Goal: Task Accomplishment & Management: Use online tool/utility

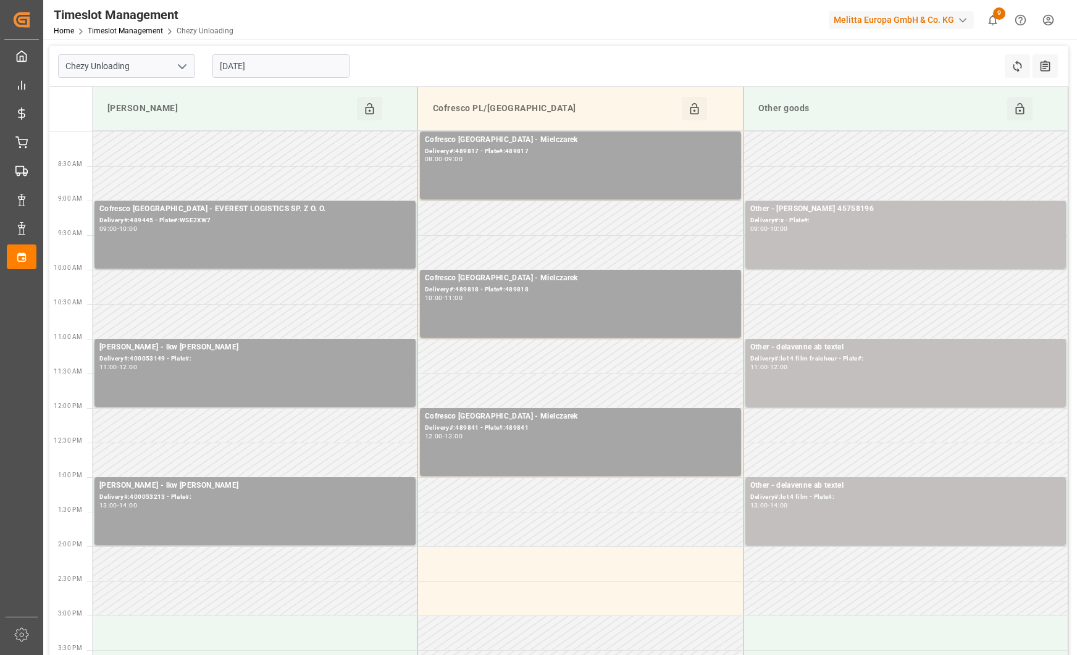
click at [183, 69] on icon "open menu" at bounding box center [182, 66] width 15 height 15
click at [172, 103] on div "Chezy Loading" at bounding box center [127, 94] width 136 height 28
type input "Chezy Loading"
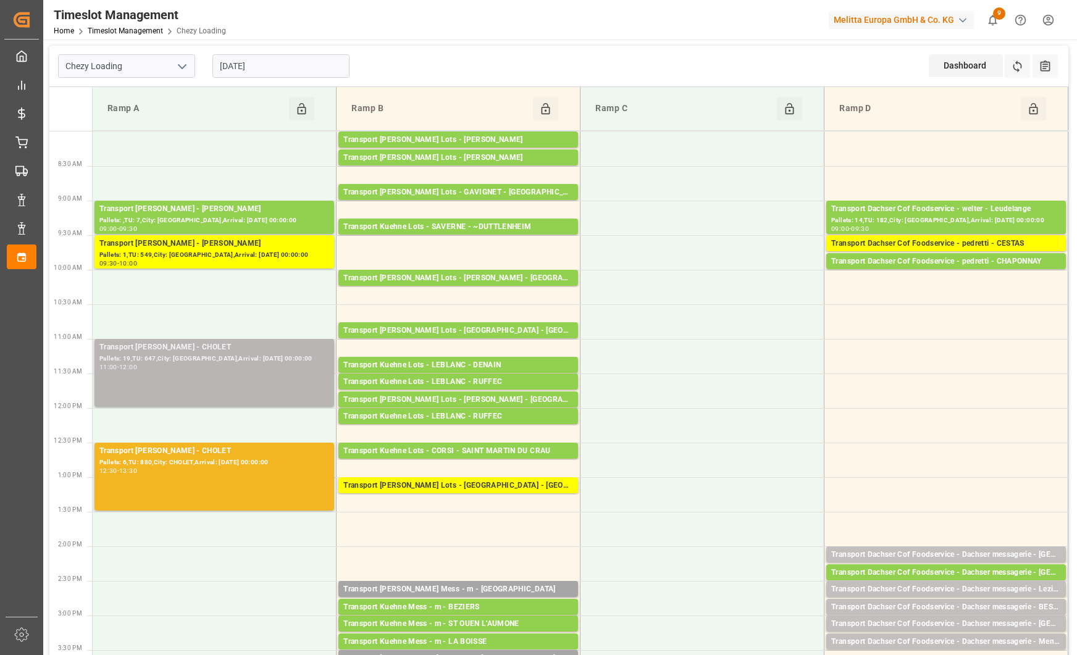
click at [234, 369] on div "11:00 - 12:00" at bounding box center [214, 367] width 230 height 7
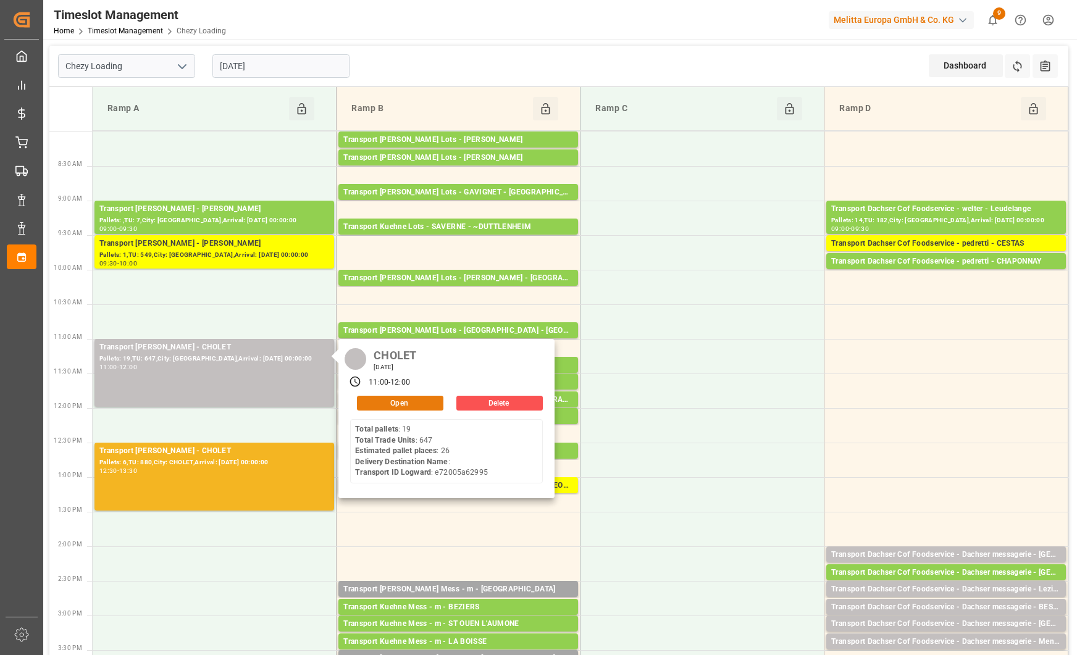
click at [417, 400] on button "Open" at bounding box center [400, 403] width 86 height 15
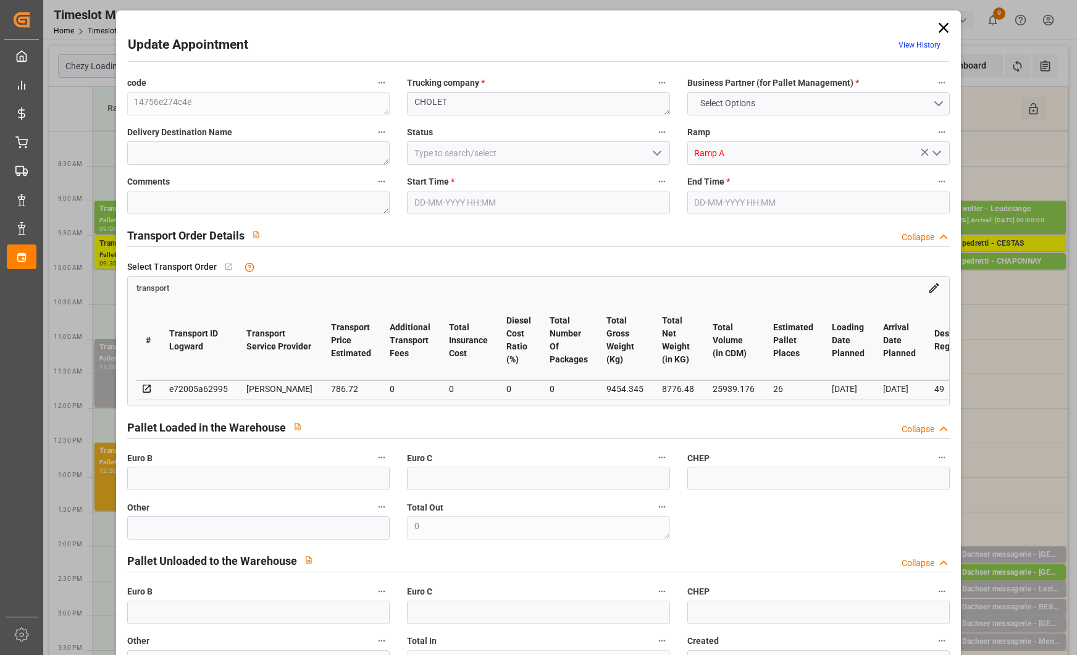
type input "26"
type input "786.72"
type input "0"
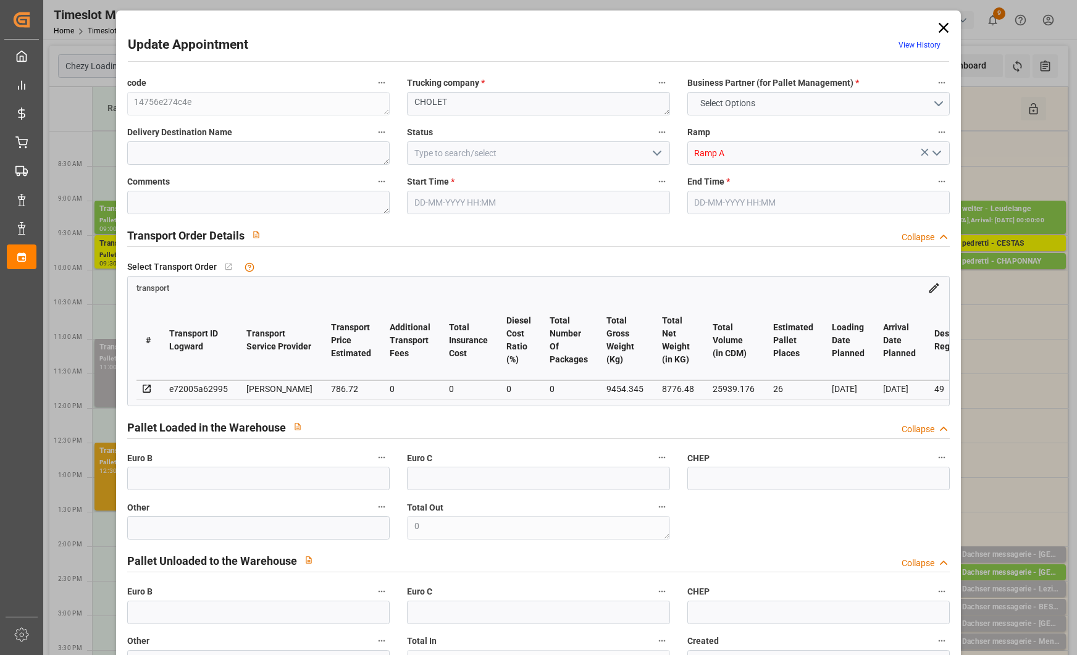
type input "760.1289"
type input "-26.5911"
type input "0"
type input "8776.48"
type input "10757.054"
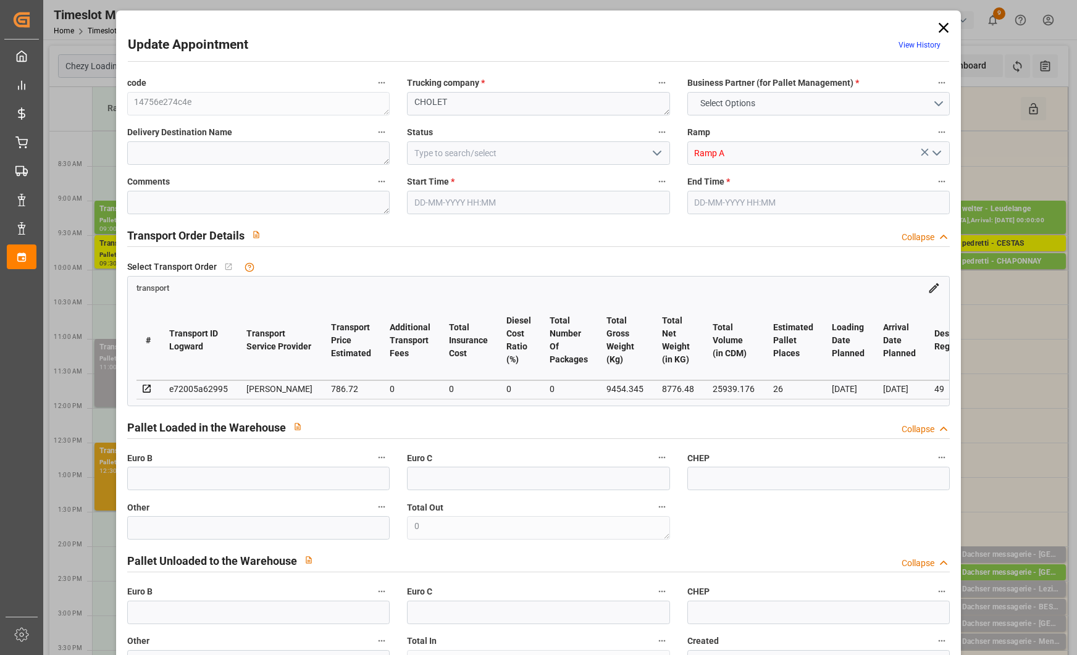
type input "25939.176"
type input "49"
type input "19"
type input "647"
type input "36"
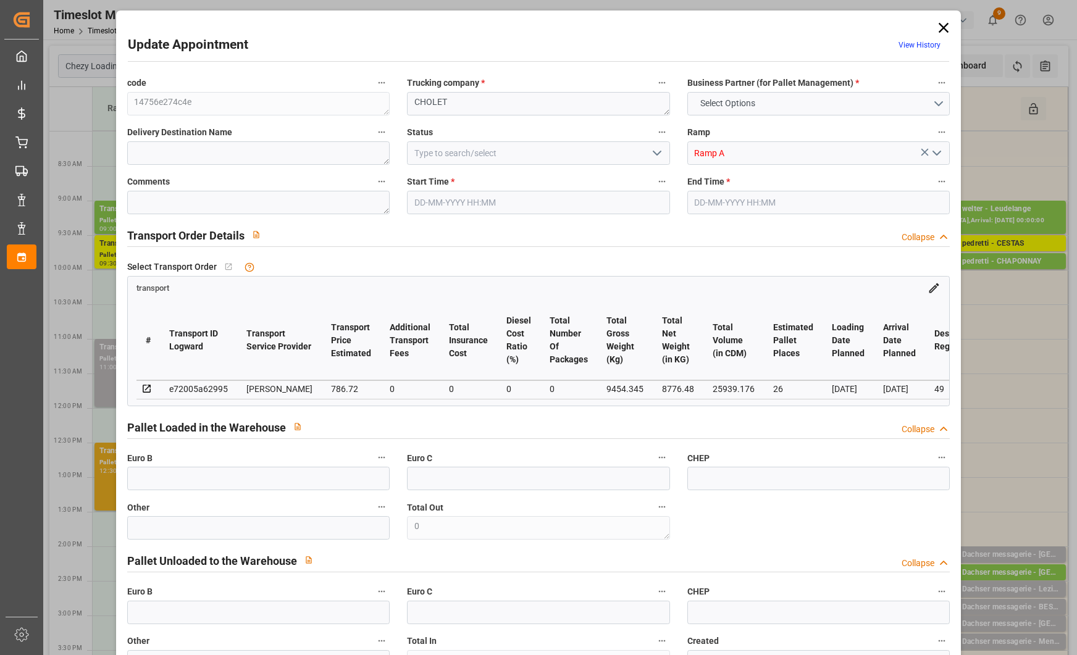
type input "101"
type input "9454.345"
type input "0"
type input "4710.8598"
type input "0"
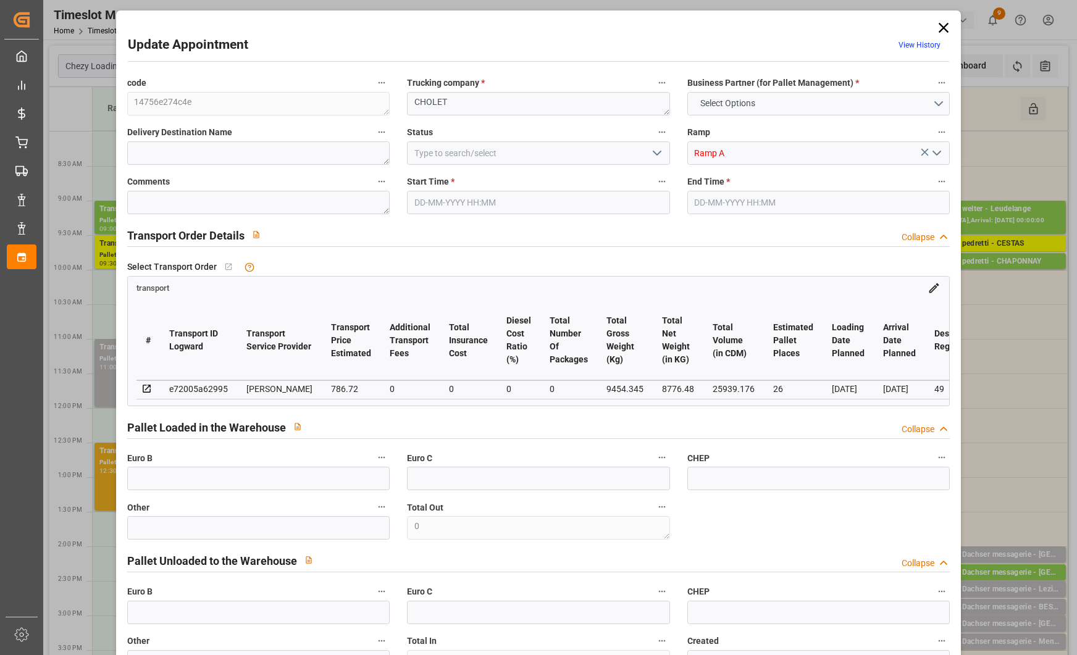
type input "0"
type input "21"
type input "35"
type input "[DATE] 11:00"
type input "[DATE] 12:00"
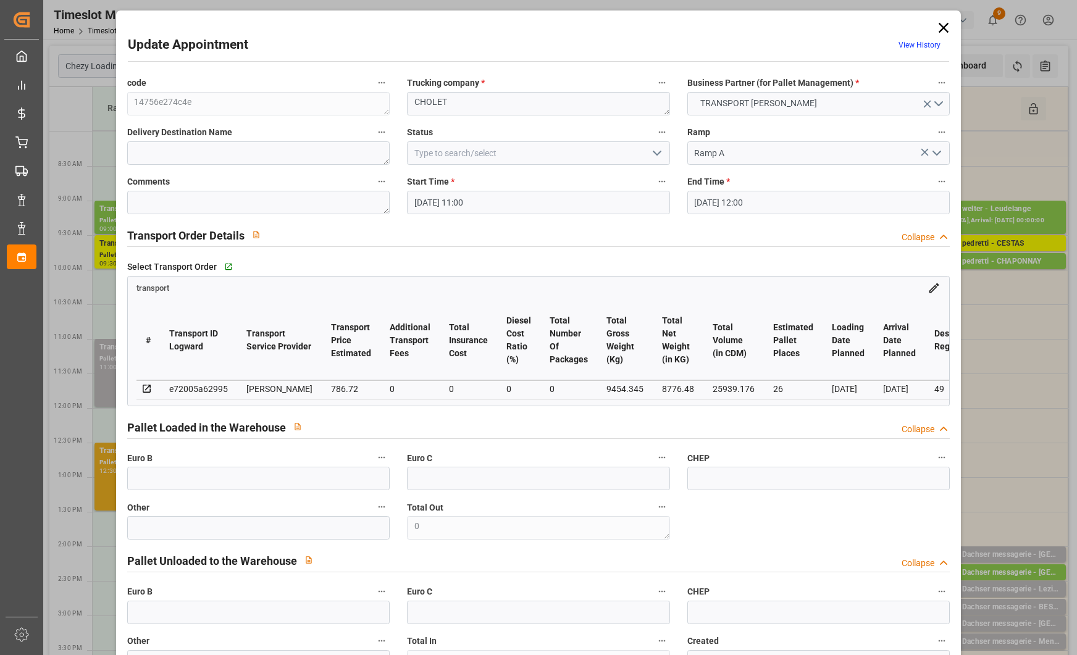
type input "[DATE] 12:48"
type input "[DATE] 11:41"
type input "[DATE]"
click at [650, 153] on icon "open menu" at bounding box center [657, 153] width 15 height 15
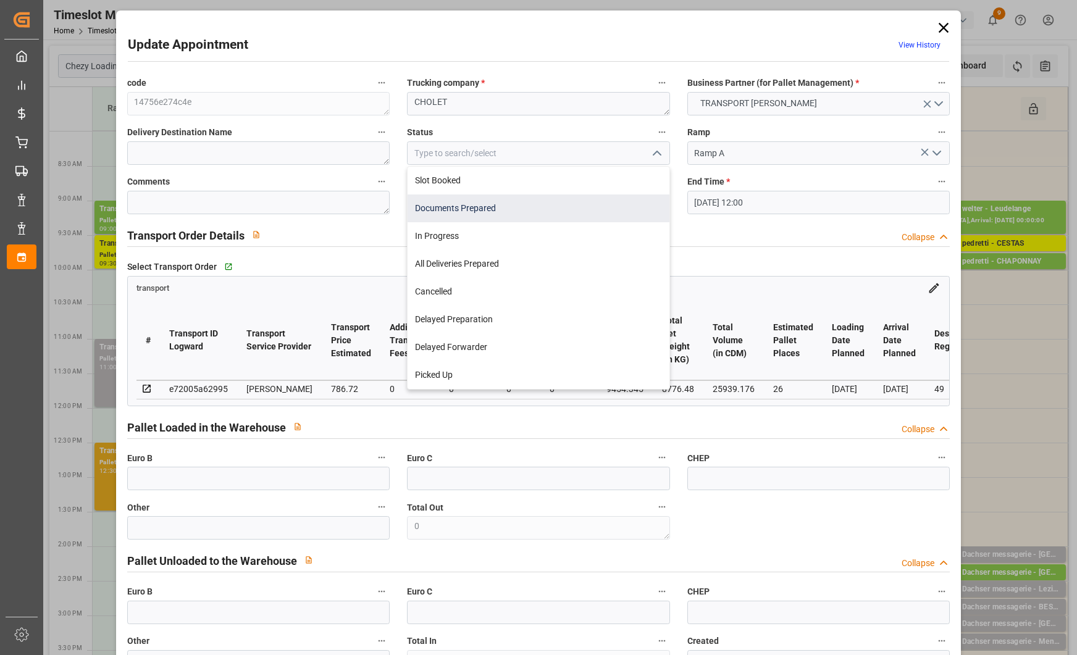
drag, startPoint x: 632, startPoint y: 176, endPoint x: 627, endPoint y: 195, distance: 19.8
click at [627, 195] on div "Slot Booked Documents Prepared In Progress All Deliveries Prepared Cancelled De…" at bounding box center [538, 278] width 261 height 222
click at [627, 195] on div "Documents Prepared" at bounding box center [538, 209] width 261 height 28
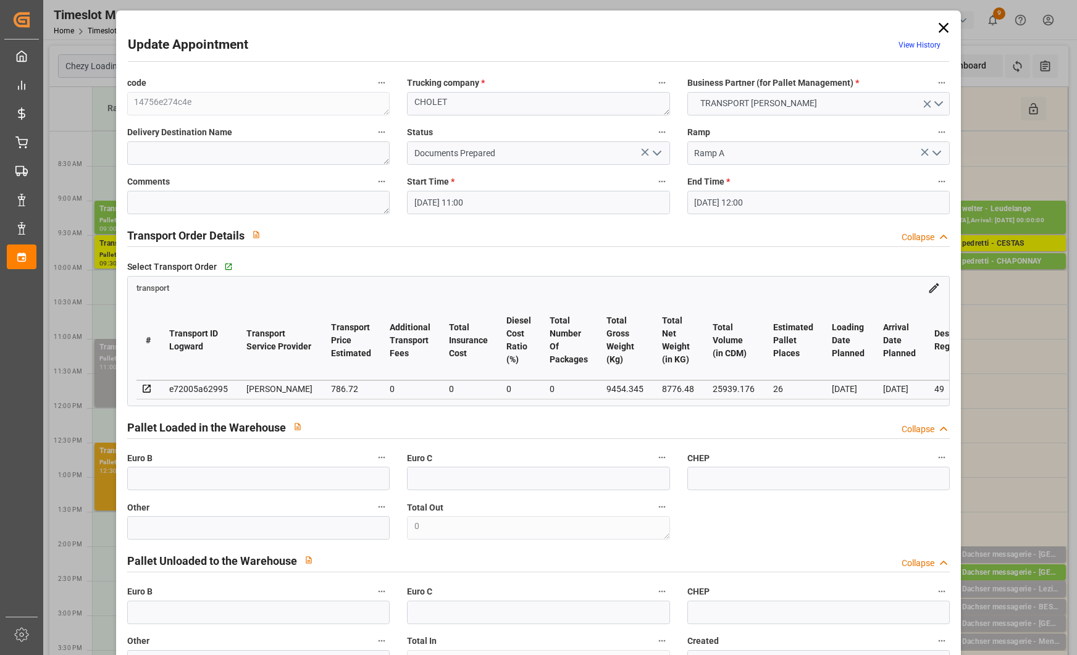
click at [658, 153] on icon "open menu" at bounding box center [657, 153] width 15 height 15
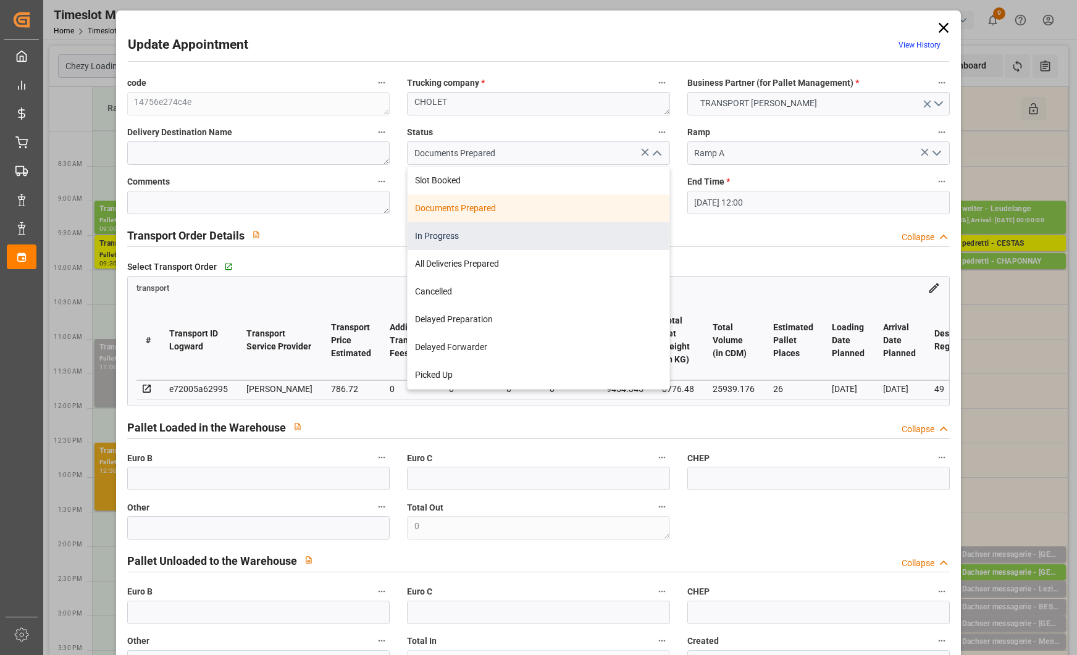
click at [611, 225] on div "In Progress" at bounding box center [538, 236] width 261 height 28
type input "In Progress"
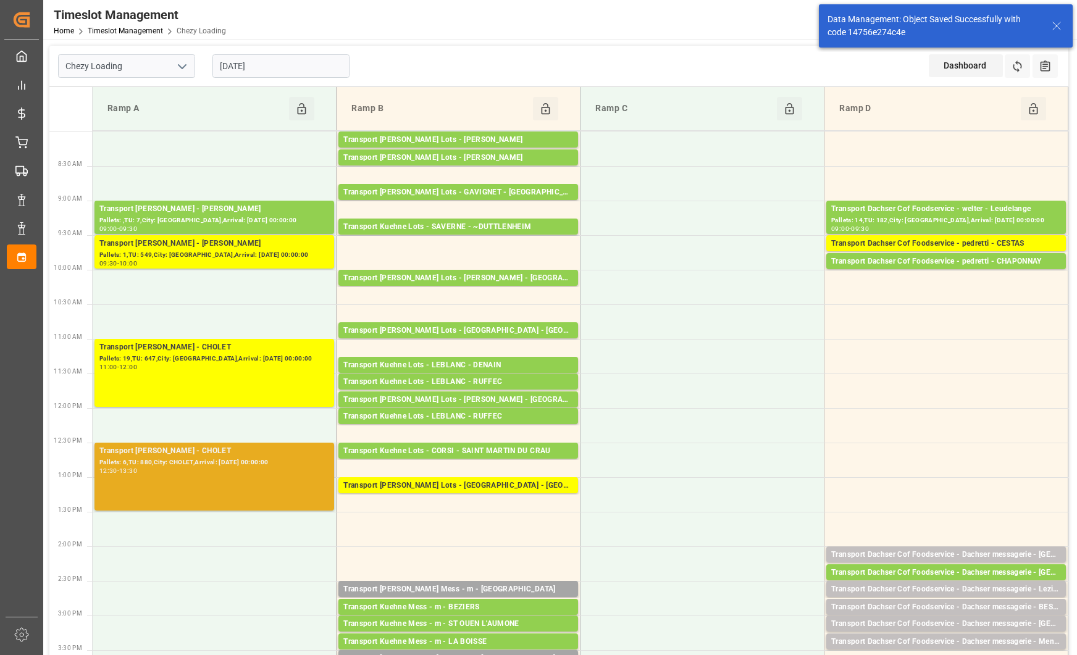
click at [270, 474] on div "12:30 - 13:30" at bounding box center [214, 471] width 230 height 7
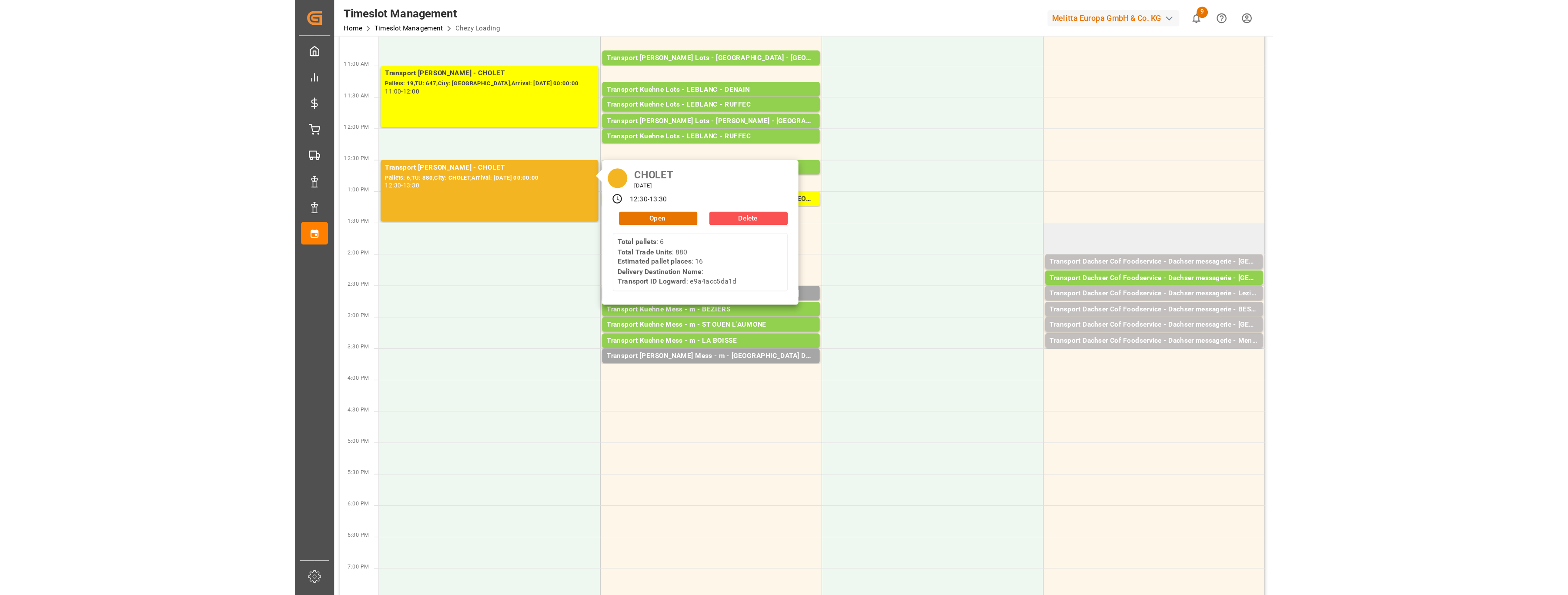
scroll to position [115, 0]
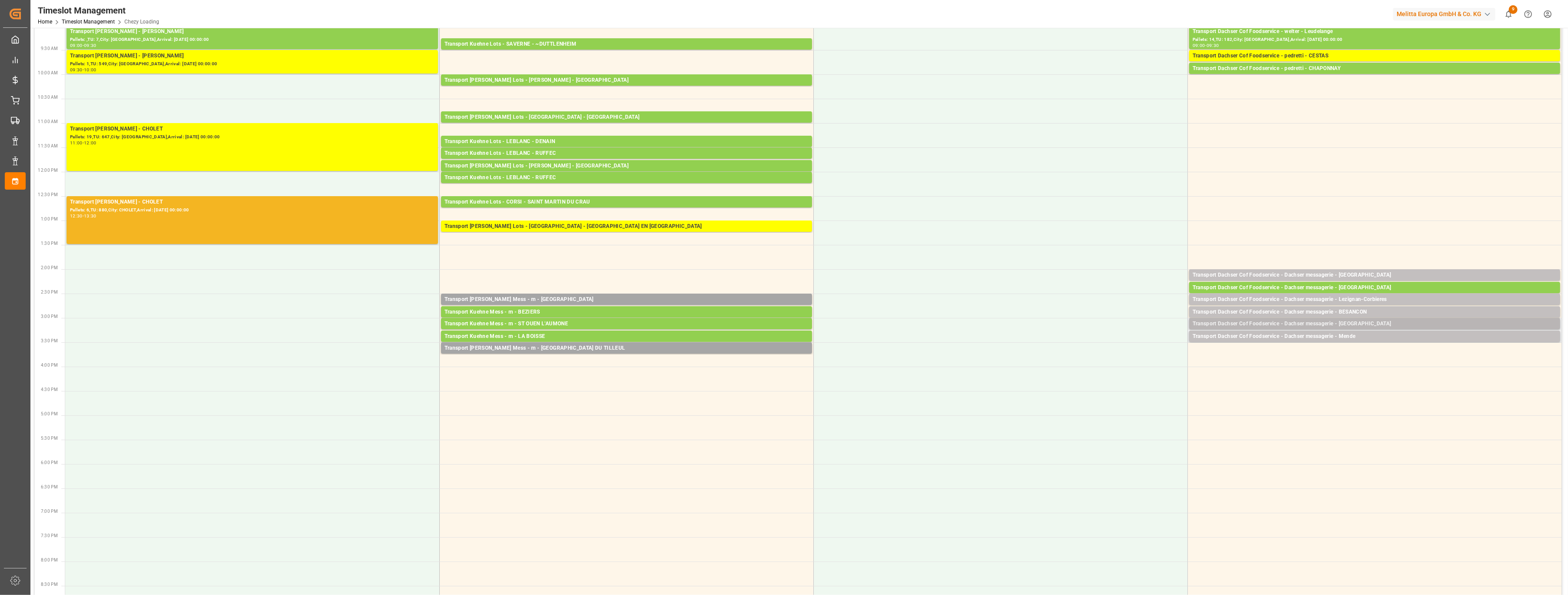
click at [758, 320] on div "Transport Dachser Cof Foodservice - Dachser messagerie - [GEOGRAPHIC_DATA]" at bounding box center [1374, 324] width 364 height 8
click at [758, 361] on button "Open" at bounding box center [1075, 363] width 61 height 11
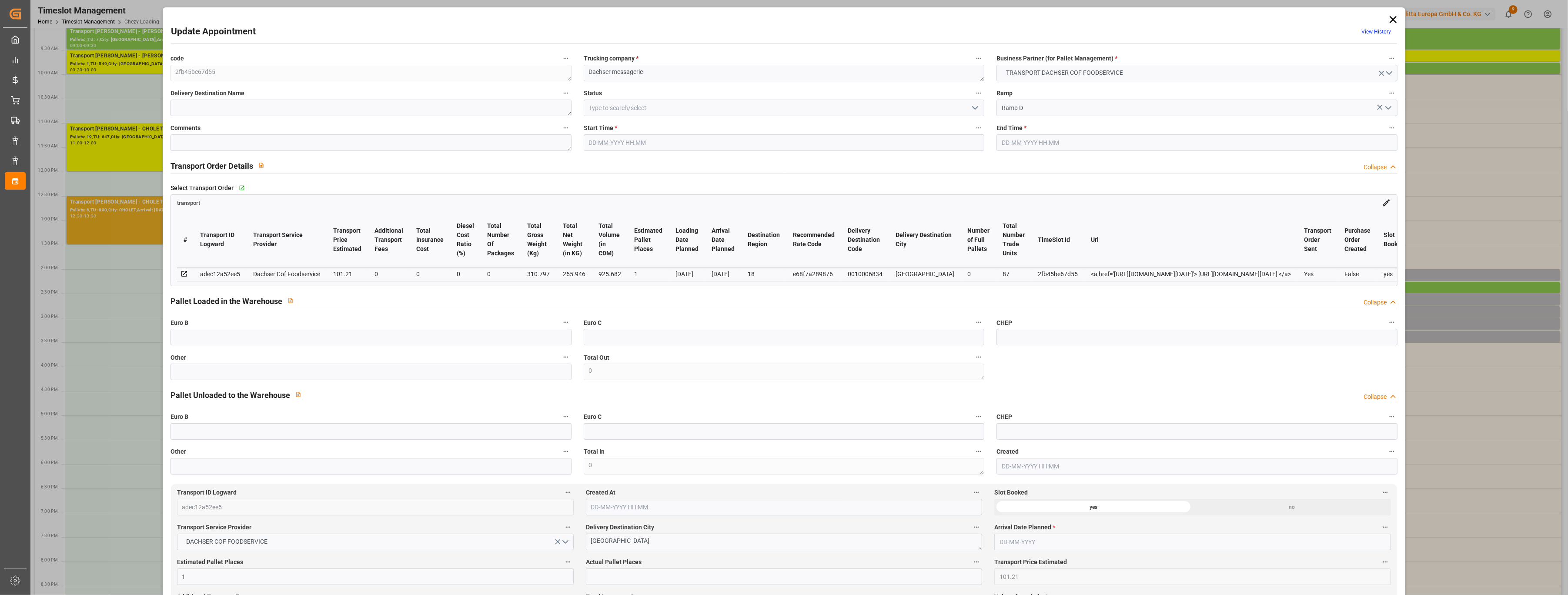
type input "[DATE] 15:00"
type input "[DATE] 15:15"
type input "[DATE] 12:05"
type input "[DATE] 11:49"
type input "[DATE]"
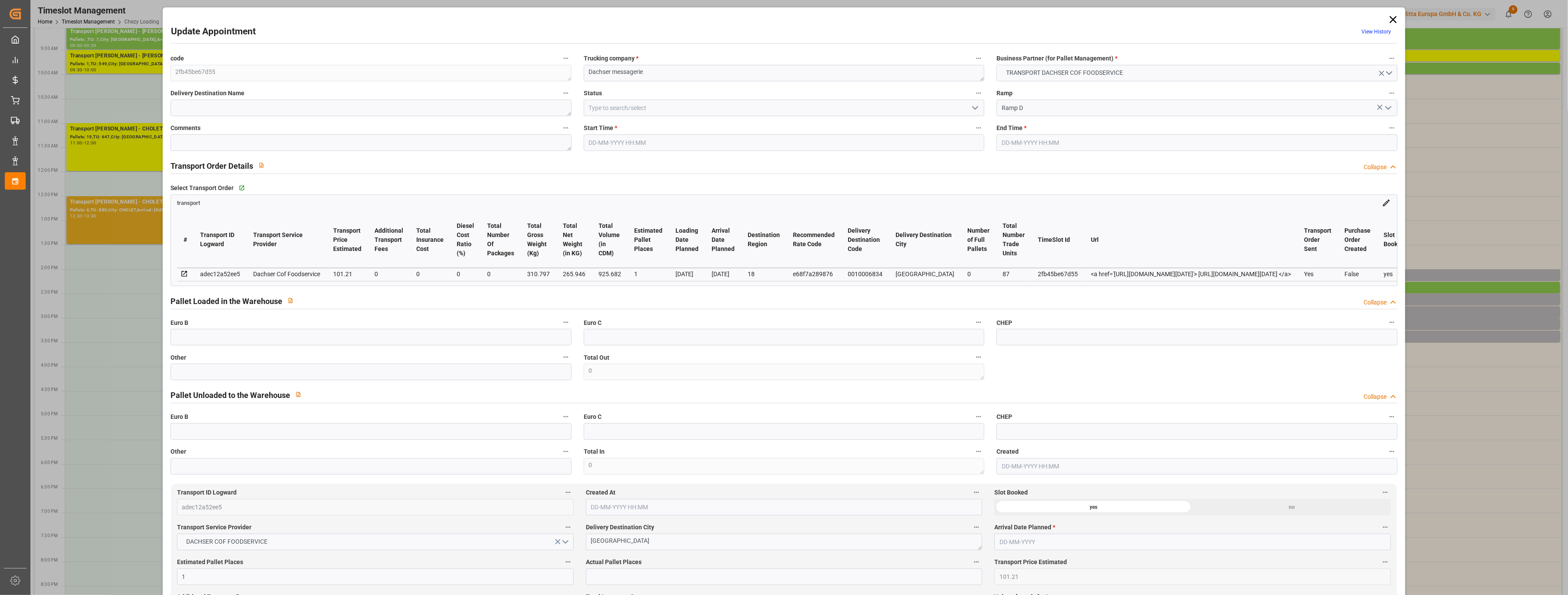
type input "[DATE]"
click at [758, 118] on div "Status" at bounding box center [784, 101] width 413 height 35
click at [758, 109] on icon "open menu" at bounding box center [975, 108] width 11 height 11
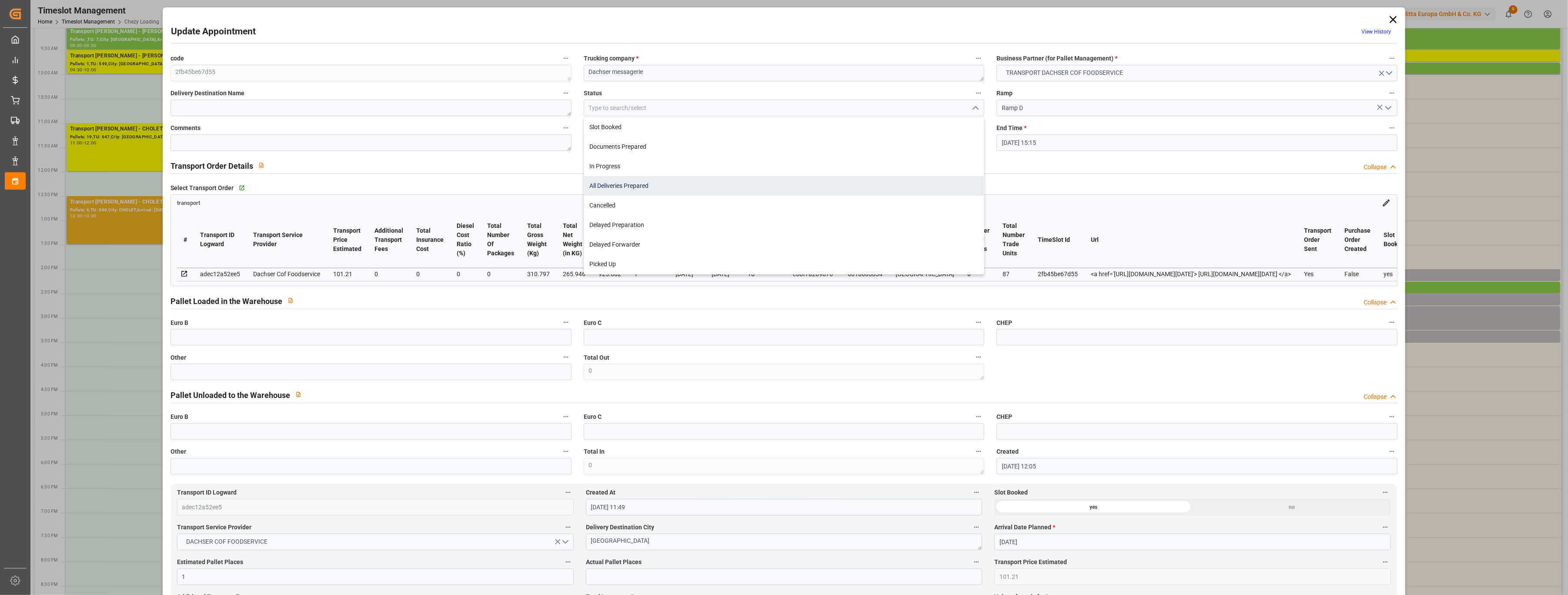
click at [758, 181] on div "All Deliveries Prepared" at bounding box center [784, 186] width 400 height 20
type input "All Deliveries Prepared"
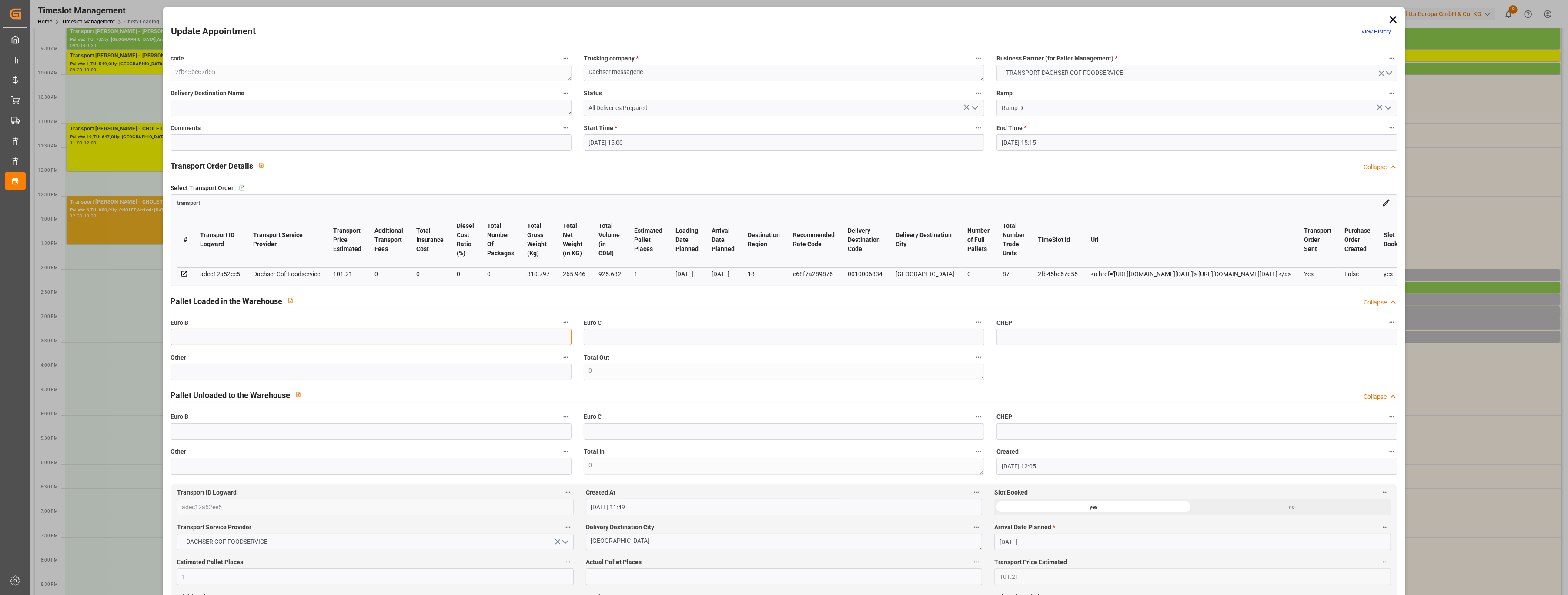
click at [260, 342] on input "text" at bounding box center [371, 337] width 401 height 16
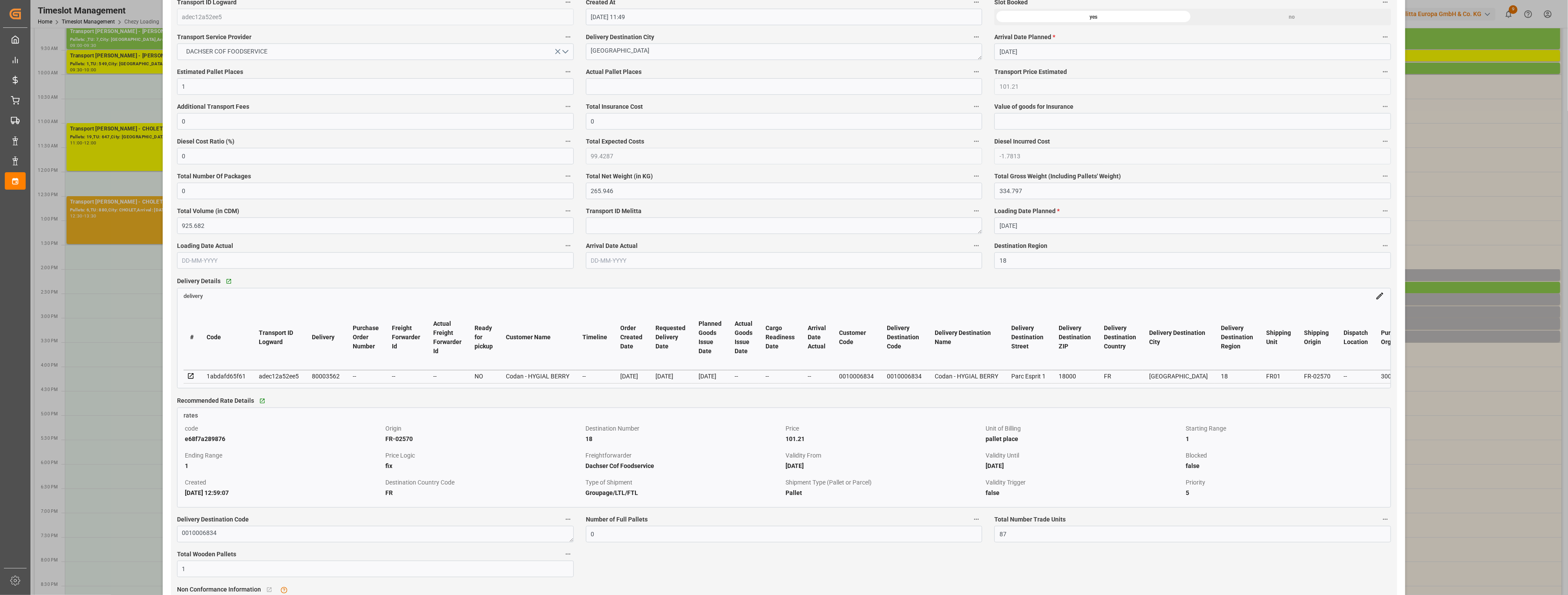
scroll to position [463, 0]
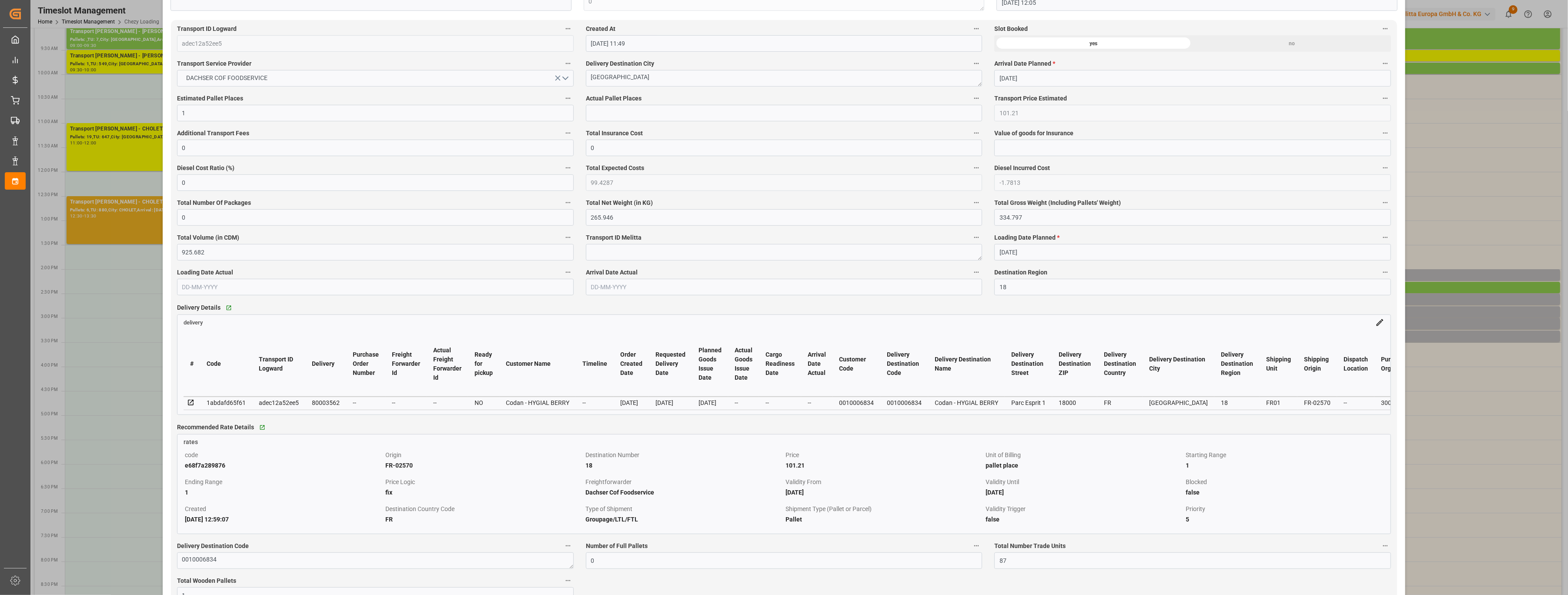
type input "1"
click at [630, 106] on input "text" at bounding box center [784, 113] width 397 height 16
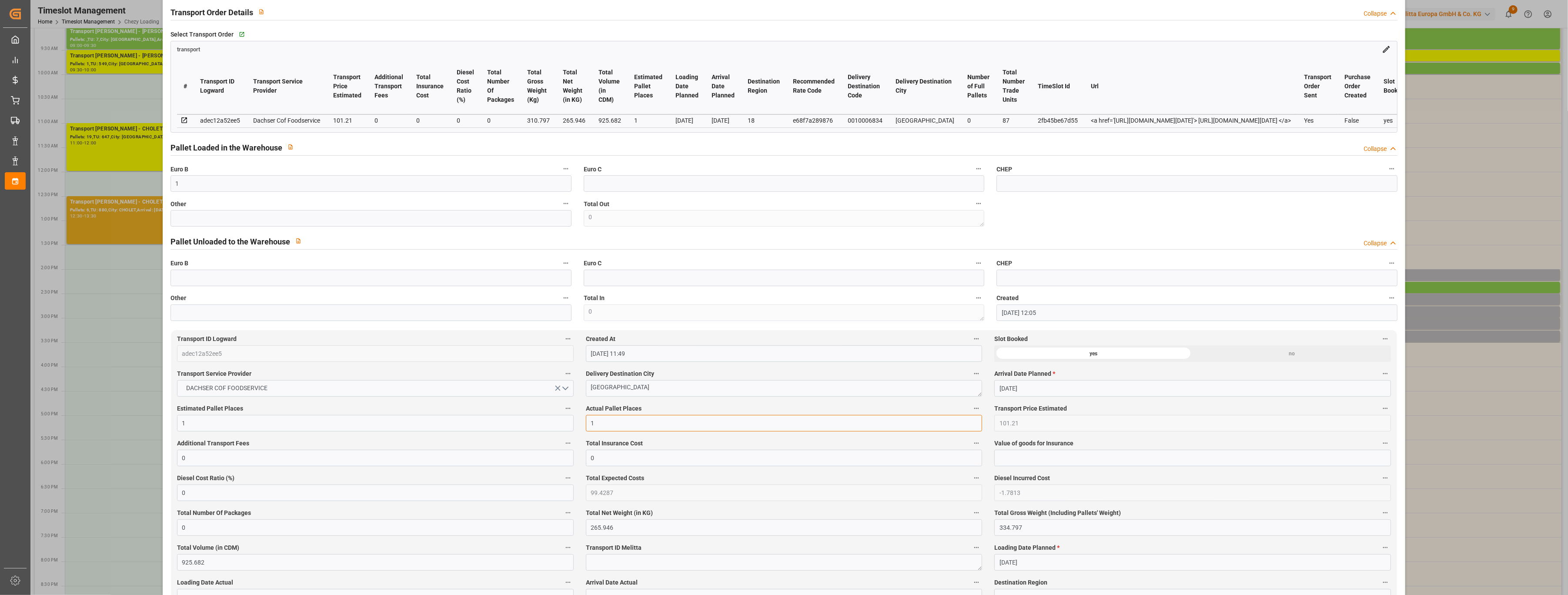
scroll to position [0, 0]
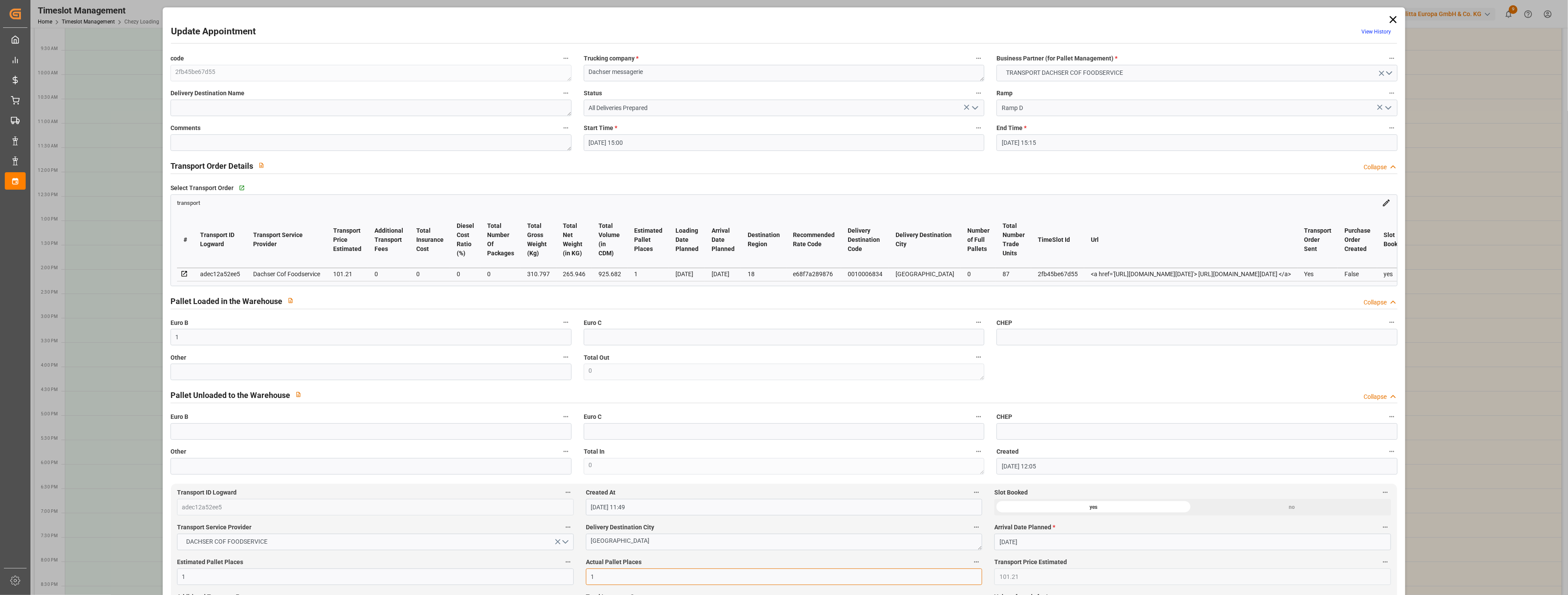
type input "1"
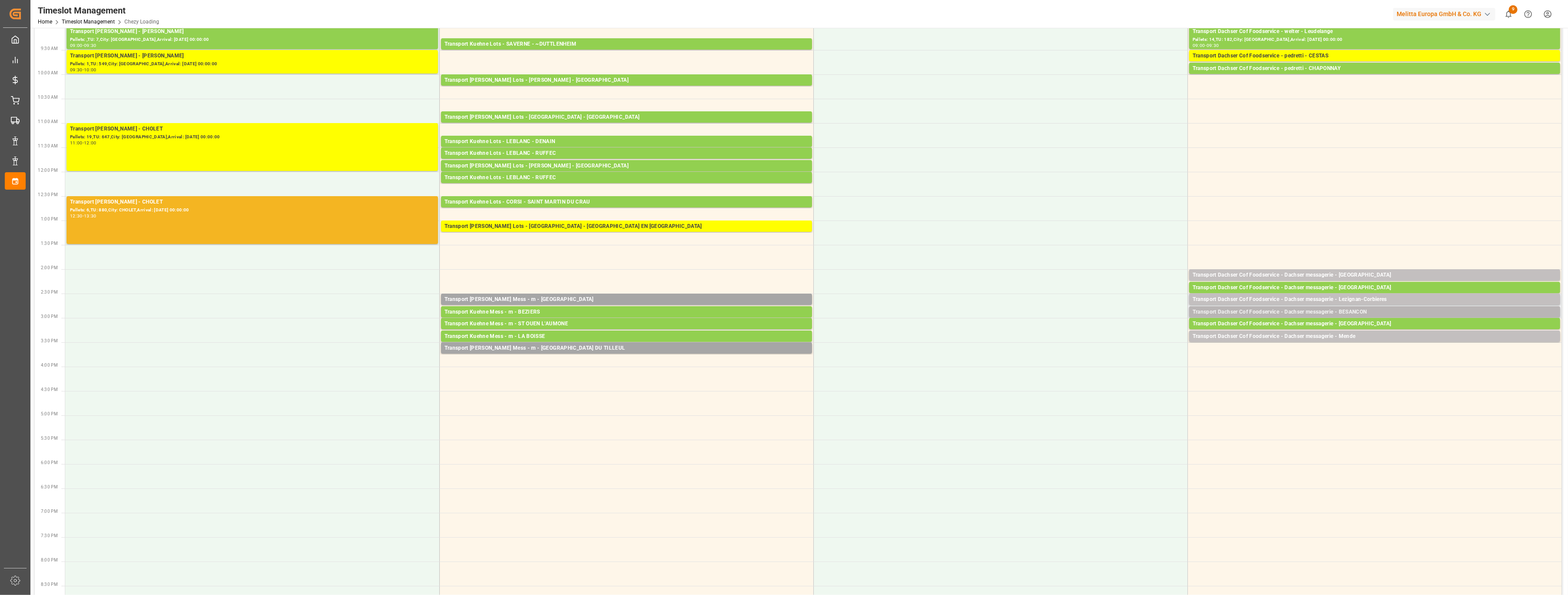
click at [758, 312] on div "Transport Dachser Cof Foodservice - Dachser messagerie - BESANCON" at bounding box center [1374, 312] width 364 height 8
click at [758, 341] on button "Open" at bounding box center [1075, 339] width 61 height 11
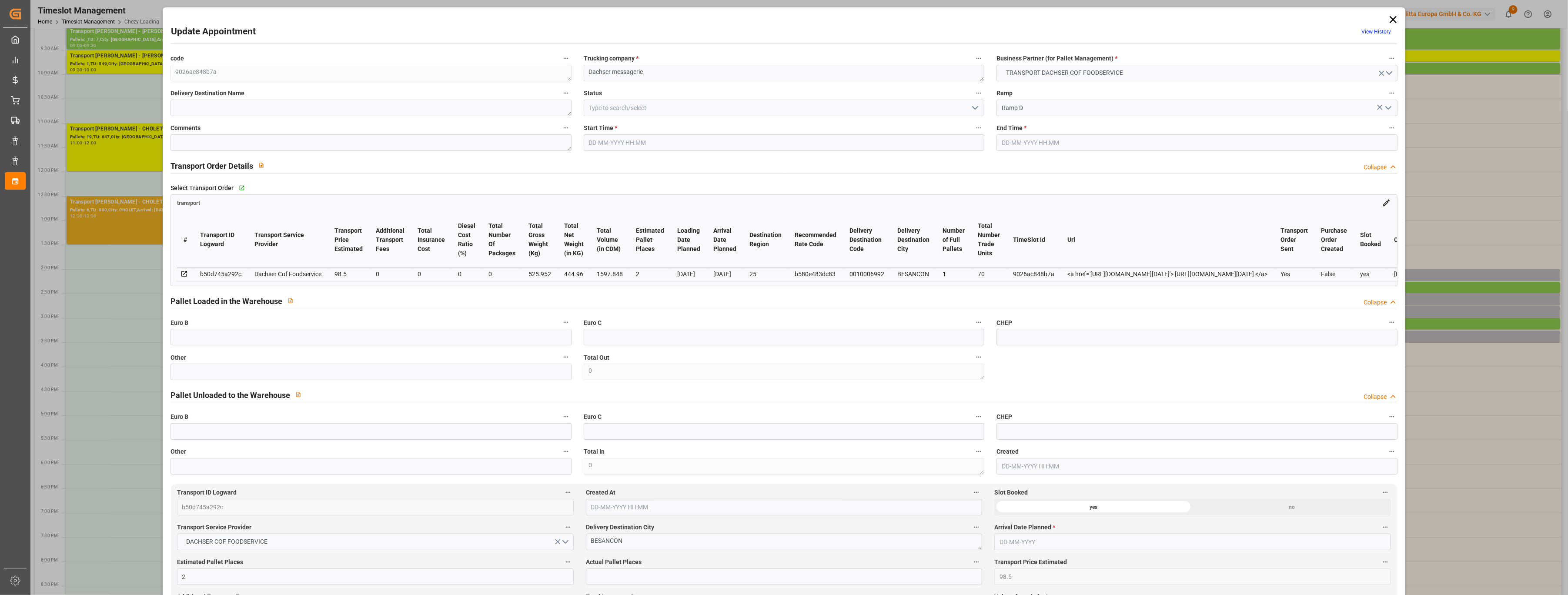
type input "[DATE] 14:45"
type input "[DATE] 15:00"
type input "[DATE] 12:05"
type input "[DATE] 11:49"
type input "[DATE]"
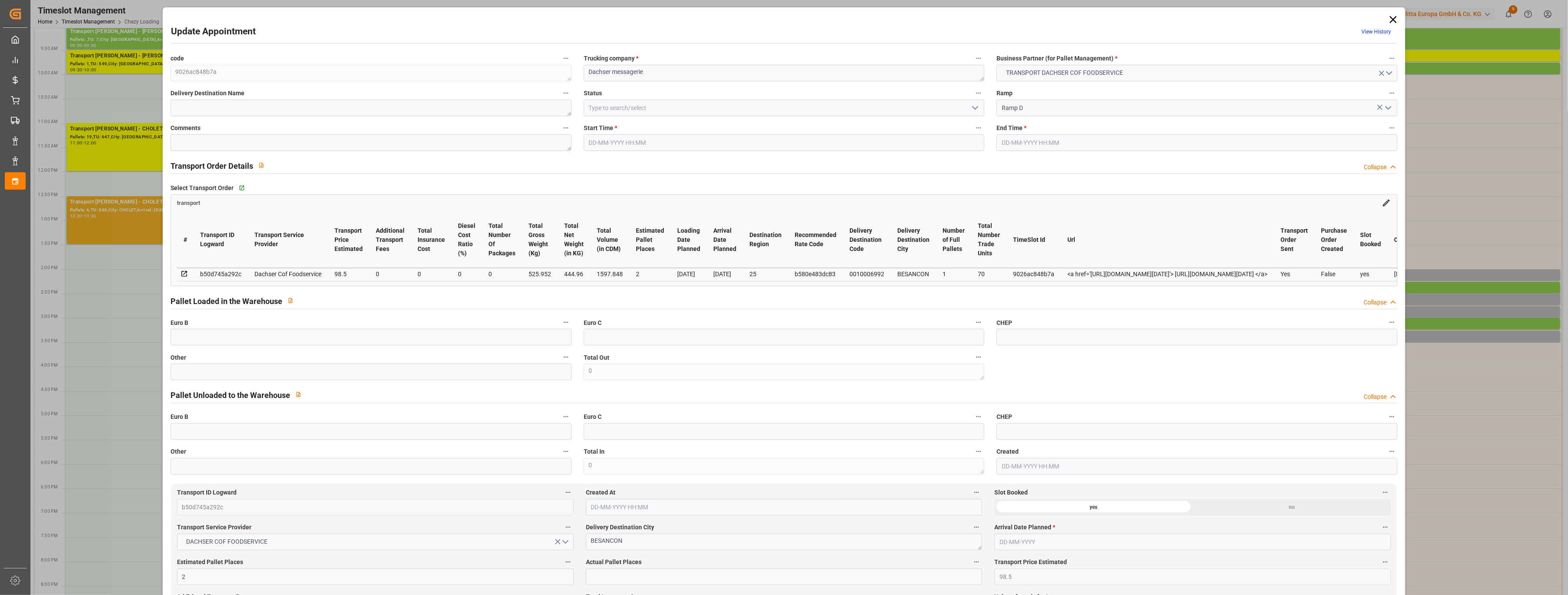
type input "[DATE]"
click at [758, 102] on button "open menu" at bounding box center [975, 108] width 13 height 13
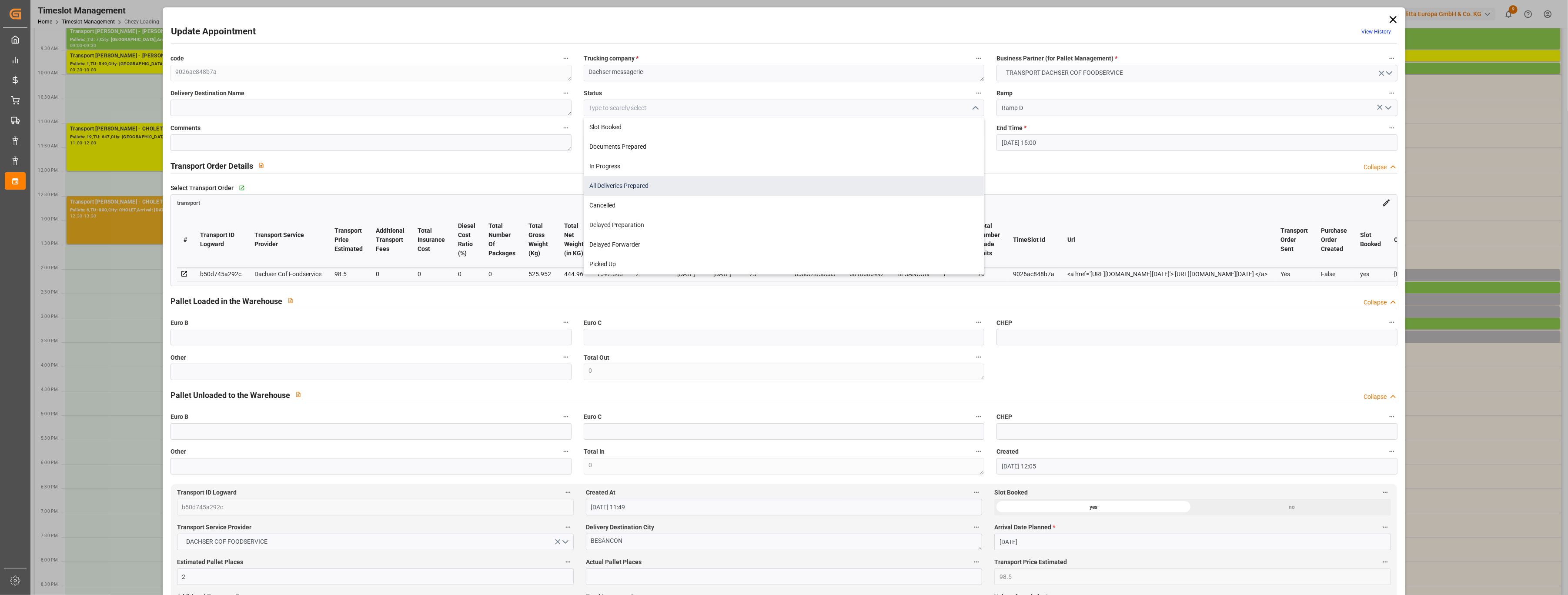
click at [758, 180] on div "All Deliveries Prepared" at bounding box center [784, 186] width 400 height 20
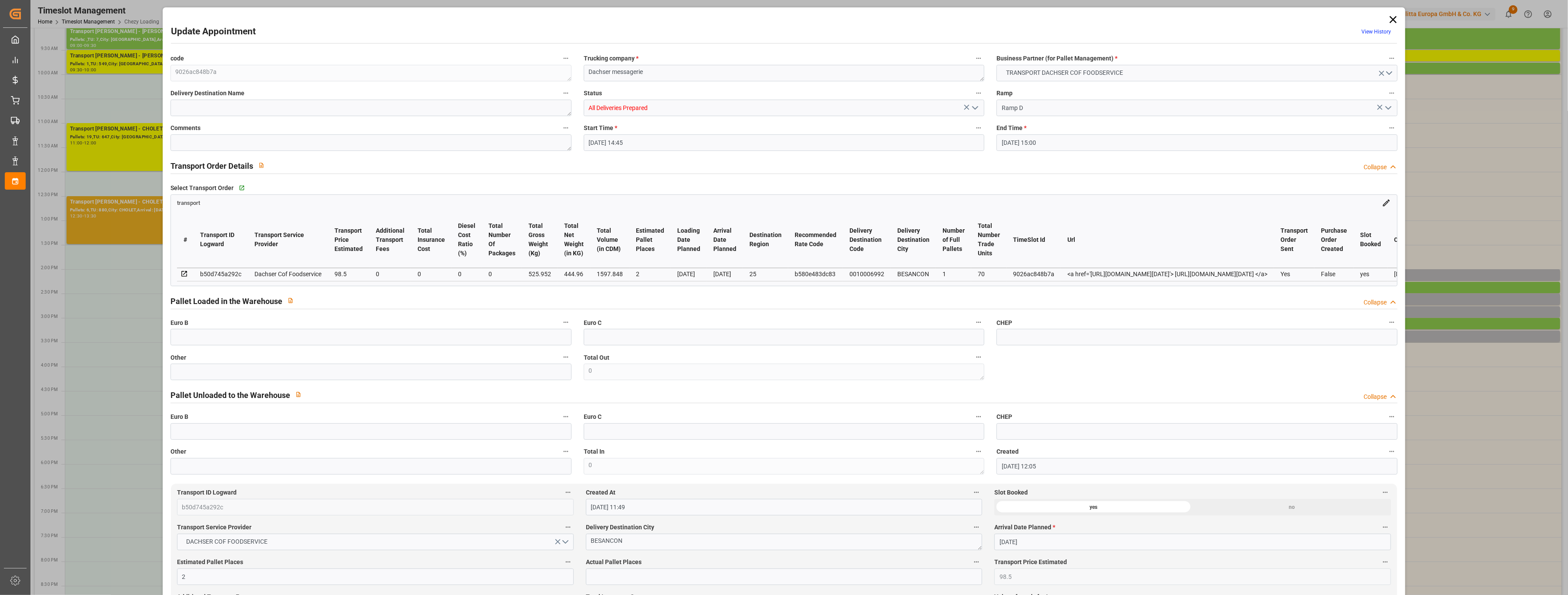
type input "All Deliveries Prepared"
click at [299, 342] on input "text" at bounding box center [371, 337] width 401 height 16
type input "2"
click at [352, 303] on div "Pallet Loaded in the Warehouse Collapse" at bounding box center [784, 300] width 1227 height 16
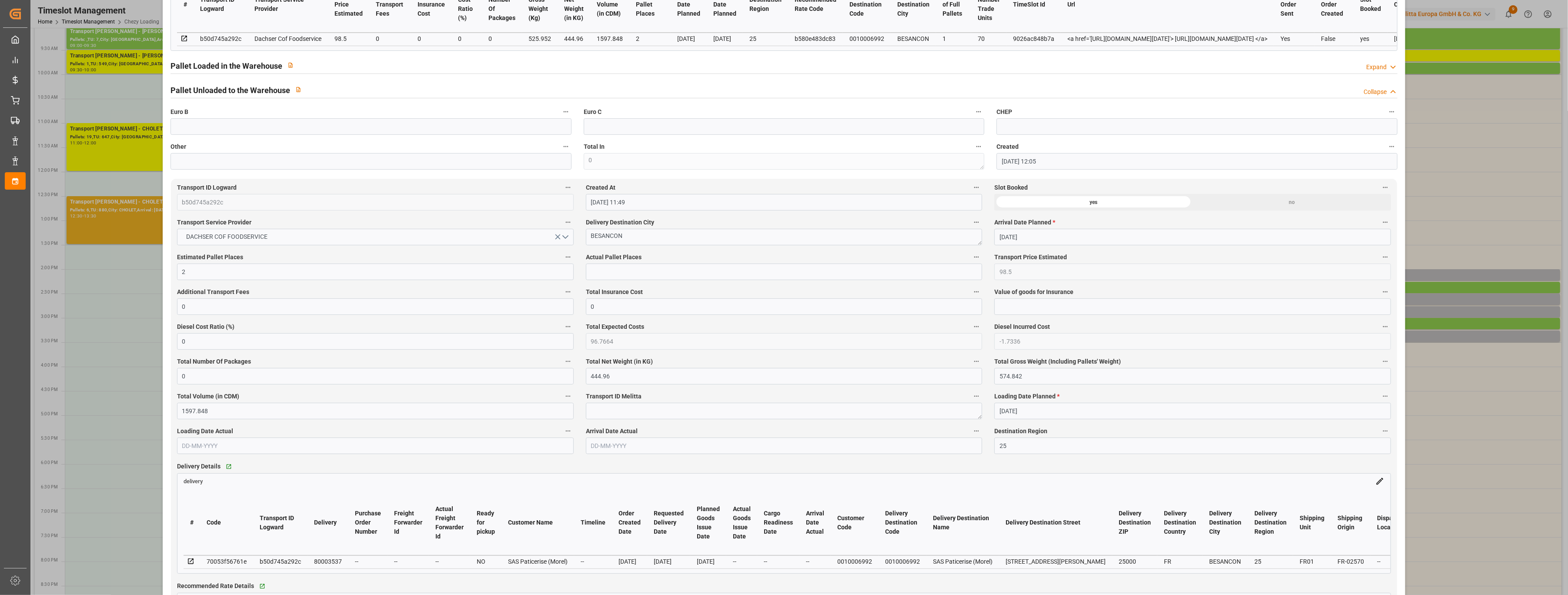
scroll to position [232, 0]
click at [621, 277] on input "text" at bounding box center [784, 275] width 397 height 16
type input "2"
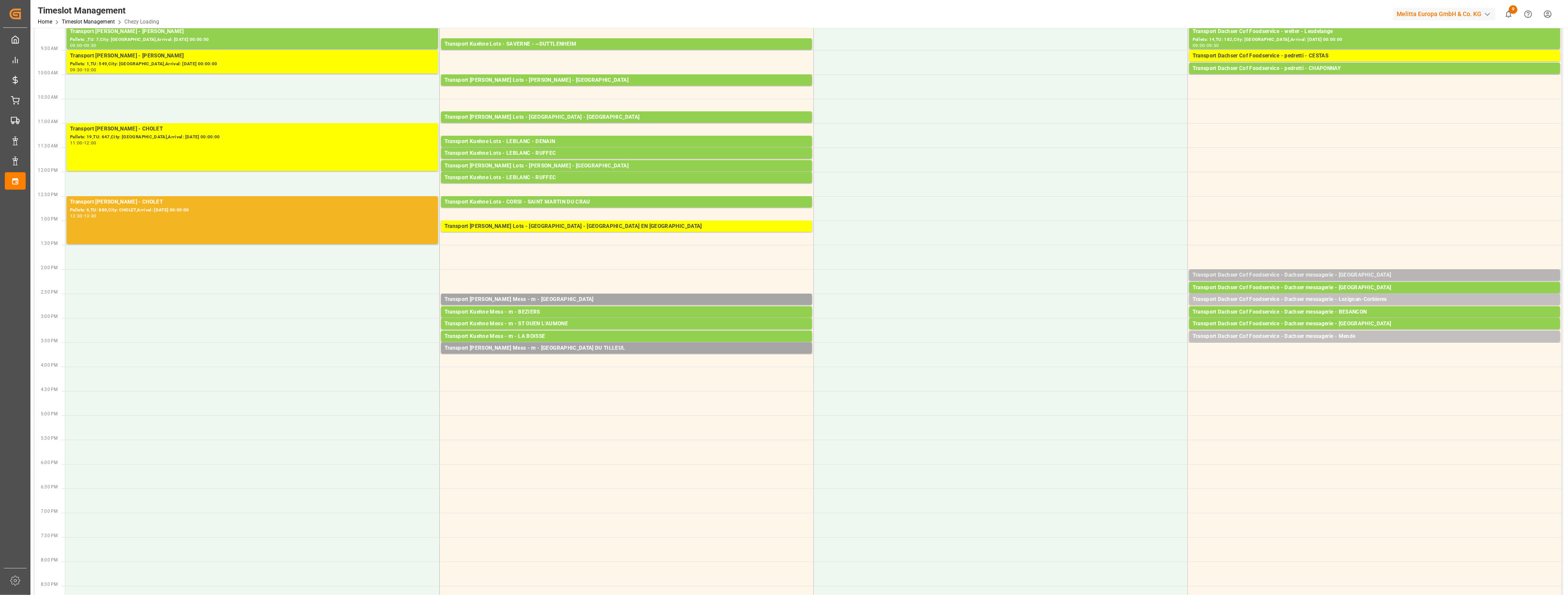
click at [758, 274] on div "Transport Dachser Cof Foodservice - Dachser messagerie - [GEOGRAPHIC_DATA]" at bounding box center [1374, 275] width 364 height 8
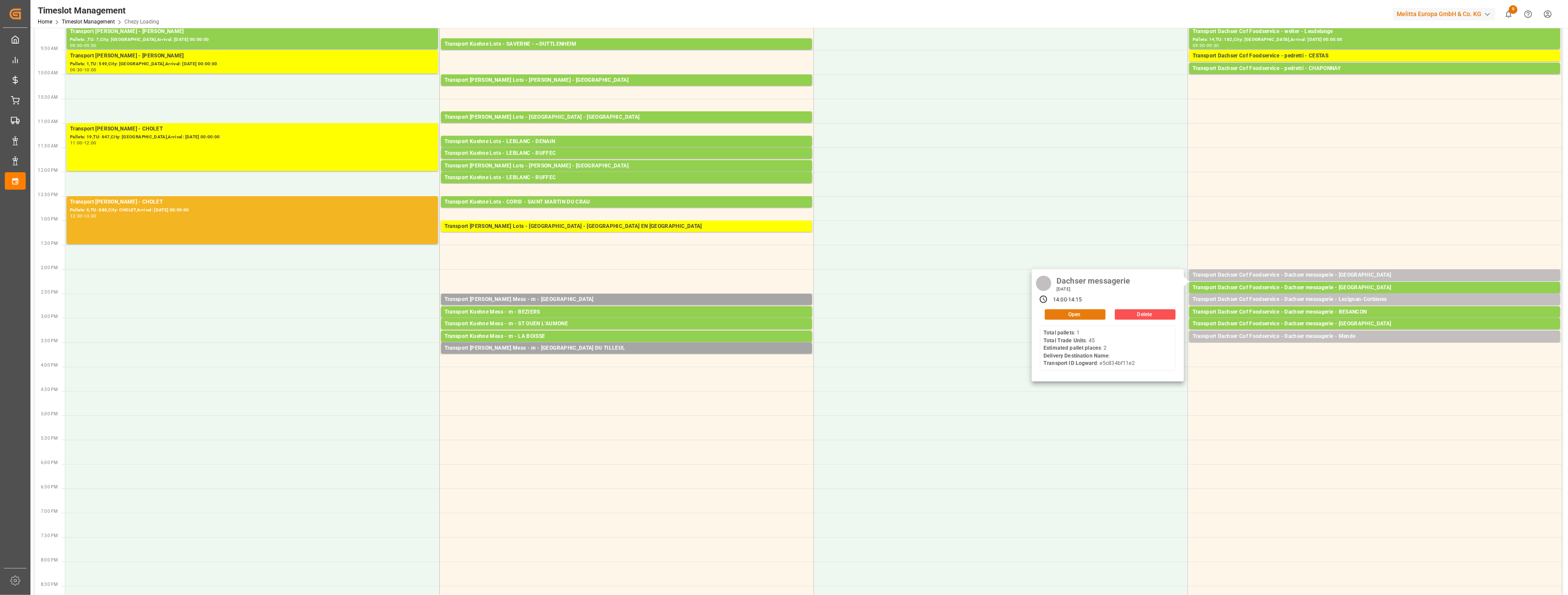
click at [758, 315] on button "Open" at bounding box center [1075, 314] width 61 height 11
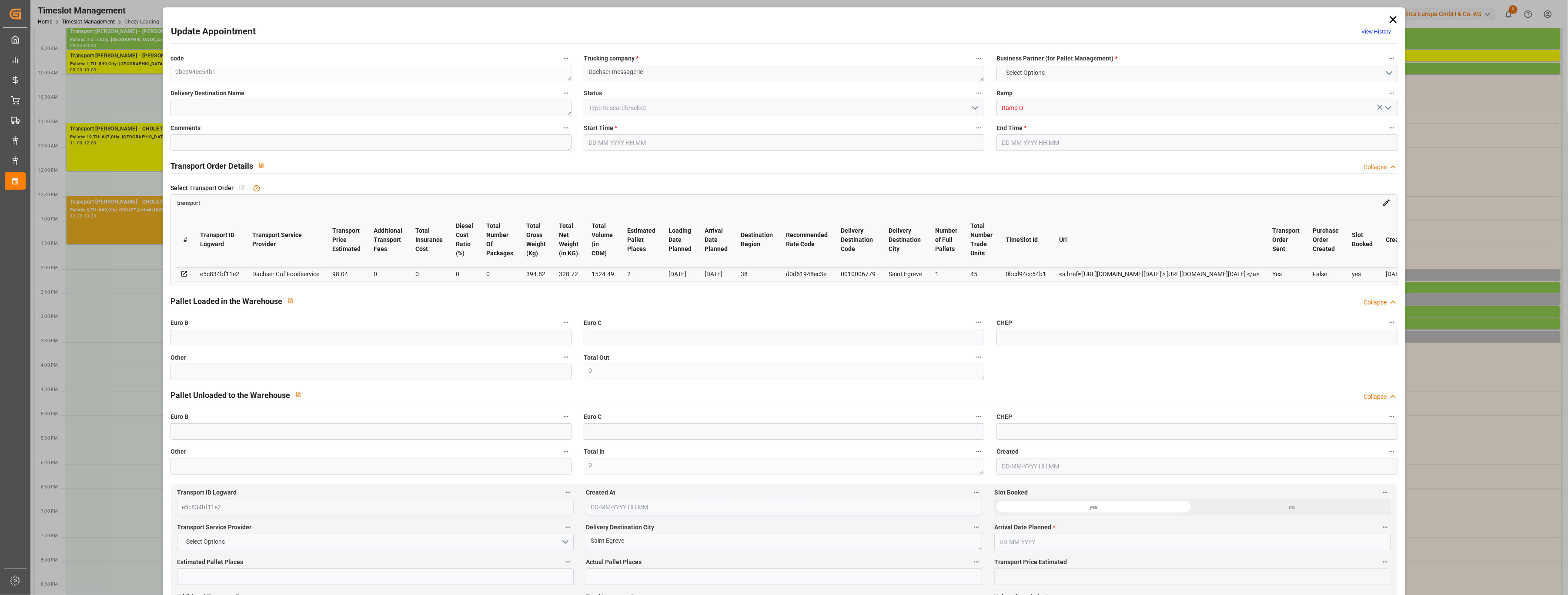
type input "2"
type input "98.04"
type input "0"
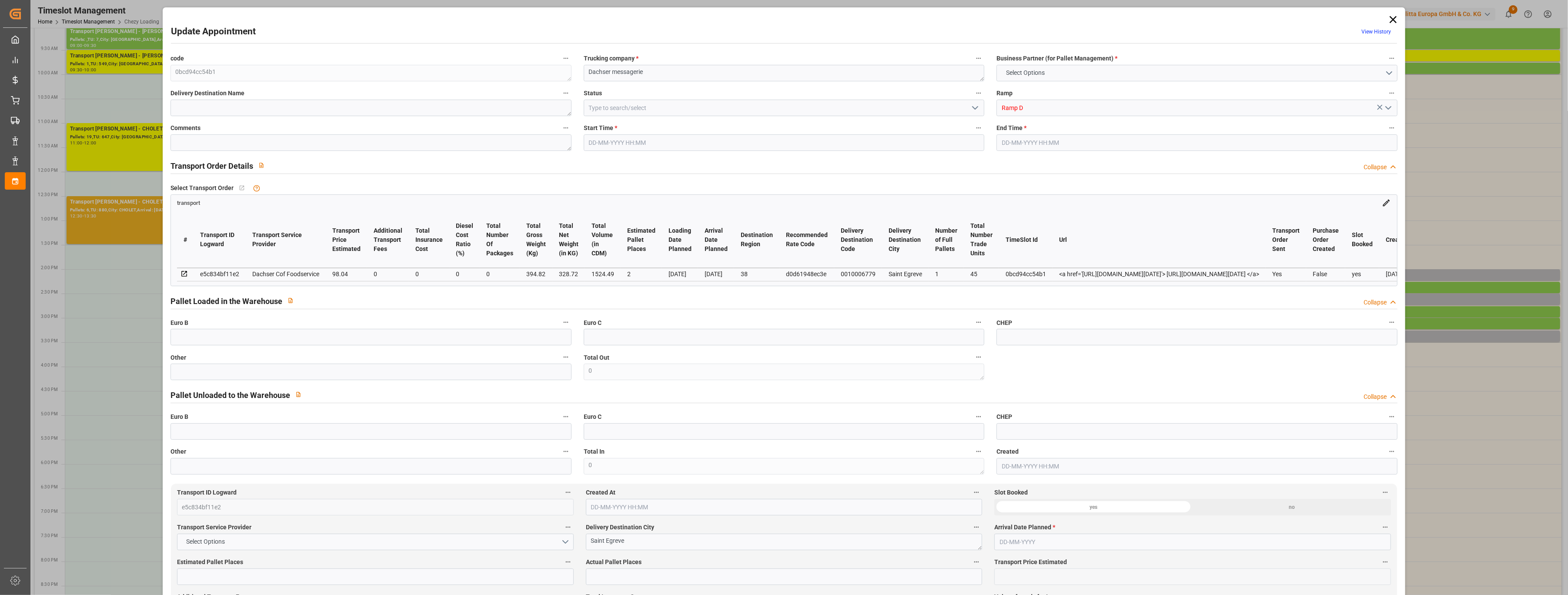
type input "96.3145"
type input "-1.7255"
type input "0"
type input "328.72"
type input "443.71"
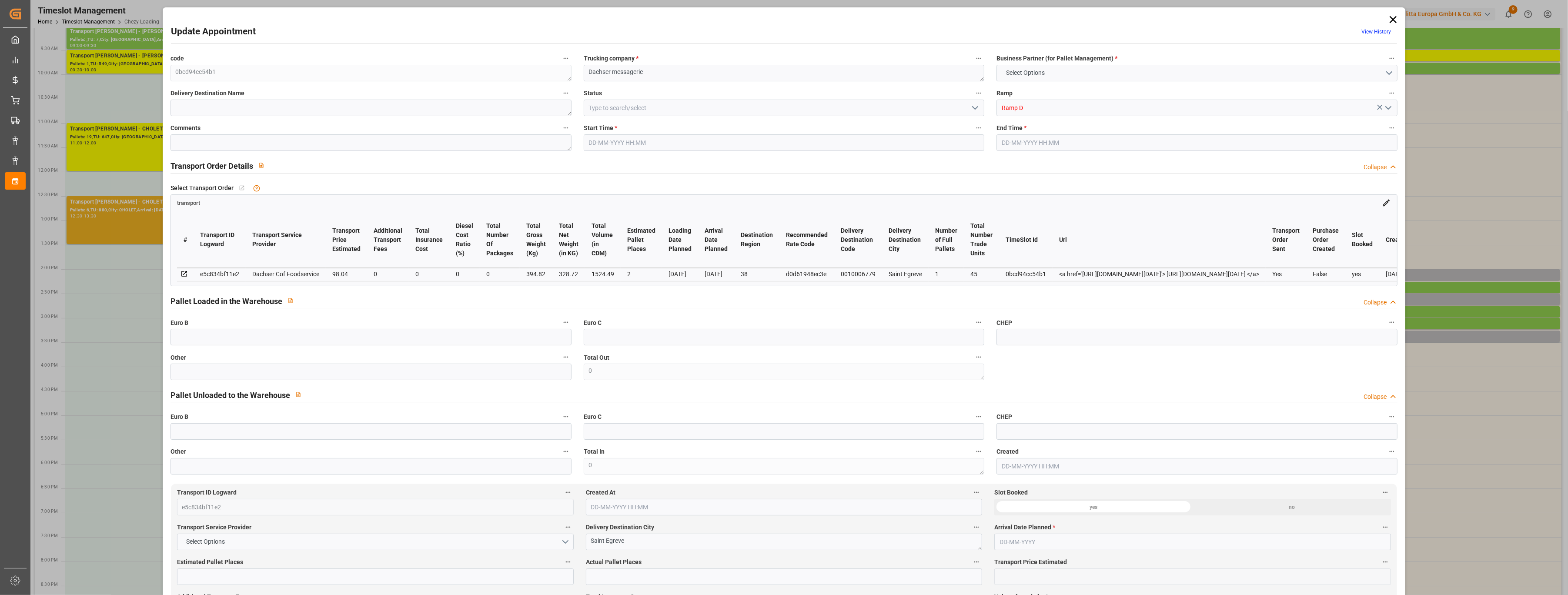
type input "1524.49"
type input "38"
type input "1"
type input "45"
type input "2"
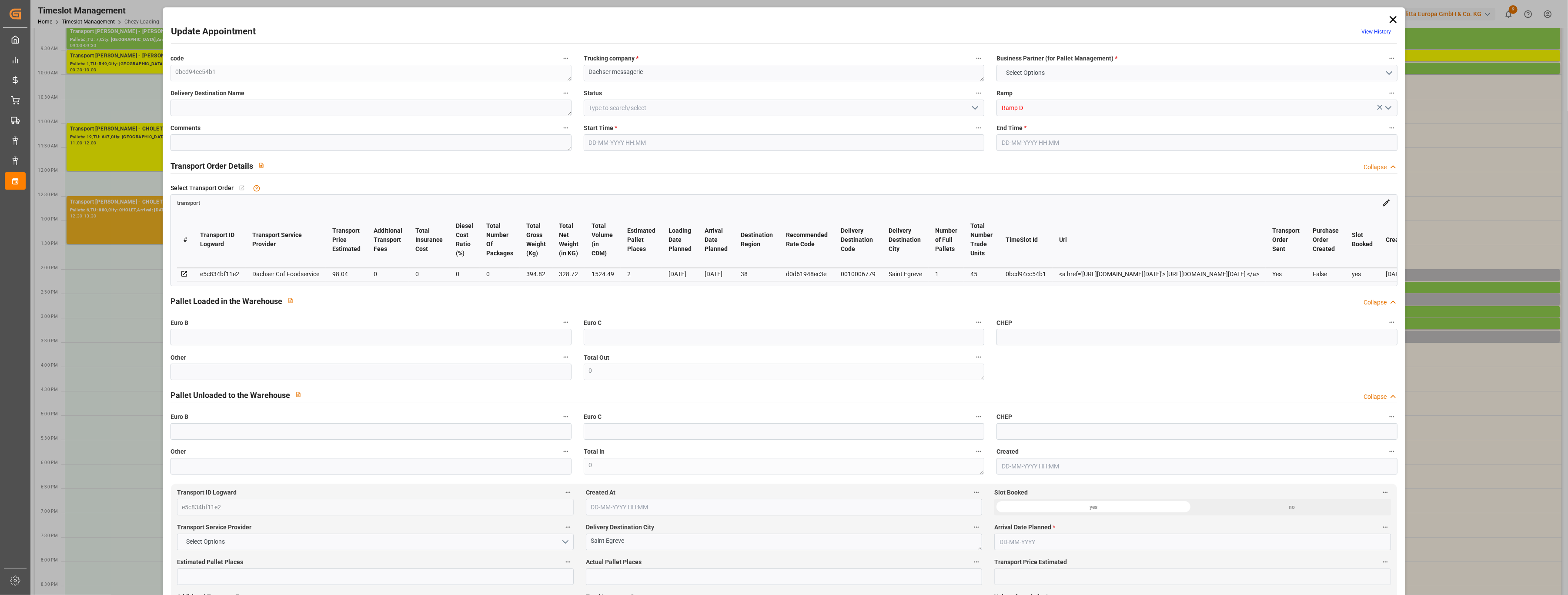
type input "101"
type input "394.82"
type input "0"
type input "4710.8598"
type input "0"
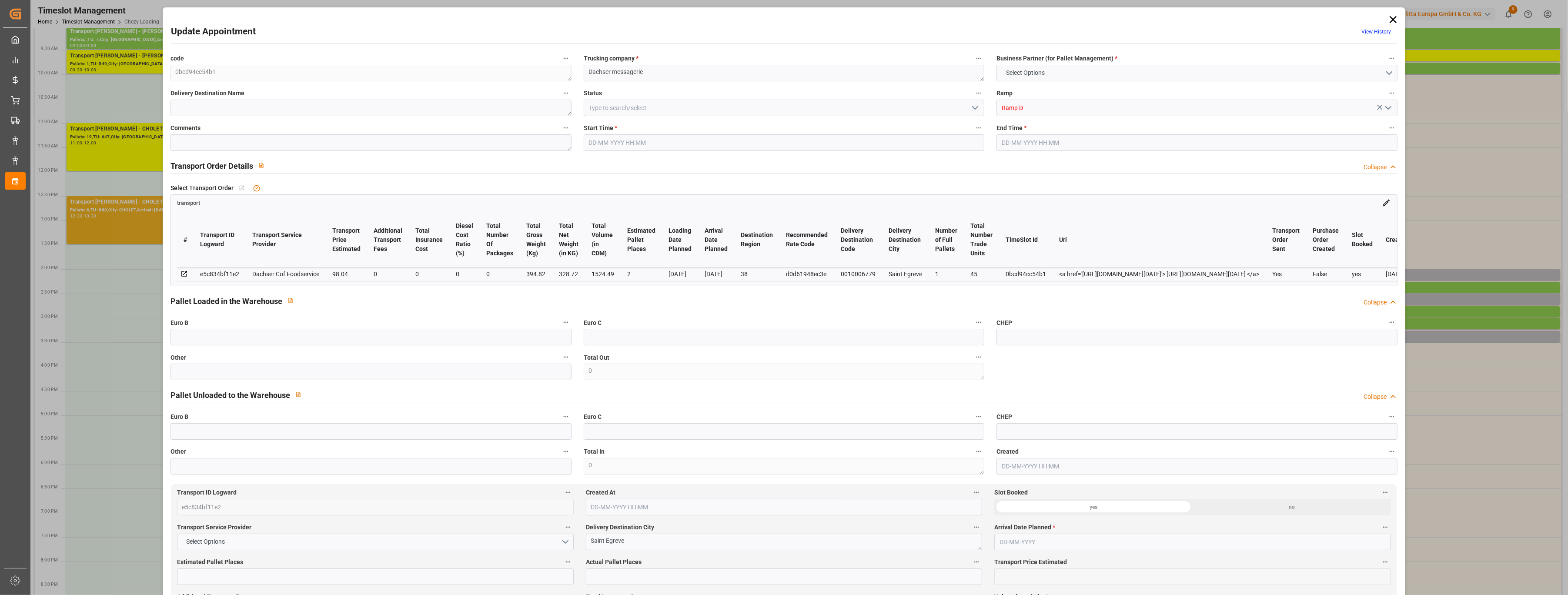
type input "0"
type input "21"
type input "35"
type input "[DATE] 14:00"
type input "[DATE] 14:15"
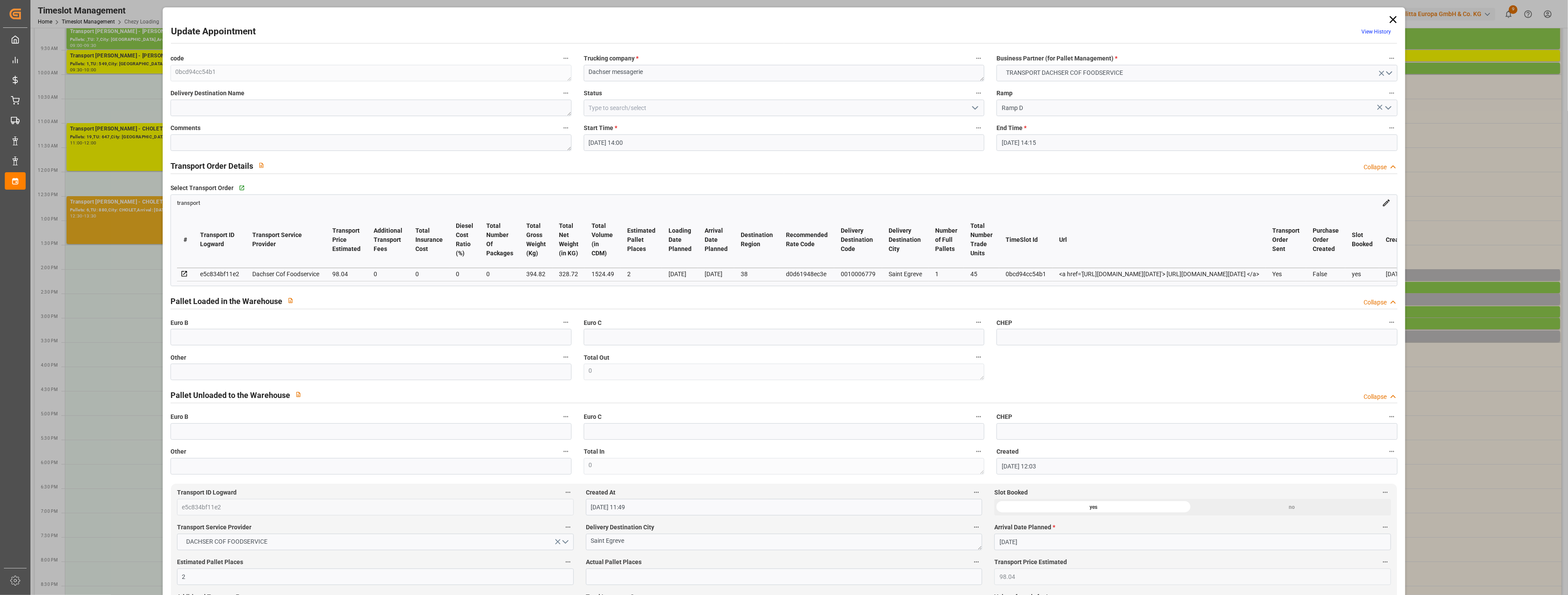
type input "[DATE] 12:03"
type input "[DATE] 11:49"
type input "[DATE]"
click at [740, 109] on input at bounding box center [784, 107] width 401 height 16
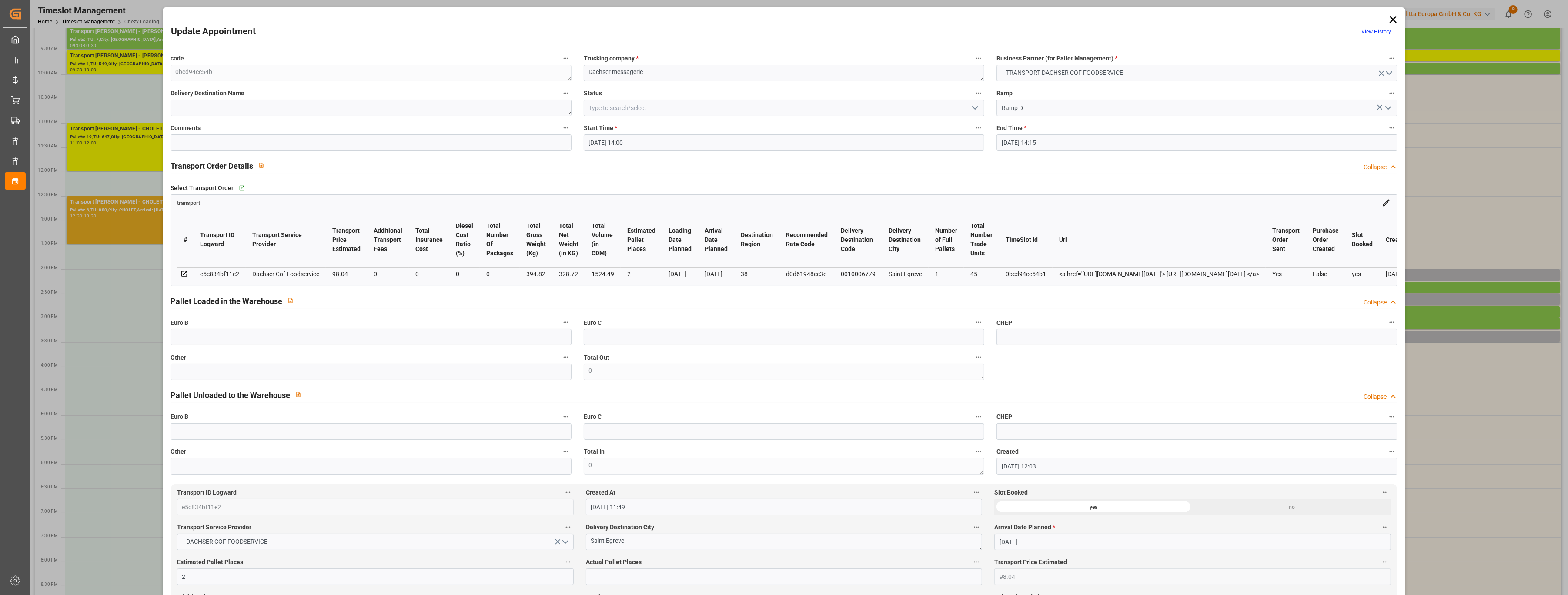
click at [758, 107] on icon "open menu" at bounding box center [975, 108] width 11 height 11
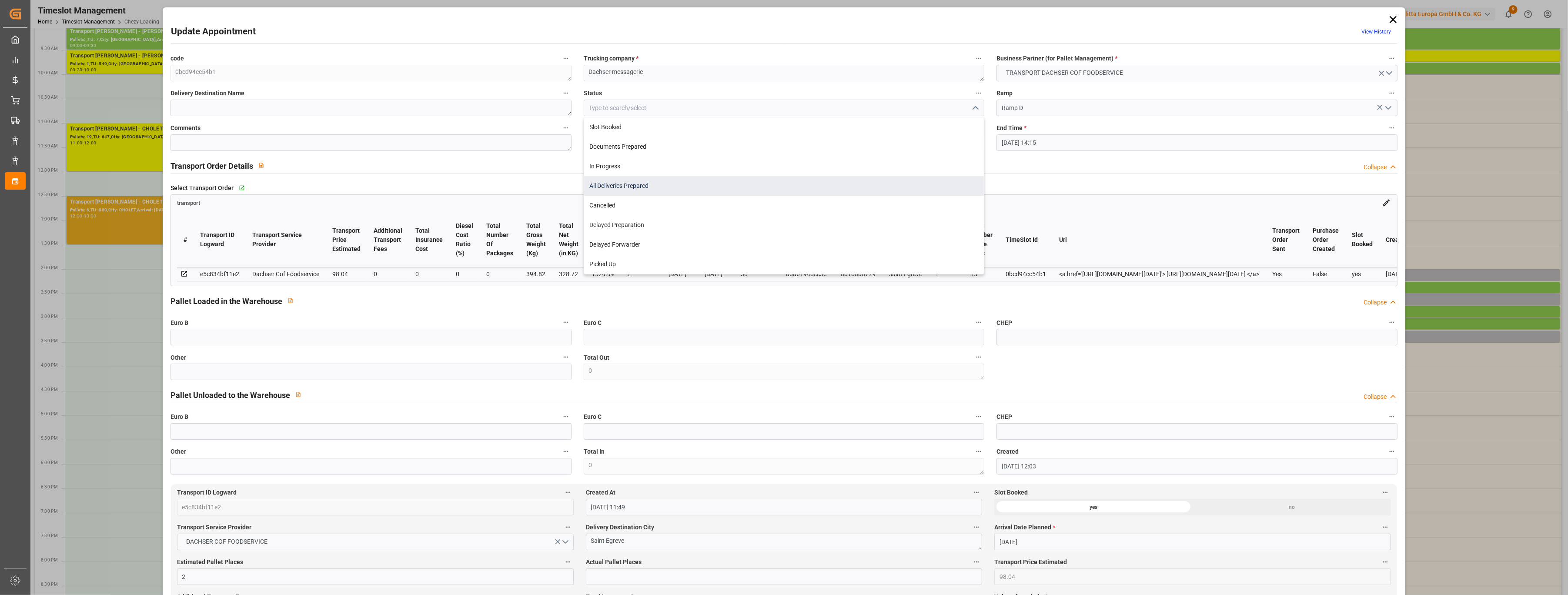
click at [758, 181] on div "All Deliveries Prepared" at bounding box center [784, 186] width 400 height 20
type input "All Deliveries Prepared"
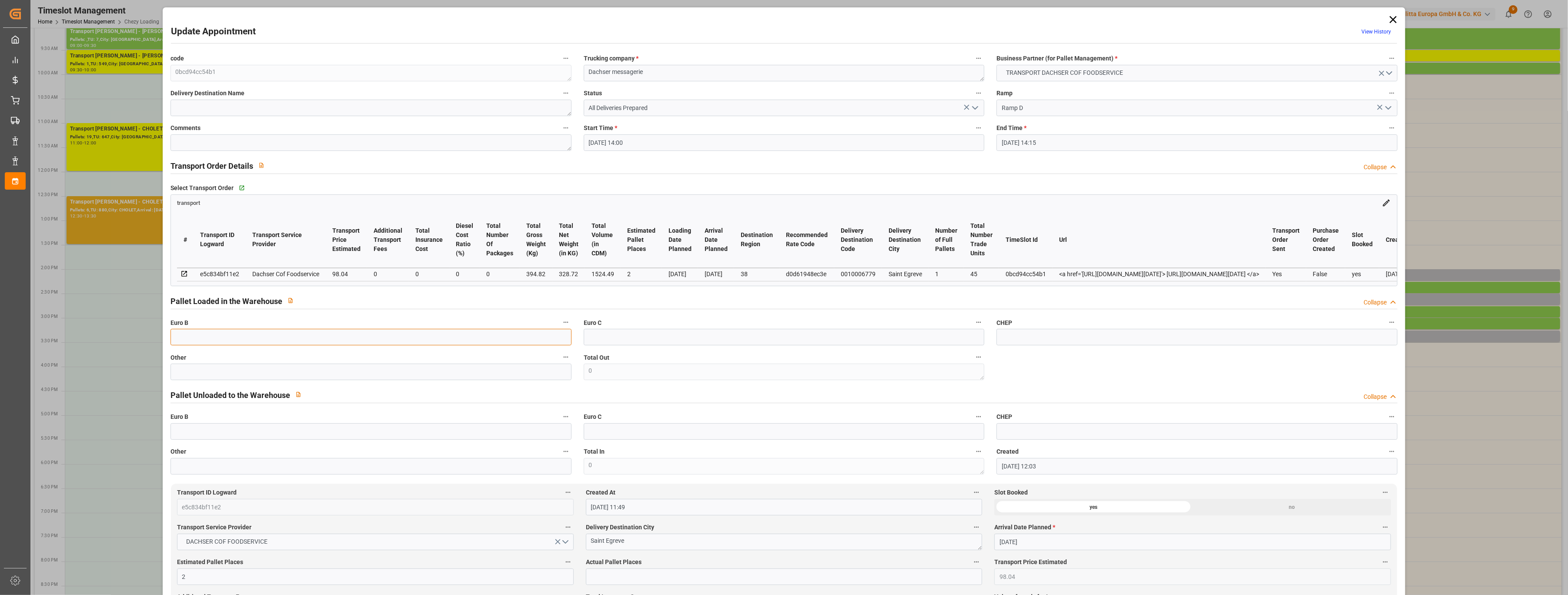
click at [300, 342] on input "text" at bounding box center [371, 337] width 401 height 16
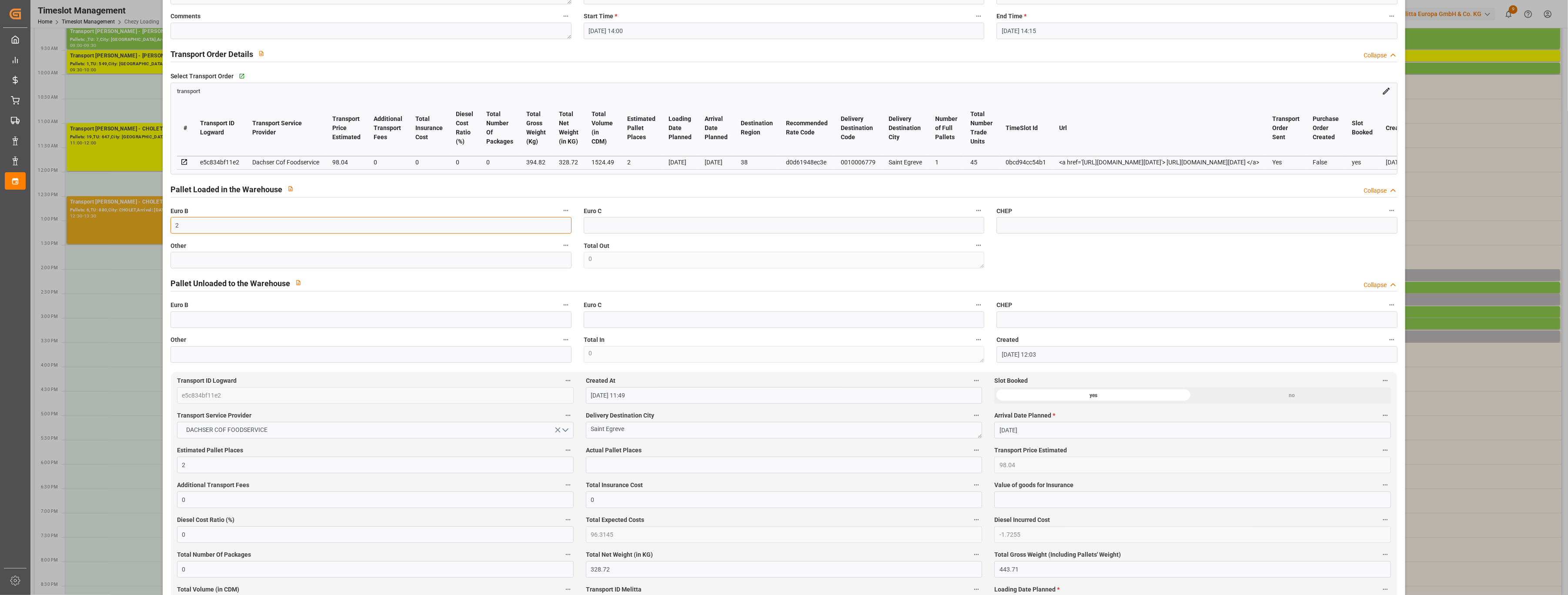
scroll to position [115, 0]
type input "2"
click at [626, 461] on div "Actual Pallet Places" at bounding box center [784, 454] width 409 height 35
click at [631, 460] on input "text" at bounding box center [784, 461] width 397 height 16
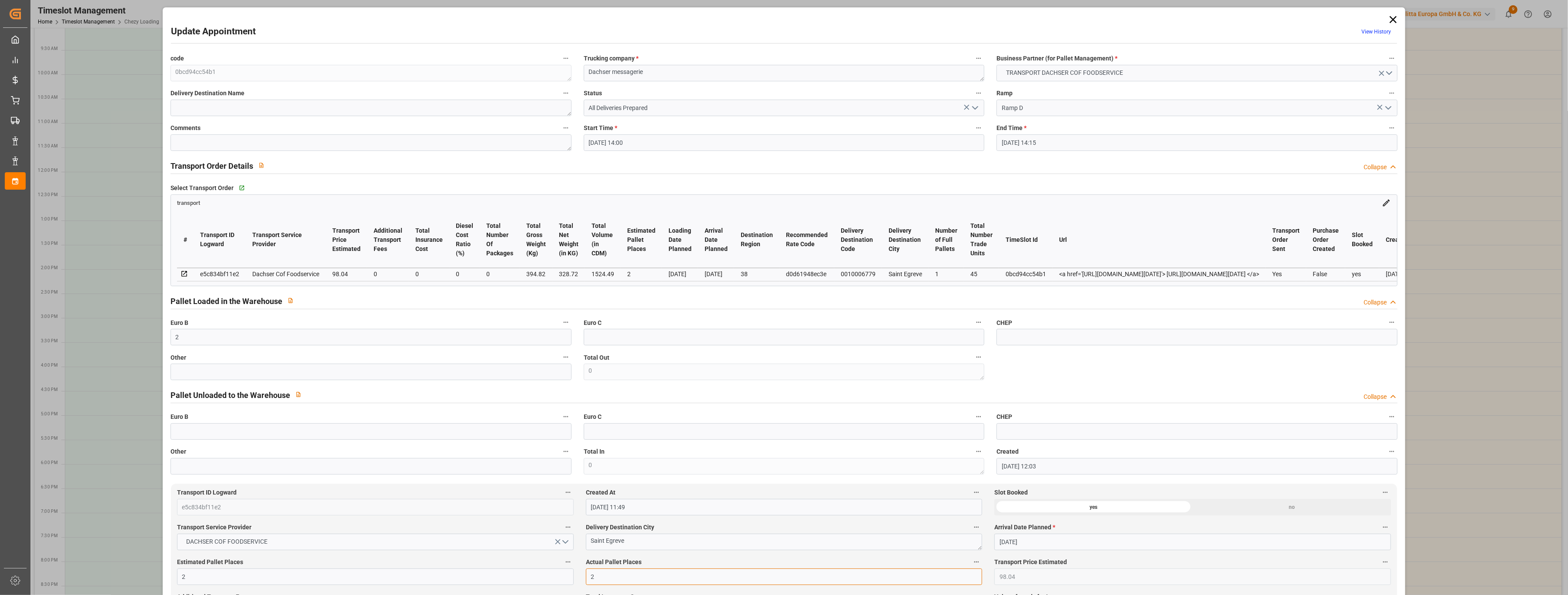
type input "2"
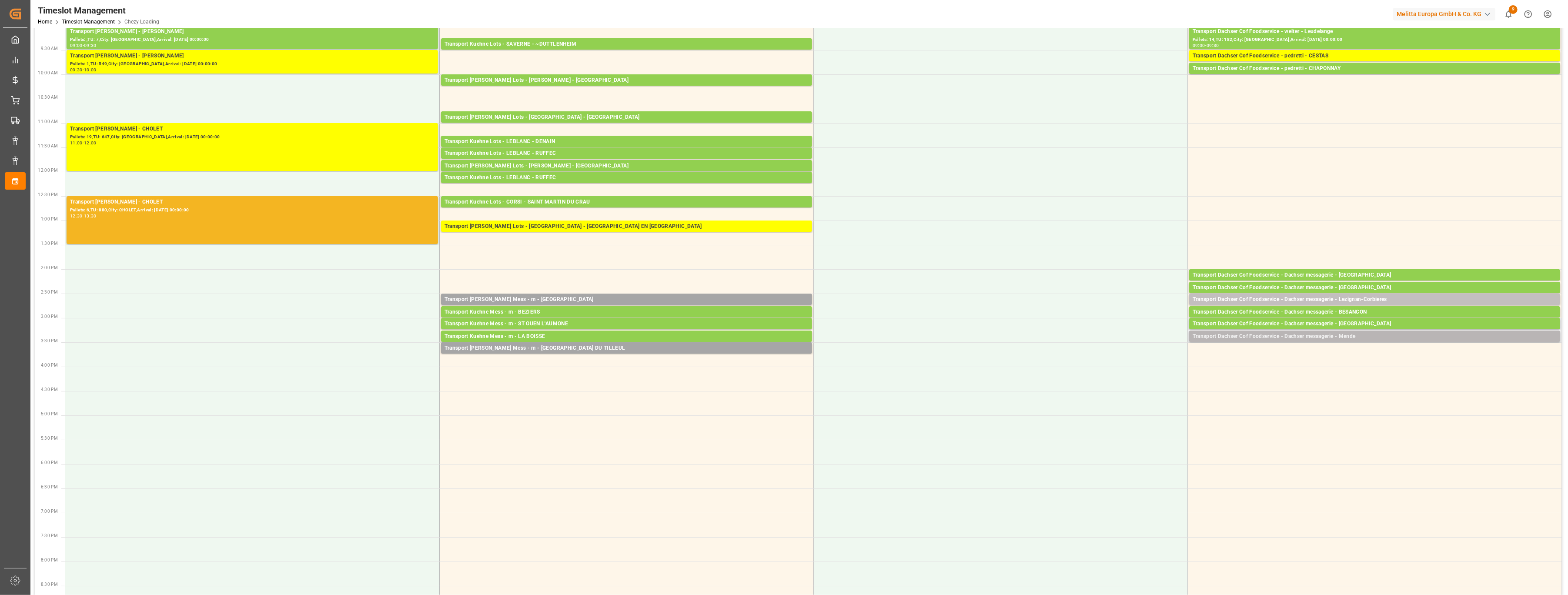
click at [758, 337] on div "Transport Dachser Cof Foodservice - Dachser messagerie - Mende" at bounding box center [1374, 337] width 364 height 8
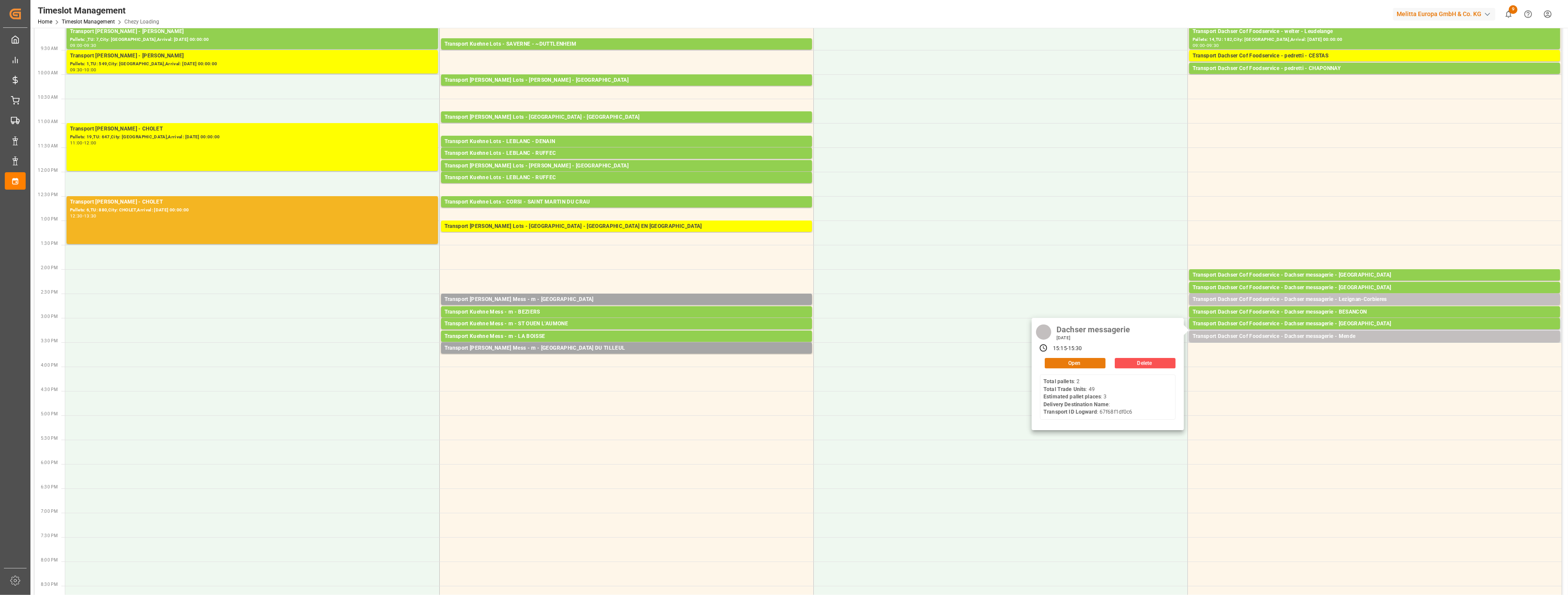
click at [758, 360] on button "Open" at bounding box center [1075, 363] width 61 height 11
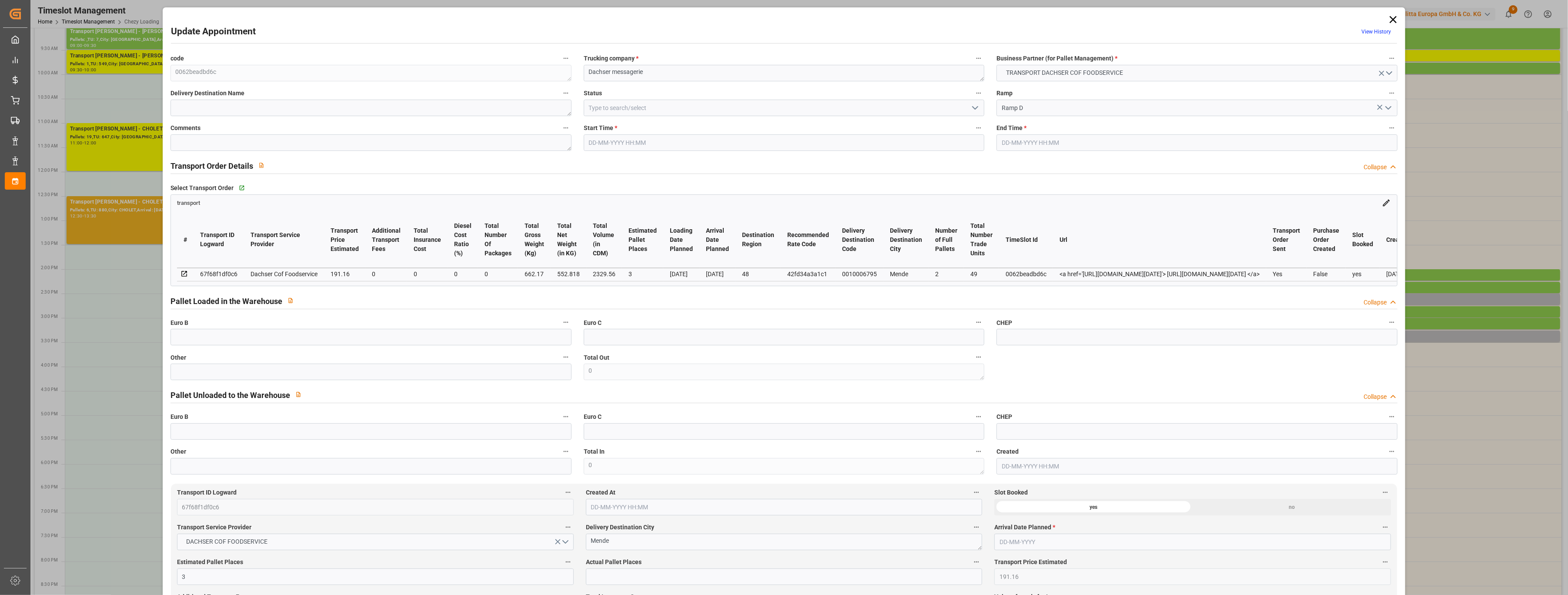
type input "[DATE] 15:15"
type input "[DATE] 15:30"
type input "[DATE] 12:06"
type input "[DATE] 11:49"
type input "[DATE]"
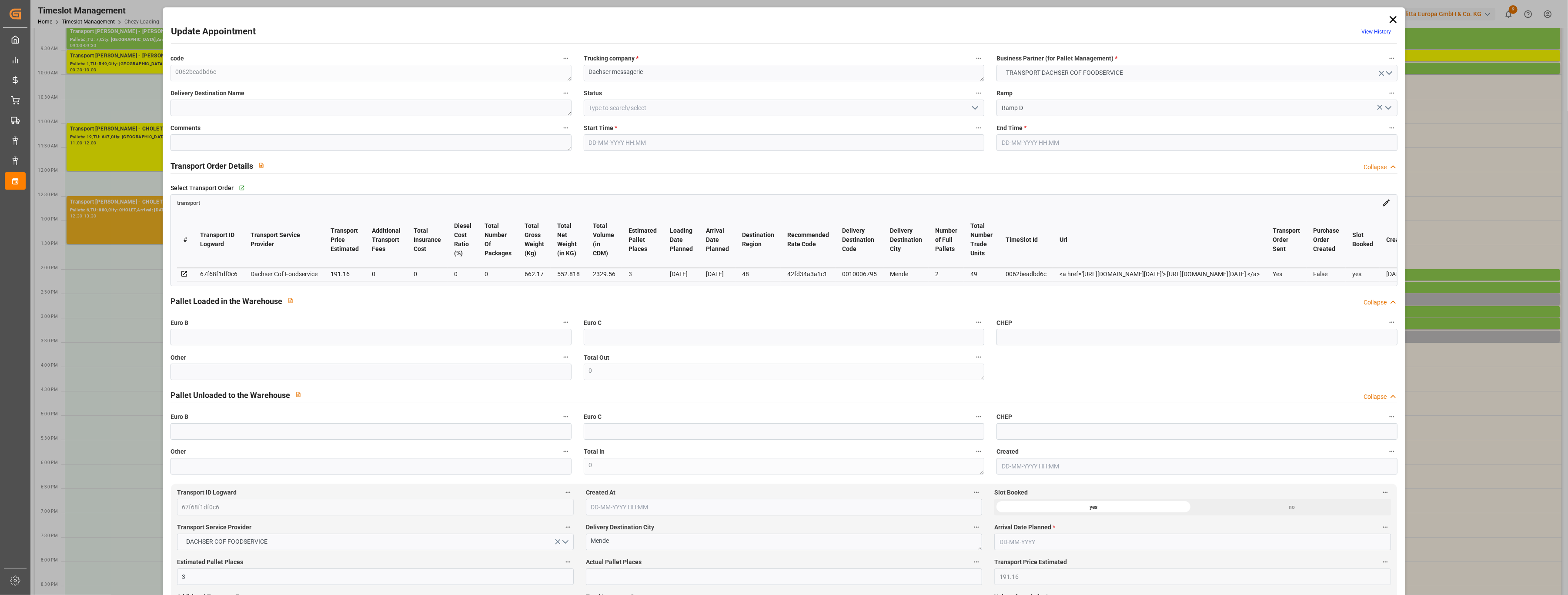
type input "[DATE]"
click at [758, 110] on input at bounding box center [784, 107] width 401 height 16
click at [758, 110] on div at bounding box center [784, 107] width 401 height 16
click at [758, 110] on icon "open menu" at bounding box center [975, 108] width 11 height 11
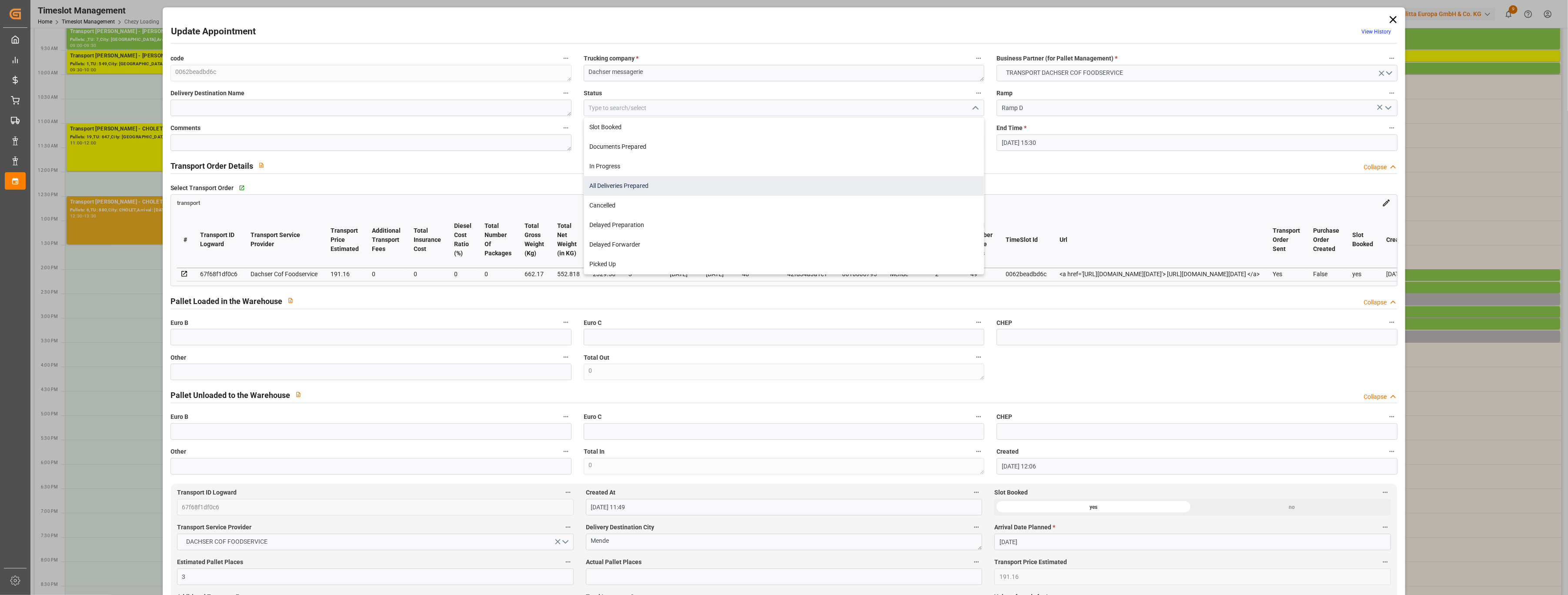
click at [758, 178] on div "All Deliveries Prepared" at bounding box center [784, 186] width 400 height 20
type input "All Deliveries Prepared"
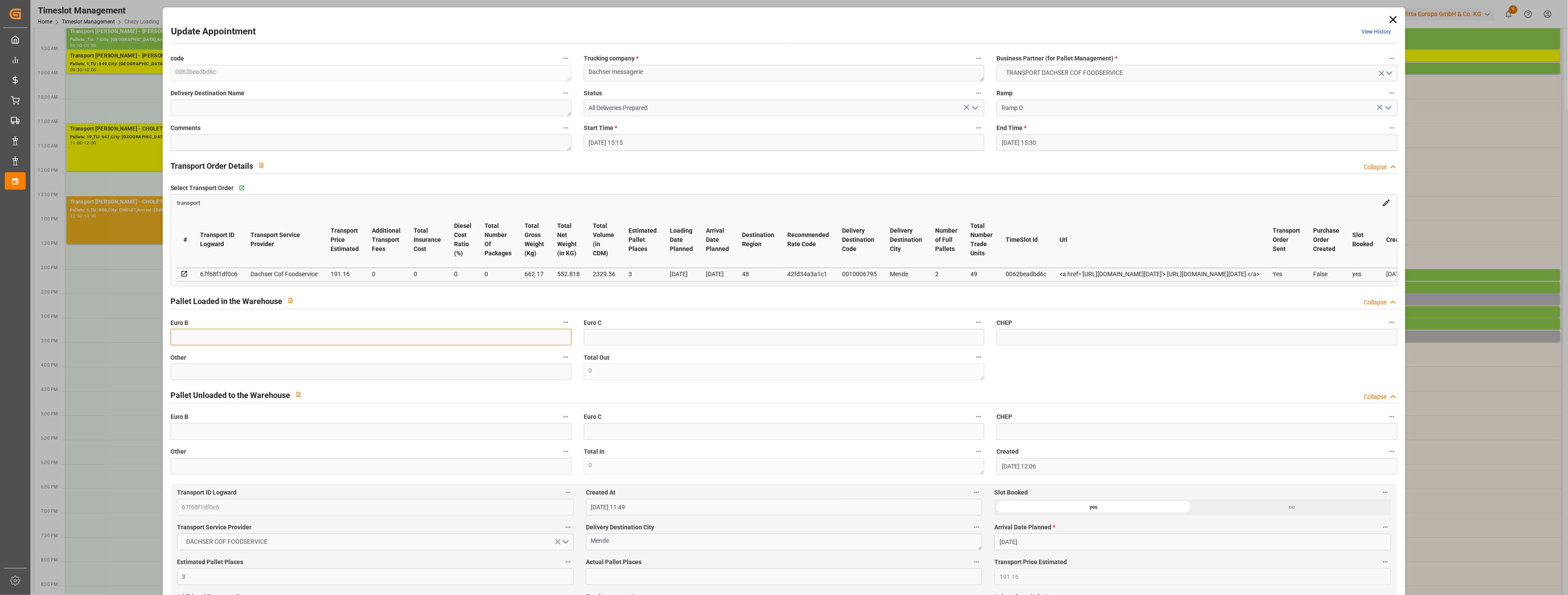
click at [223, 344] on input "text" at bounding box center [371, 337] width 401 height 16
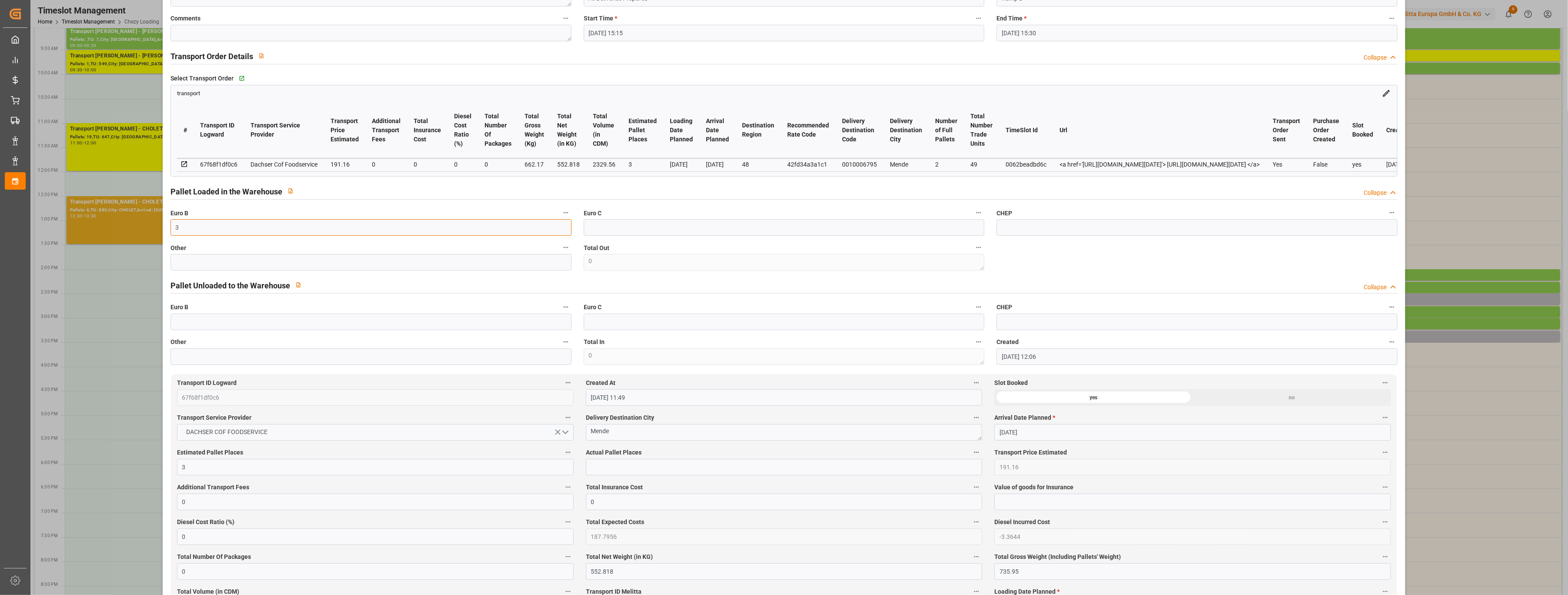
scroll to position [115, 0]
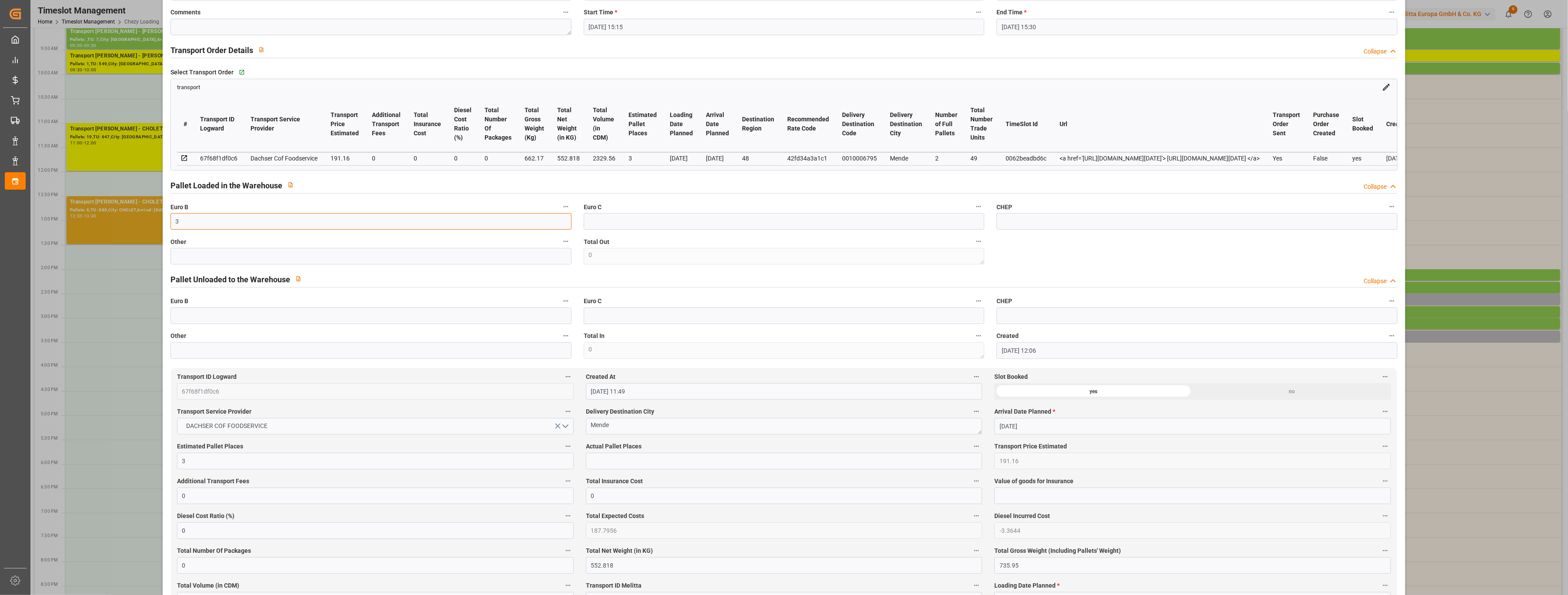
type input "3"
click at [611, 461] on input "text" at bounding box center [784, 461] width 397 height 16
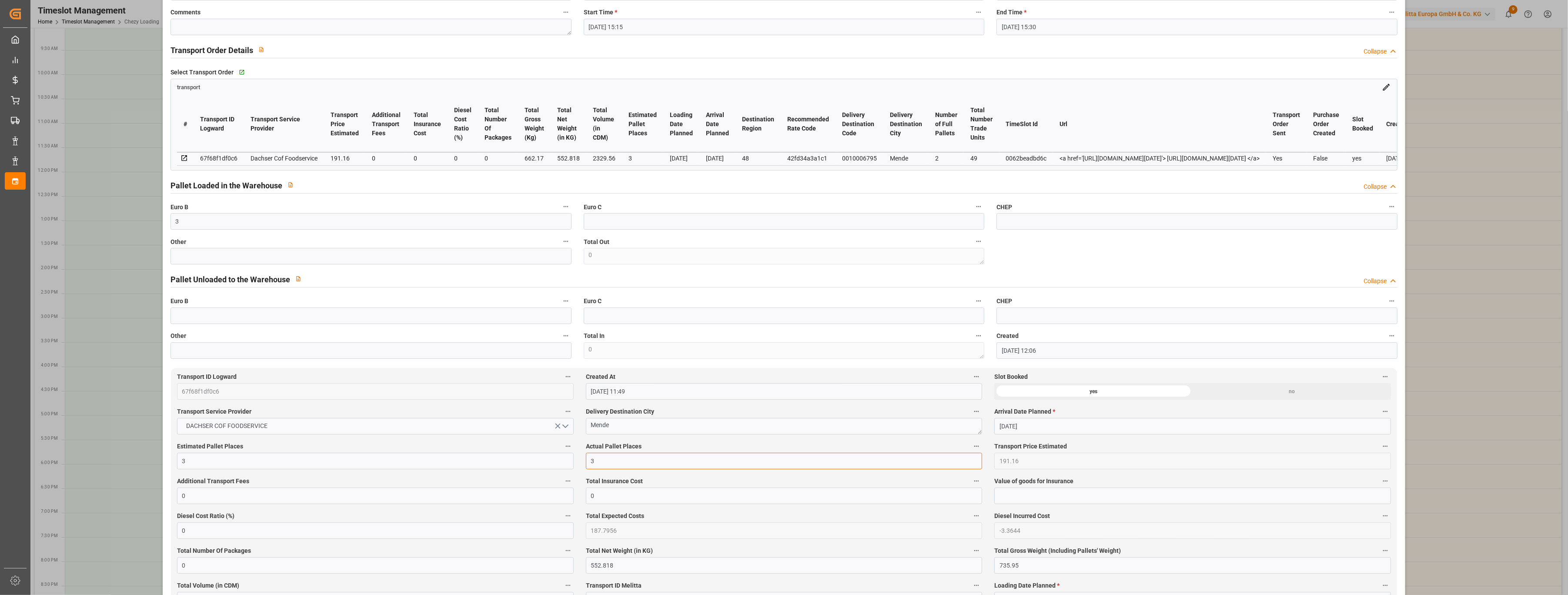
type input "3"
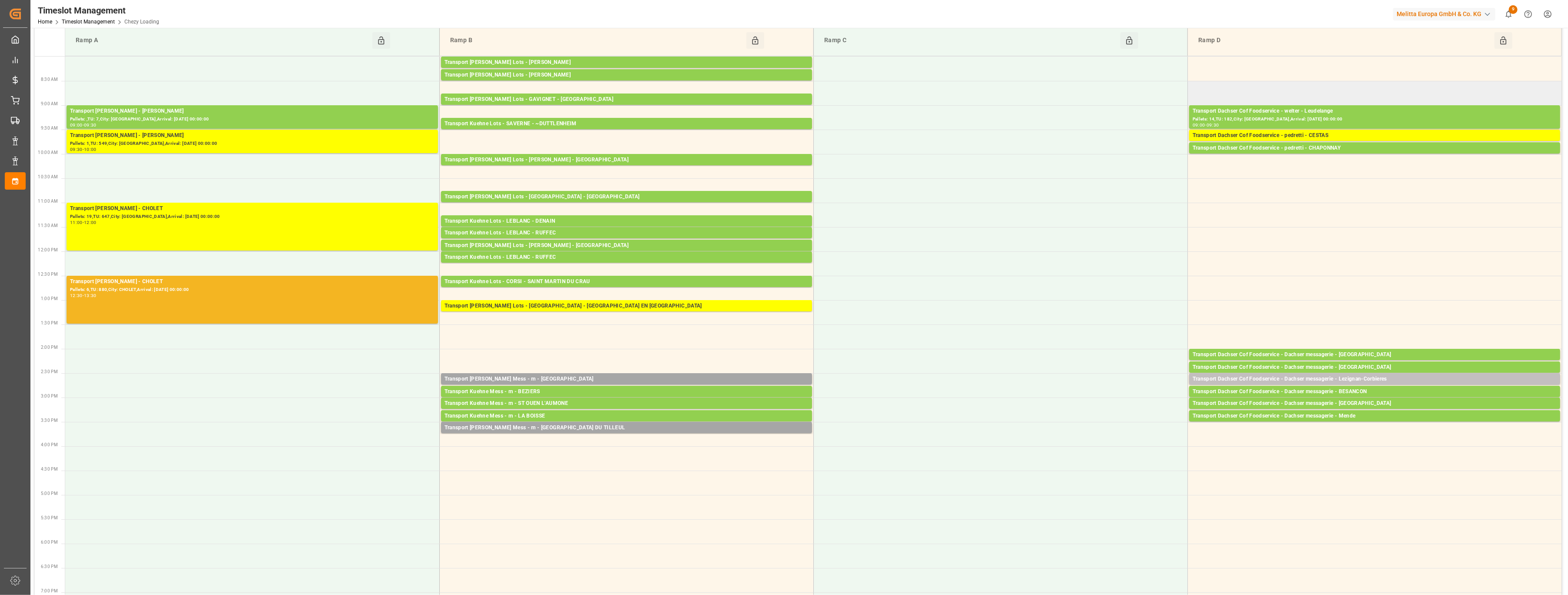
scroll to position [0, 0]
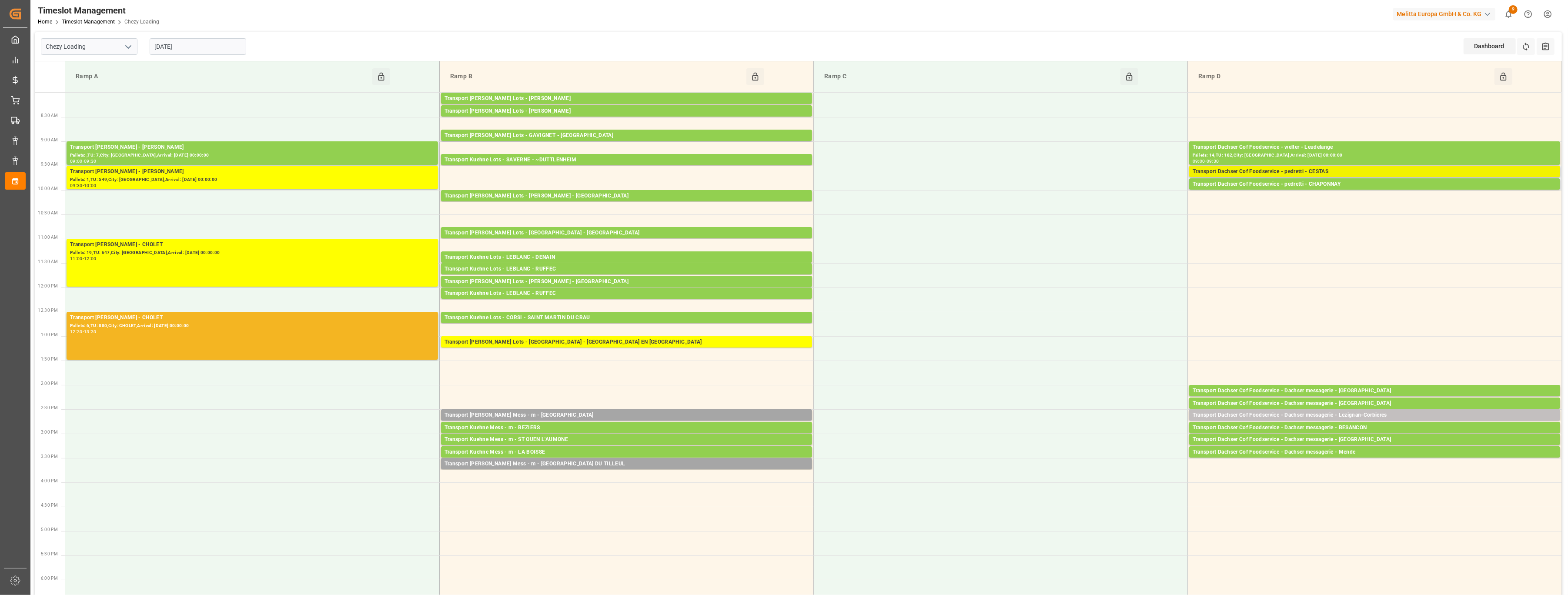
click at [758, 171] on div "Transport Dachser Cof Foodservice - pedretti - CESTAS" at bounding box center [1374, 172] width 364 height 8
click at [758, 210] on div "Delete" at bounding box center [1140, 211] width 70 height 11
click at [758, 170] on div "Transport Dachser Cof Foodservice - pedretti - CESTAS" at bounding box center [1374, 172] width 364 height 8
click at [758, 211] on button "Open" at bounding box center [1075, 211] width 61 height 11
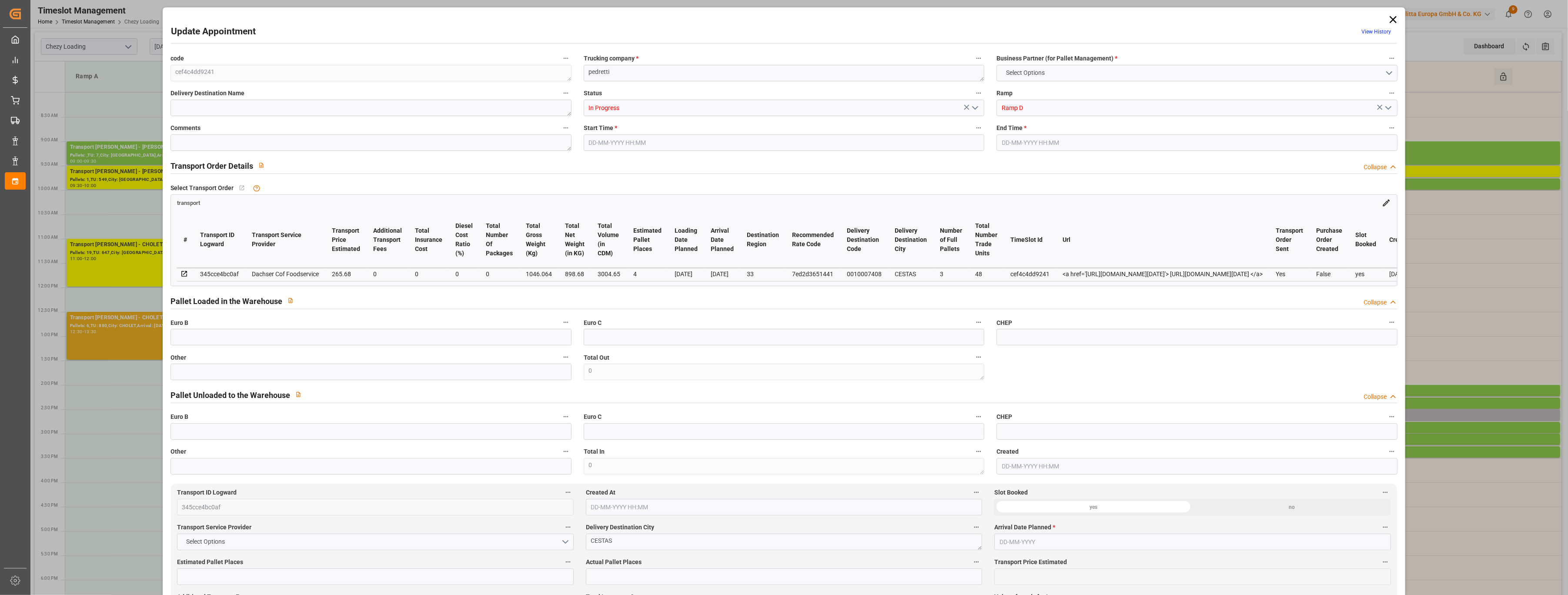
type input "4"
type input "265.68"
type input "0"
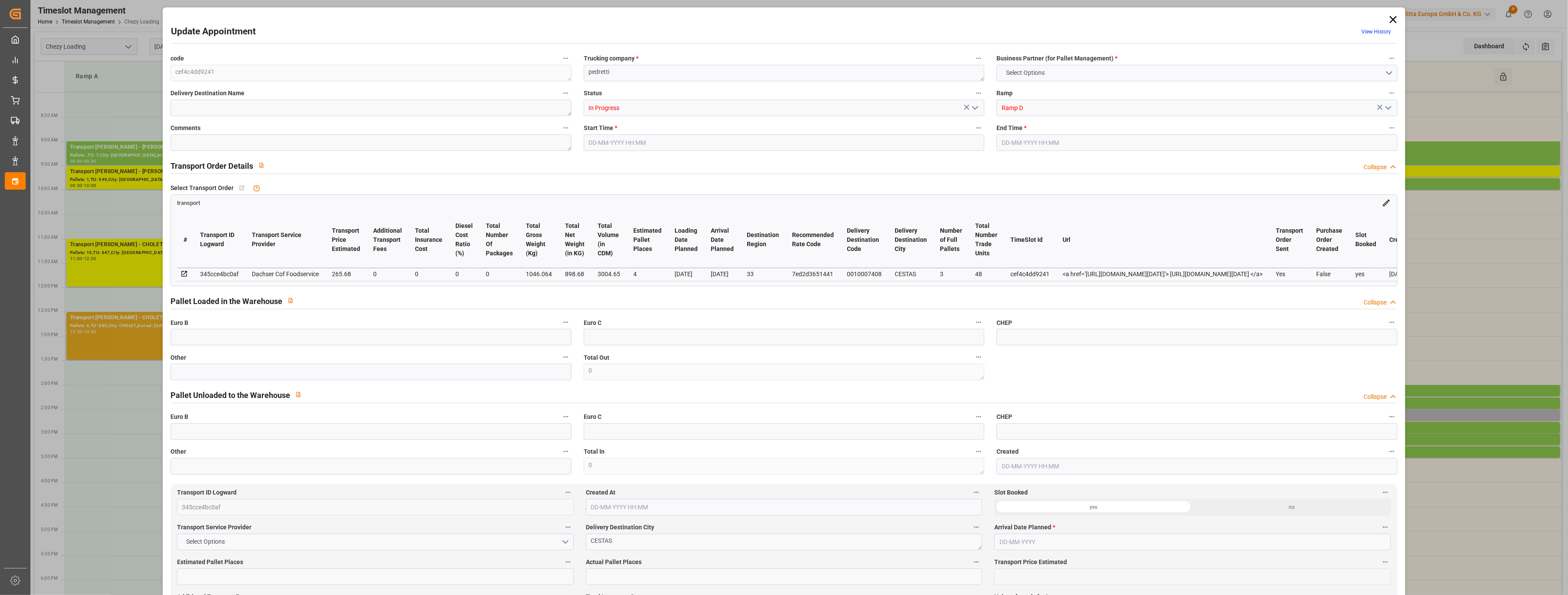
type input "261.004"
type input "-4.676"
type input "0"
type input "898.68"
type input "1144.734"
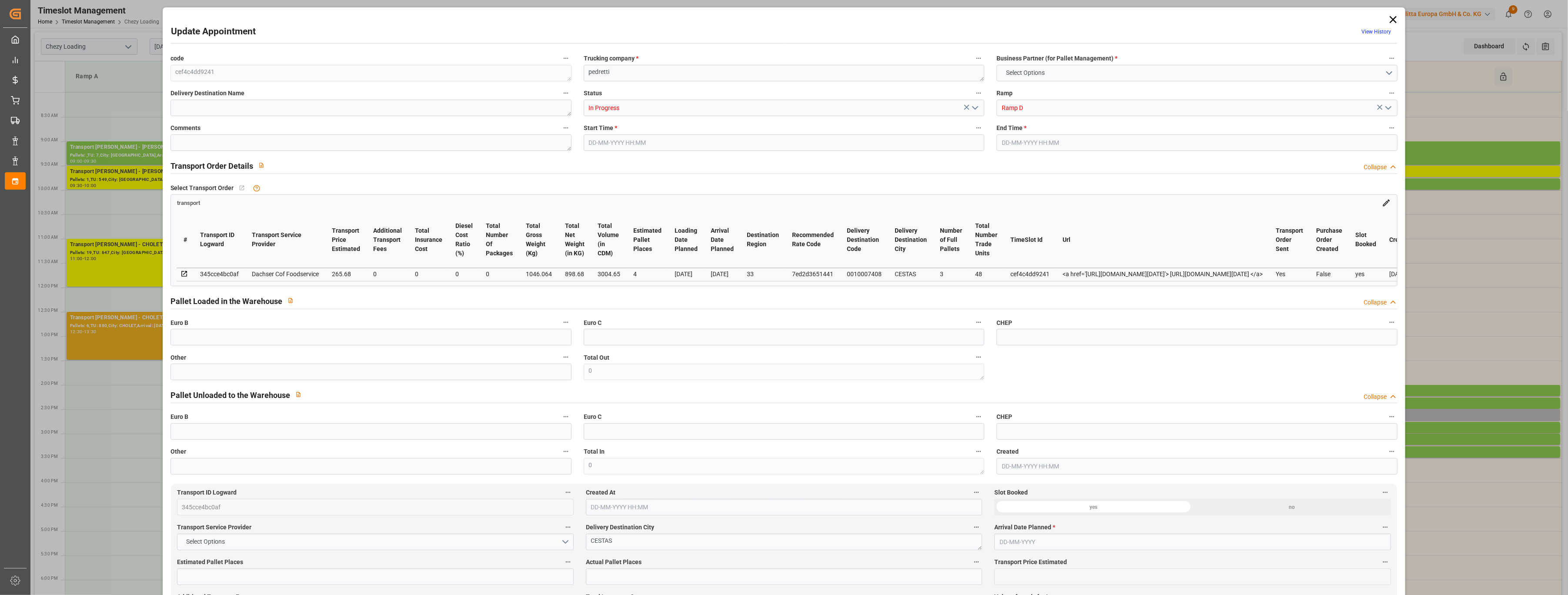
type input "3004.65"
type input "33"
type input "3"
type input "48"
type input "4"
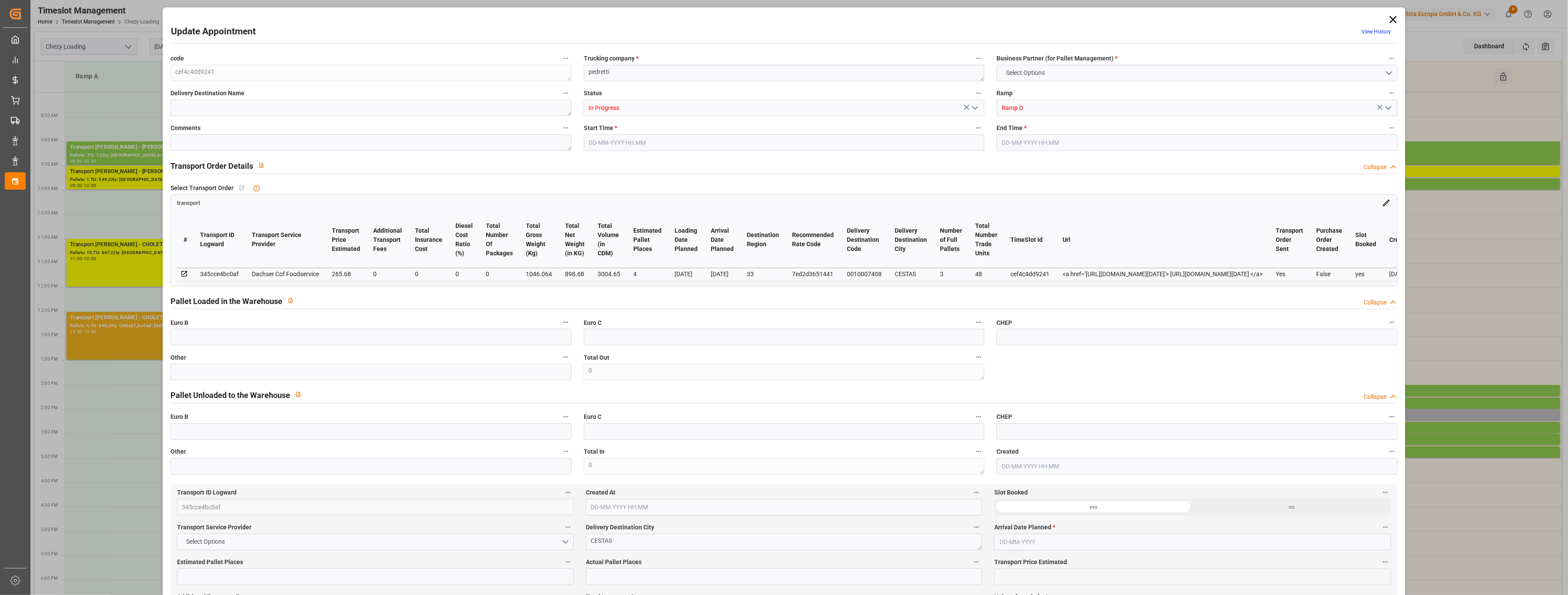
type input "101"
type input "1046.064"
type input "0"
type input "4710.8598"
type input "0"
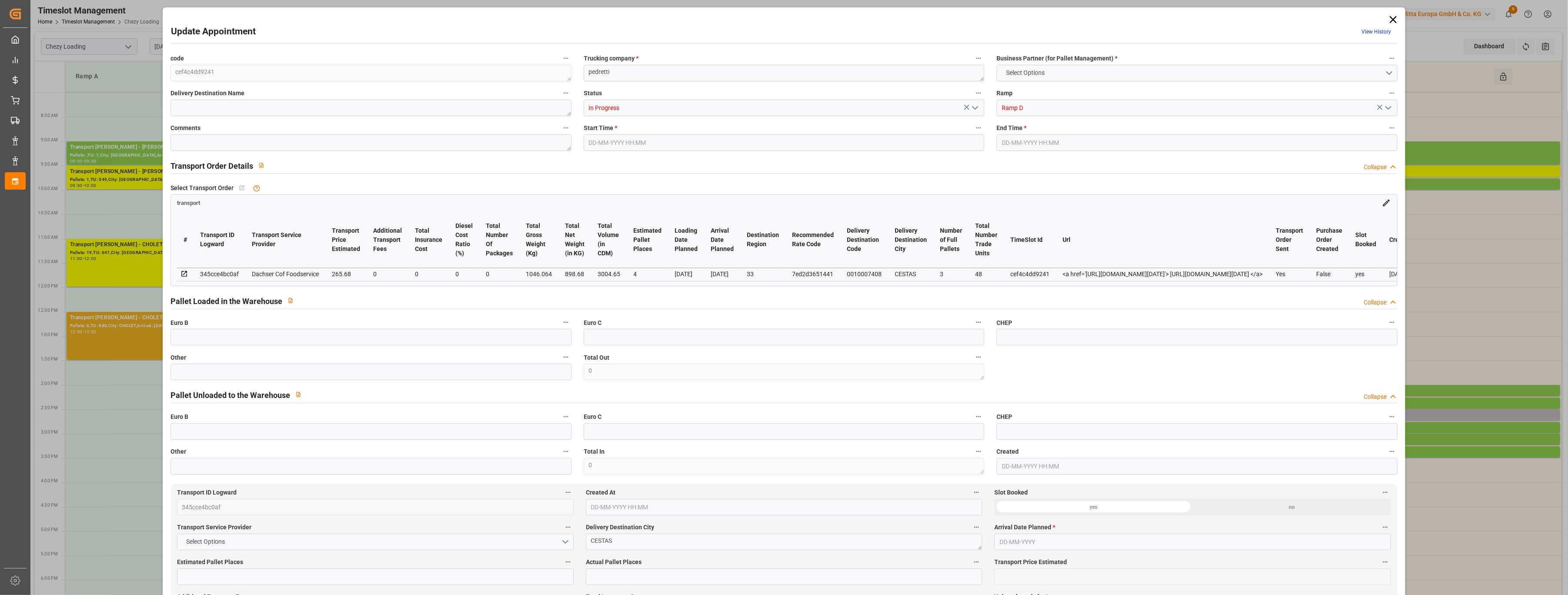
type input "0"
type input "21"
type input "35"
type input "[DATE] 09:30"
type input "[DATE] 09:45"
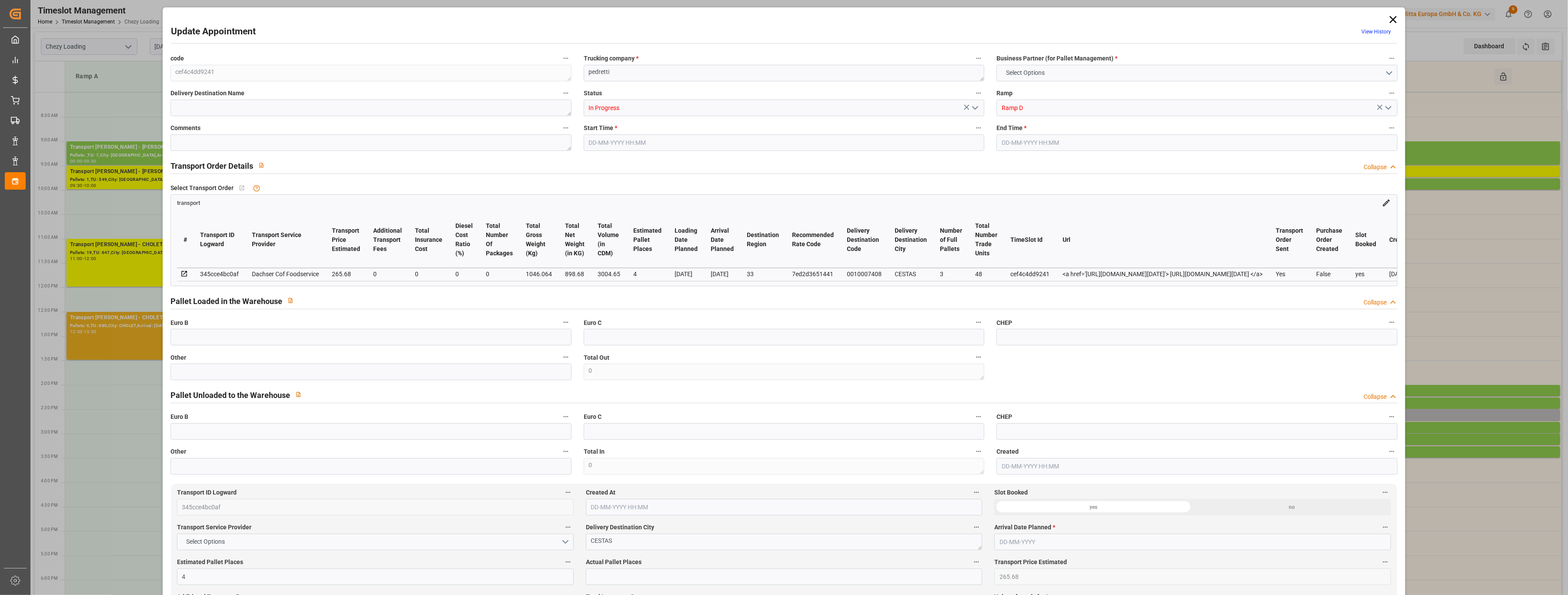
type input "[DATE] 12:50"
type input "[DATE] 11:30"
type input "[DATE]"
click at [302, 342] on input "text" at bounding box center [371, 337] width 401 height 16
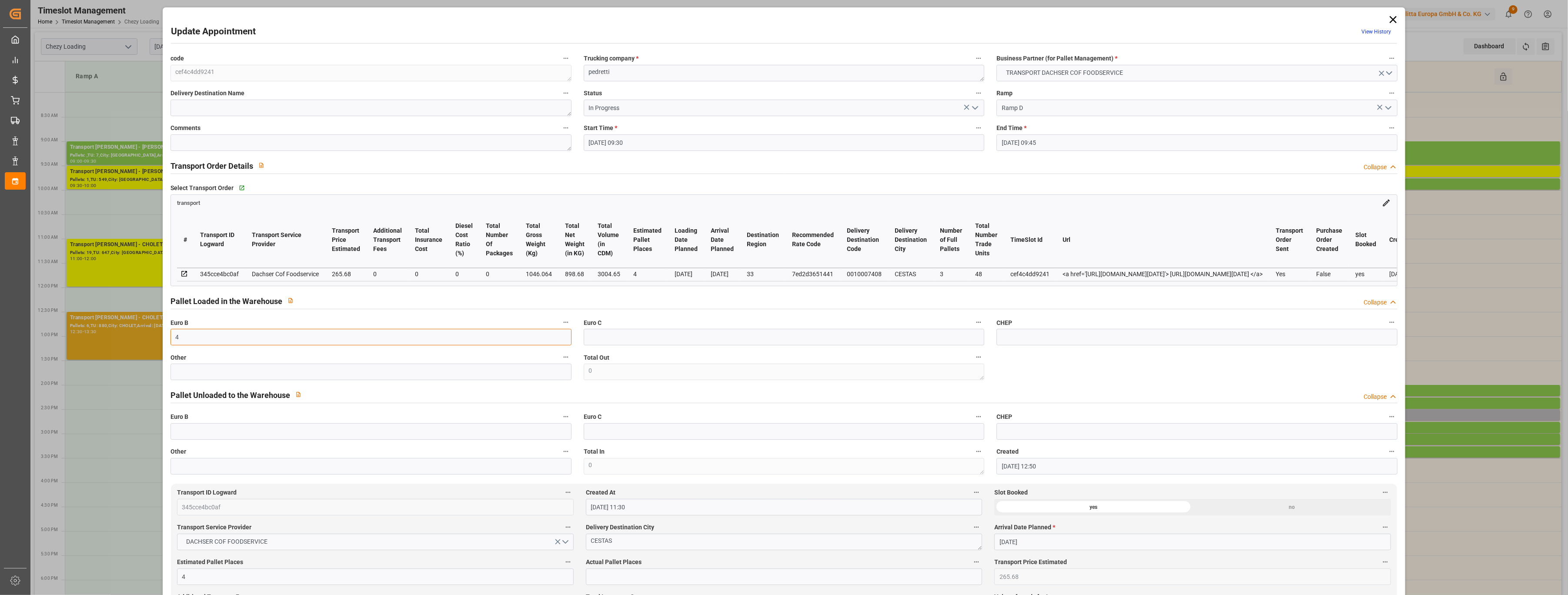
type input "4"
click at [758, 111] on icon "open menu" at bounding box center [975, 108] width 11 height 11
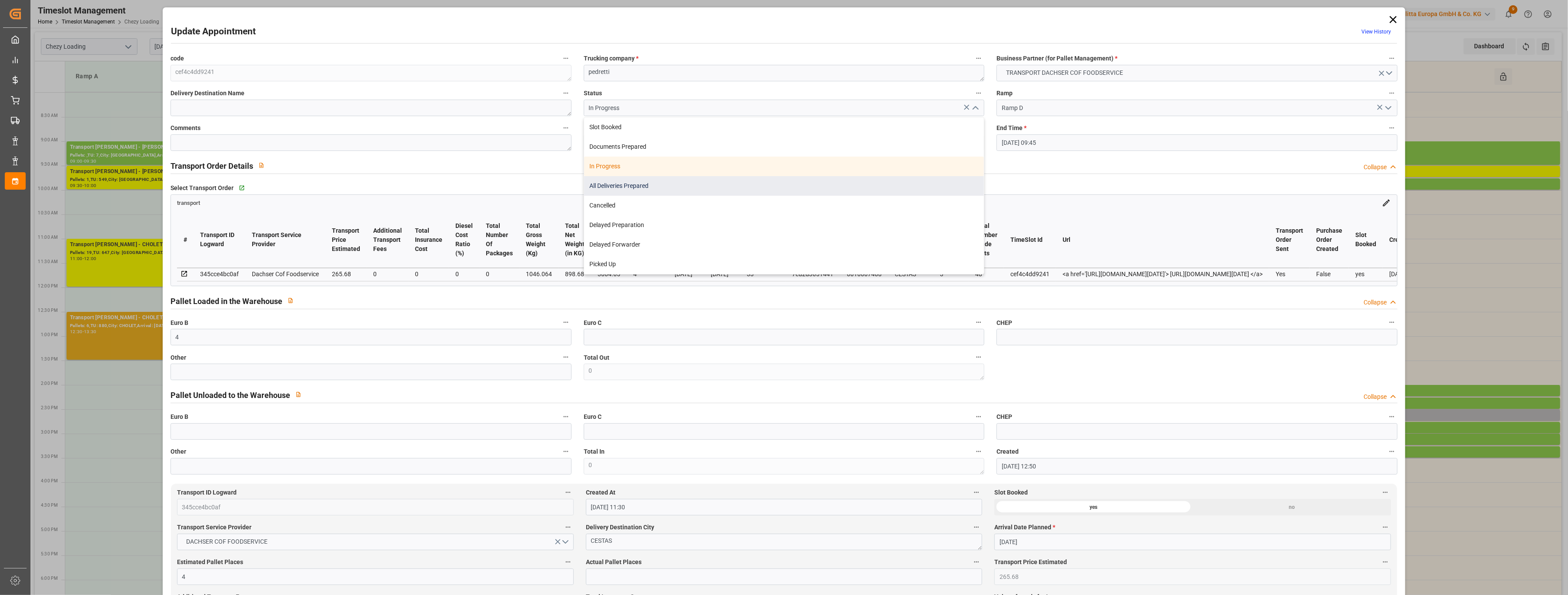
click at [758, 188] on div "All Deliveries Prepared" at bounding box center [784, 186] width 400 height 20
type input "All Deliveries Prepared"
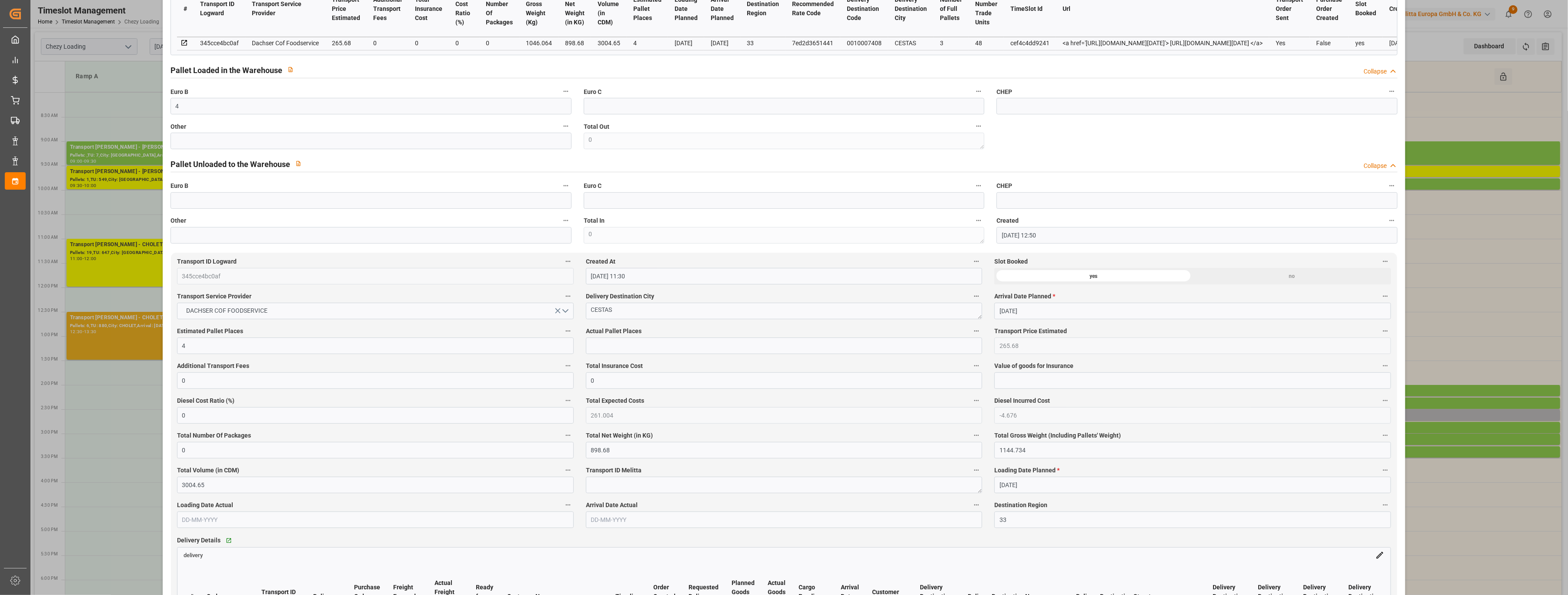
scroll to position [232, 0]
click at [668, 337] on label "Actual Pallet Places" at bounding box center [784, 330] width 397 height 12
click at [758, 336] on button "Actual Pallet Places" at bounding box center [976, 330] width 11 height 11
click at [662, 344] on div at bounding box center [784, 297] width 1568 height 595
click at [635, 359] on div "Total Insurance Cost 0" at bounding box center [784, 373] width 409 height 35
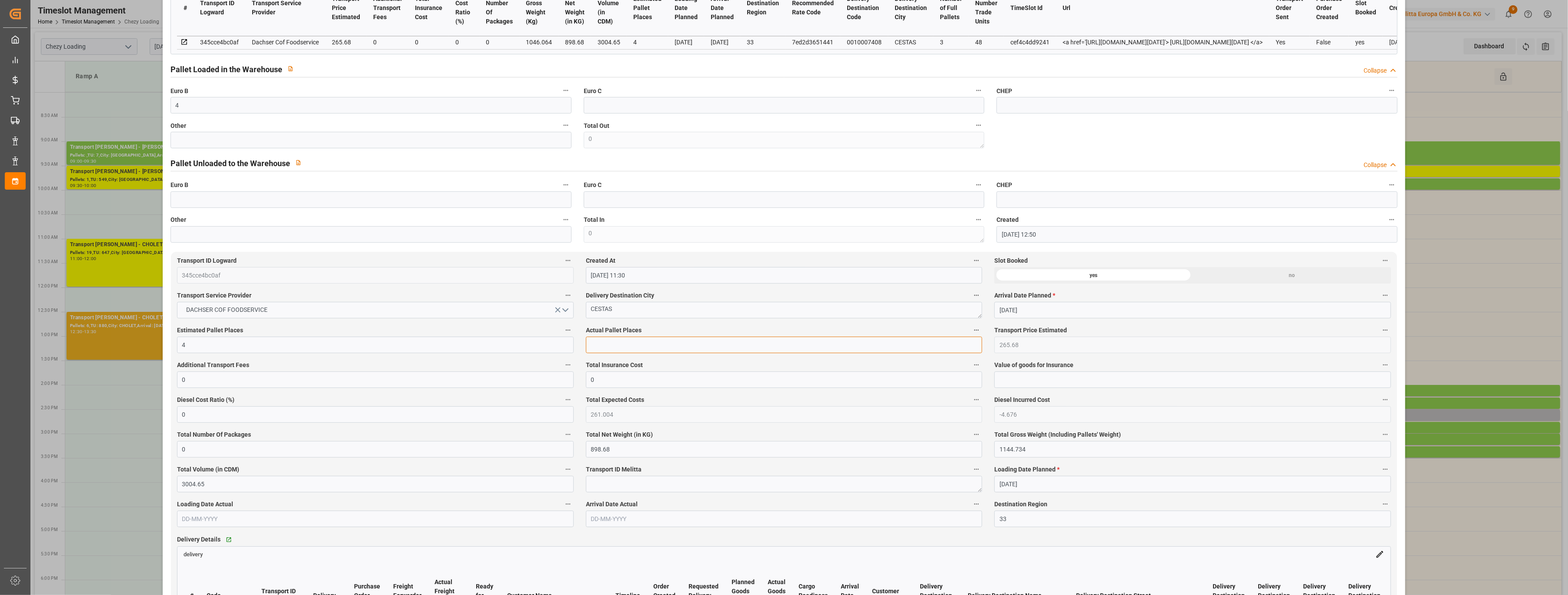
click at [637, 350] on input "text" at bounding box center [784, 344] width 397 height 16
type input "4"
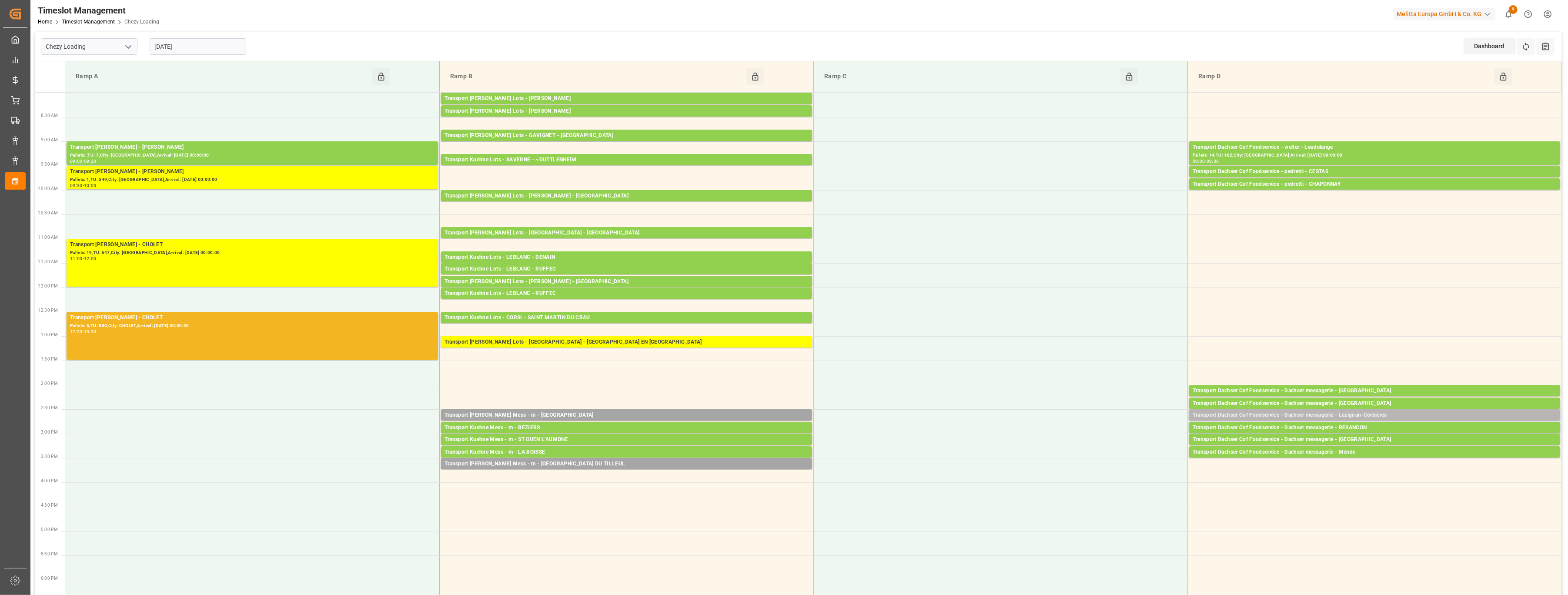
click at [758, 414] on div "Transport Dachser Cof Foodservice - Dachser messagerie - Lezignan-Corbieres" at bounding box center [1374, 415] width 364 height 8
click at [758, 452] on button "Open" at bounding box center [1075, 454] width 61 height 11
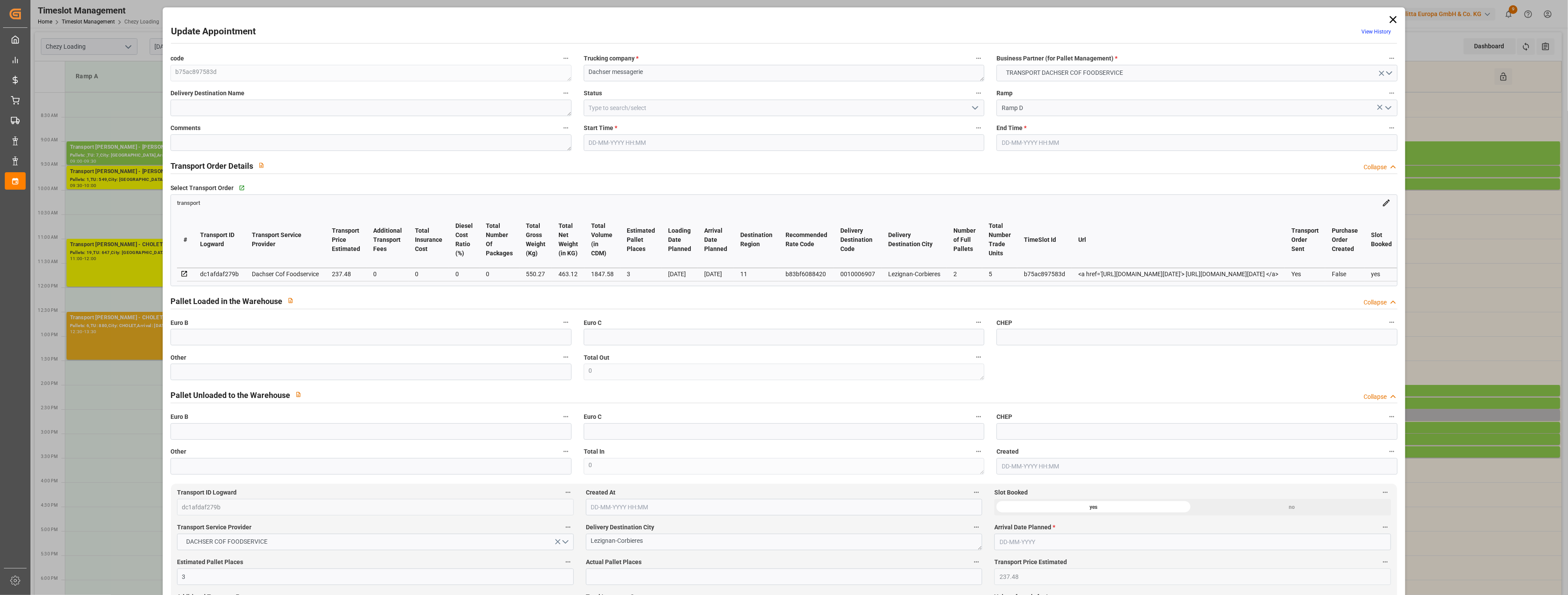
type input "[DATE] 14:30"
type input "[DATE] 14:45"
type input "[DATE] 12:04"
type input "[DATE] 11:49"
type input "[DATE]"
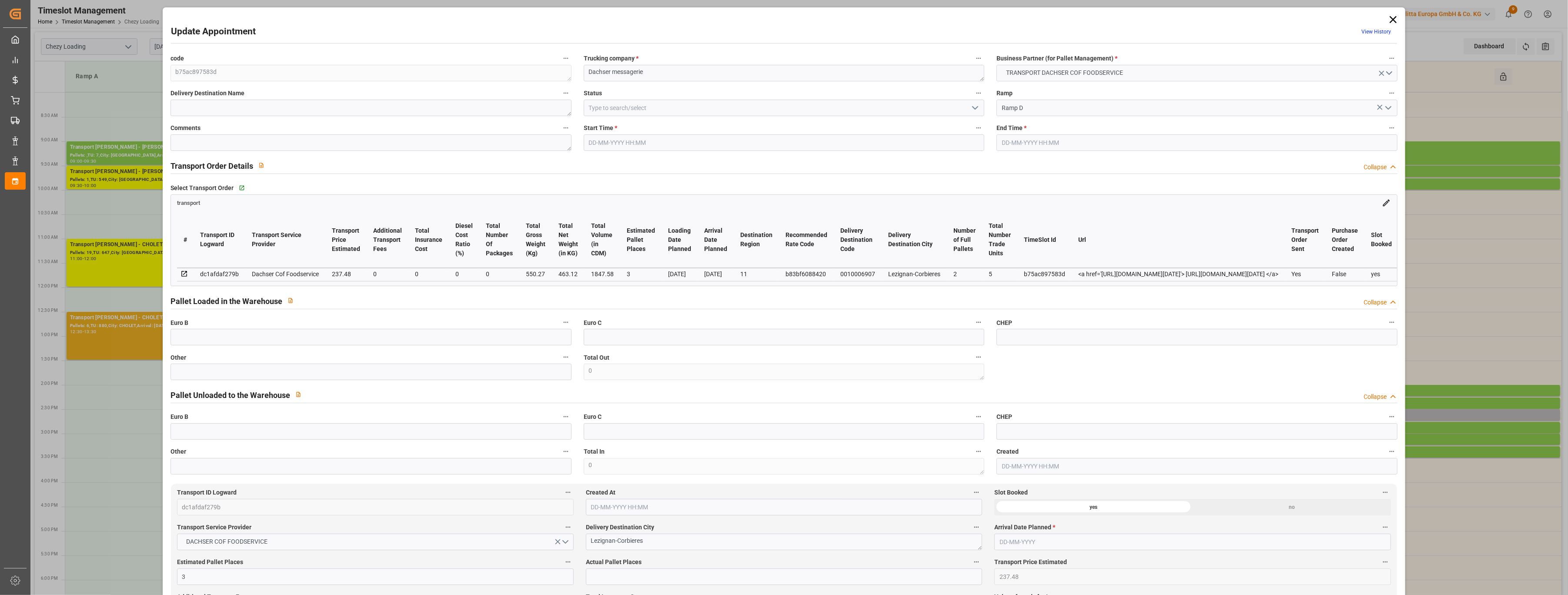
type input "[DATE]"
click at [669, 111] on input at bounding box center [784, 107] width 401 height 16
click at [758, 111] on icon "open menu" at bounding box center [975, 108] width 11 height 11
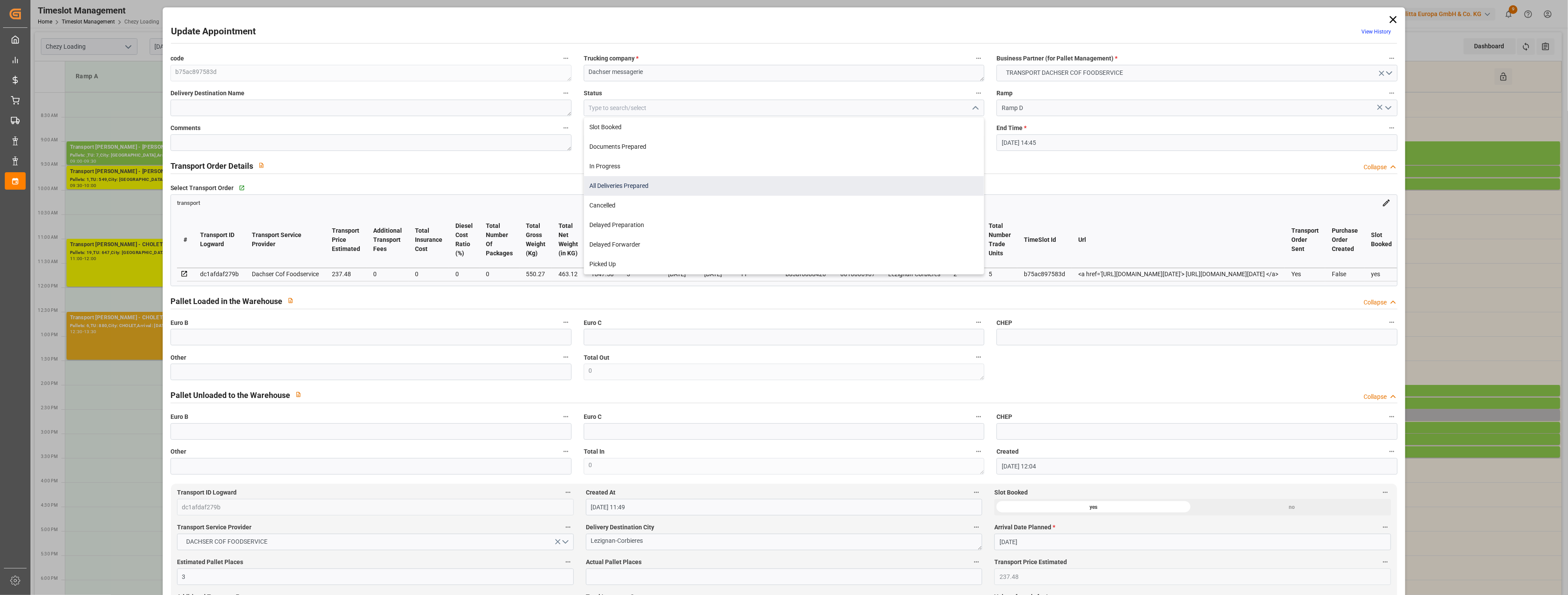
click at [758, 180] on div "All Deliveries Prepared" at bounding box center [784, 186] width 400 height 20
type input "All Deliveries Prepared"
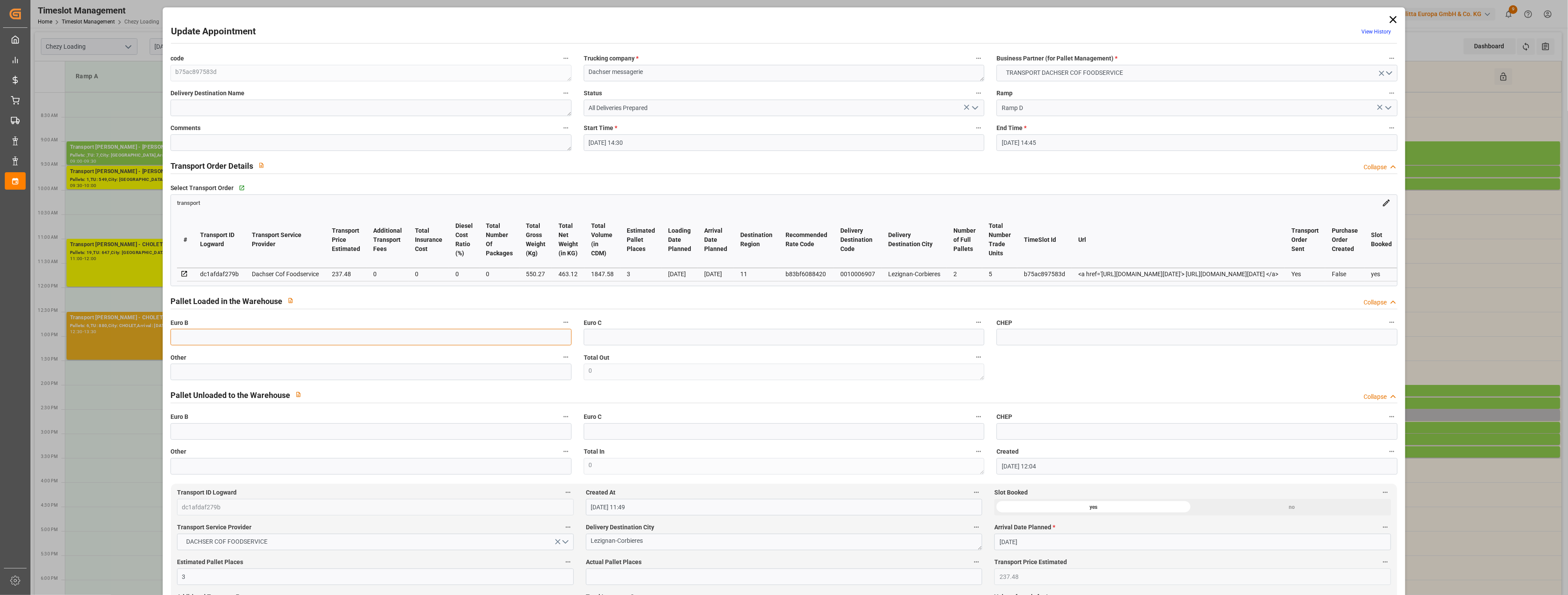
click at [366, 343] on input "text" at bounding box center [371, 337] width 401 height 16
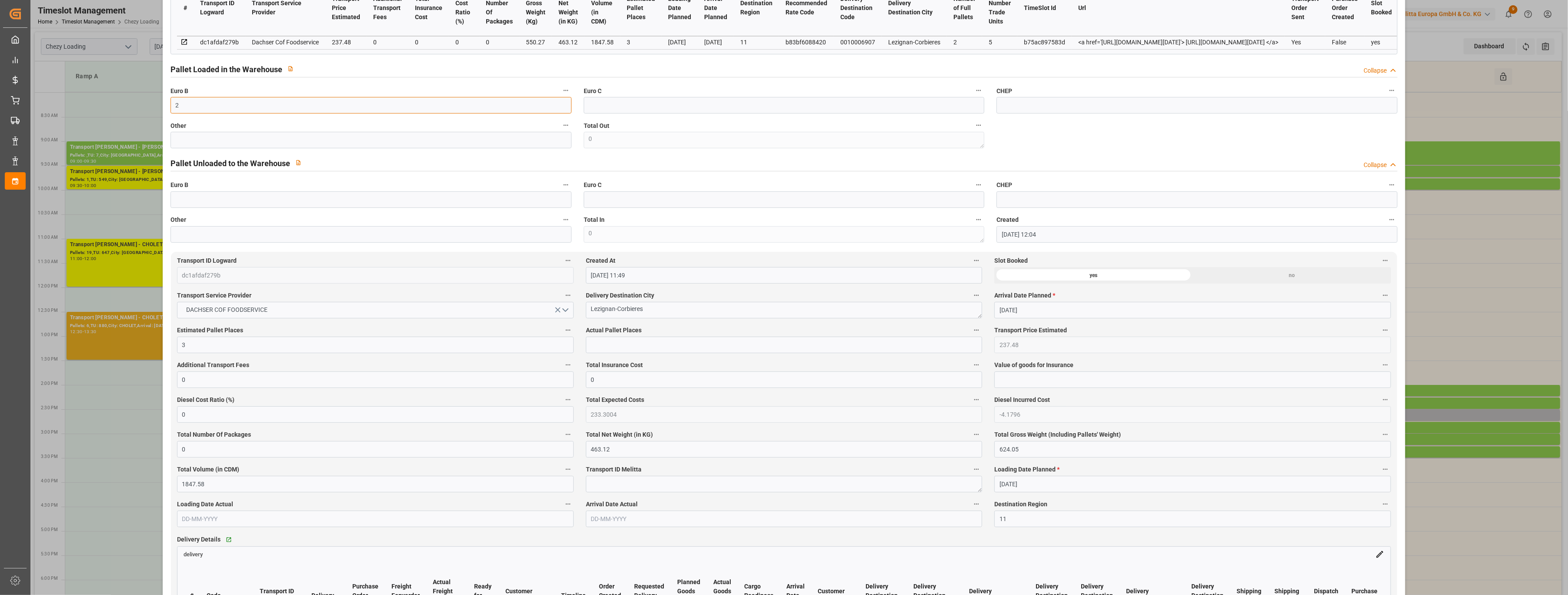
type input "2"
click at [640, 344] on input "text" at bounding box center [784, 344] width 397 height 16
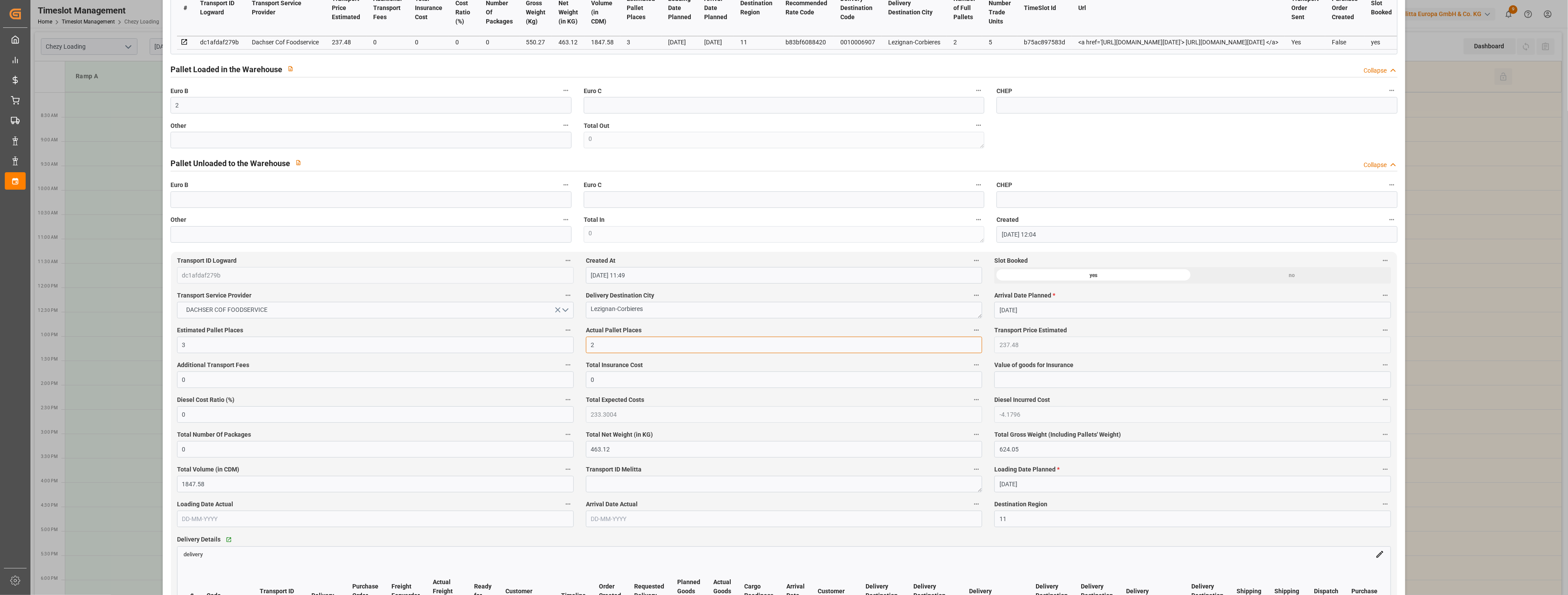
type input "2"
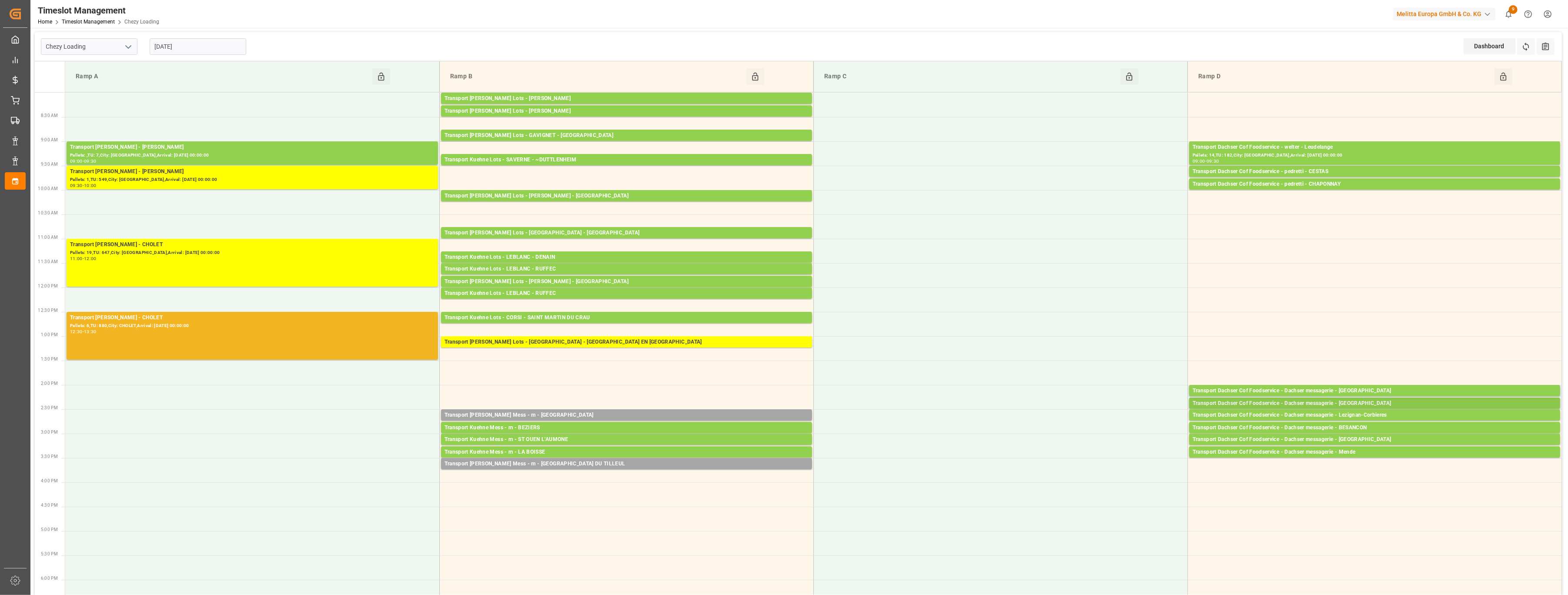
click at [758, 403] on div "Transport Dachser Cof Foodservice - Dachser messagerie - [GEOGRAPHIC_DATA]" at bounding box center [1374, 403] width 364 height 8
click at [758, 430] on button "Open" at bounding box center [1075, 430] width 61 height 11
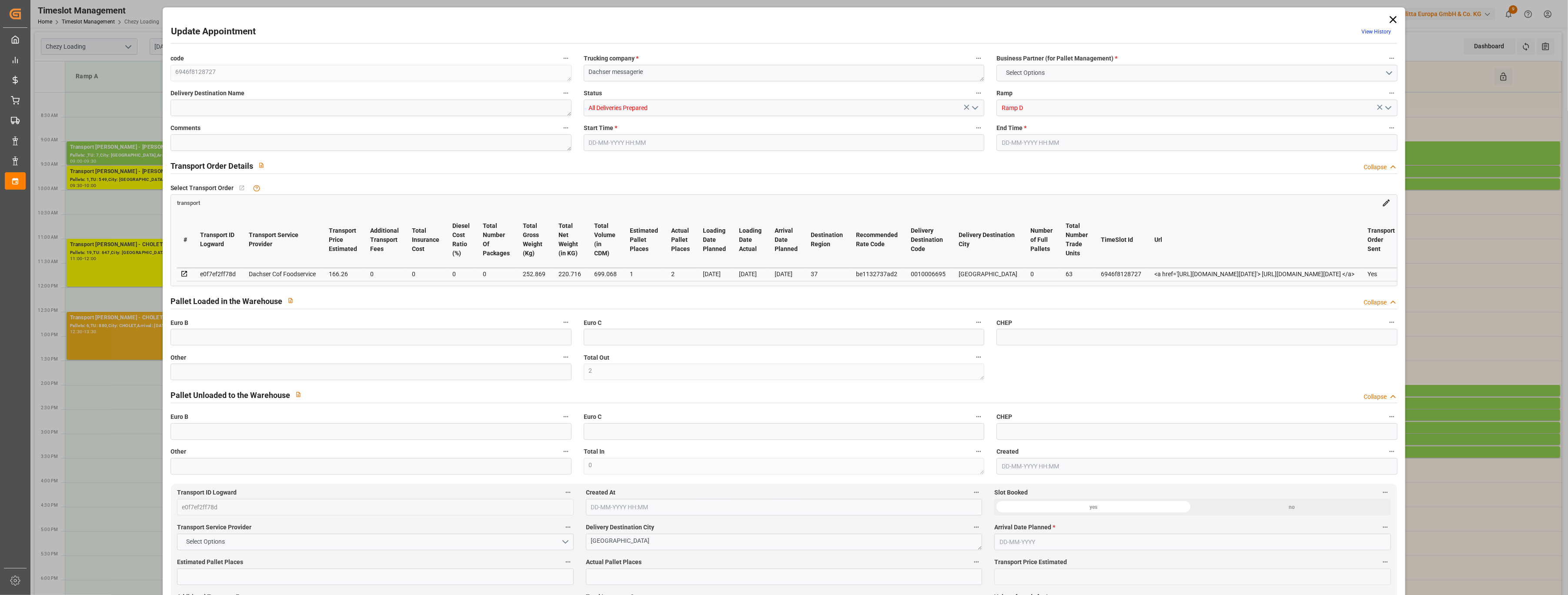
type input "2"
type input "1"
type input "2"
type input "166.26"
type input "0"
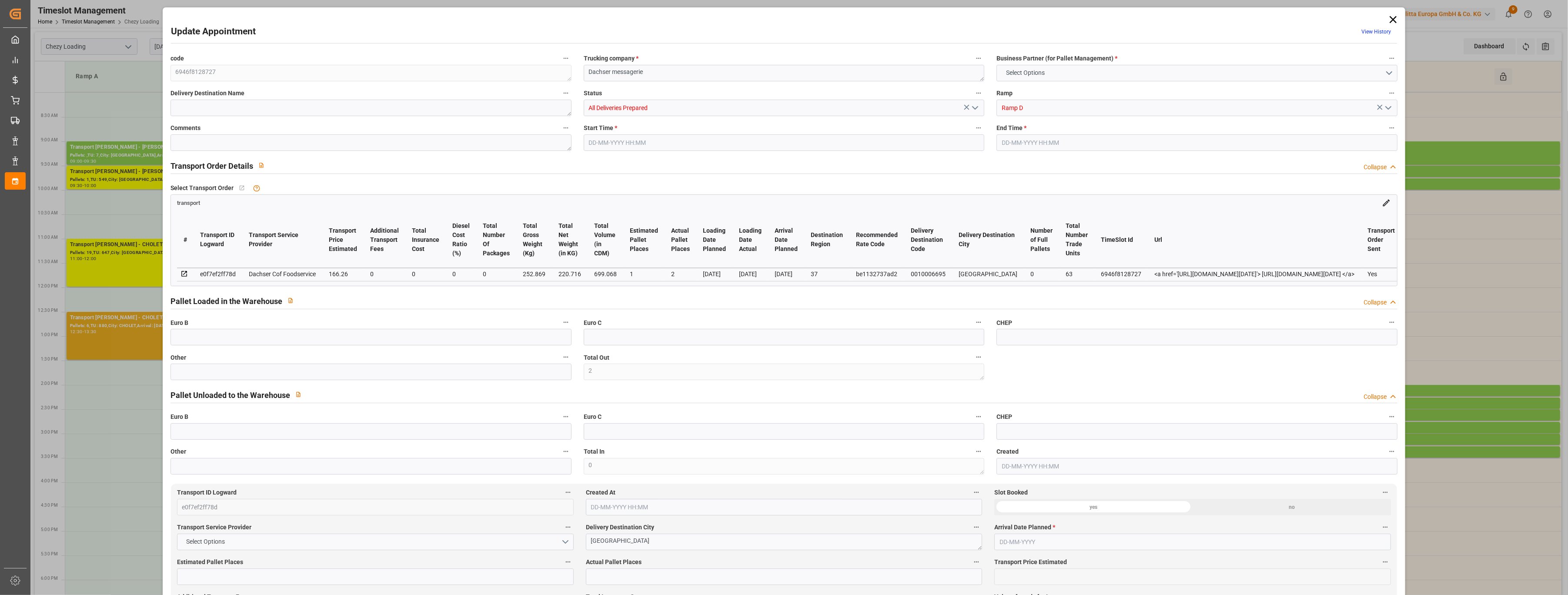
type input "0"
type input "163.3338"
type input "-2.9262"
type input "0"
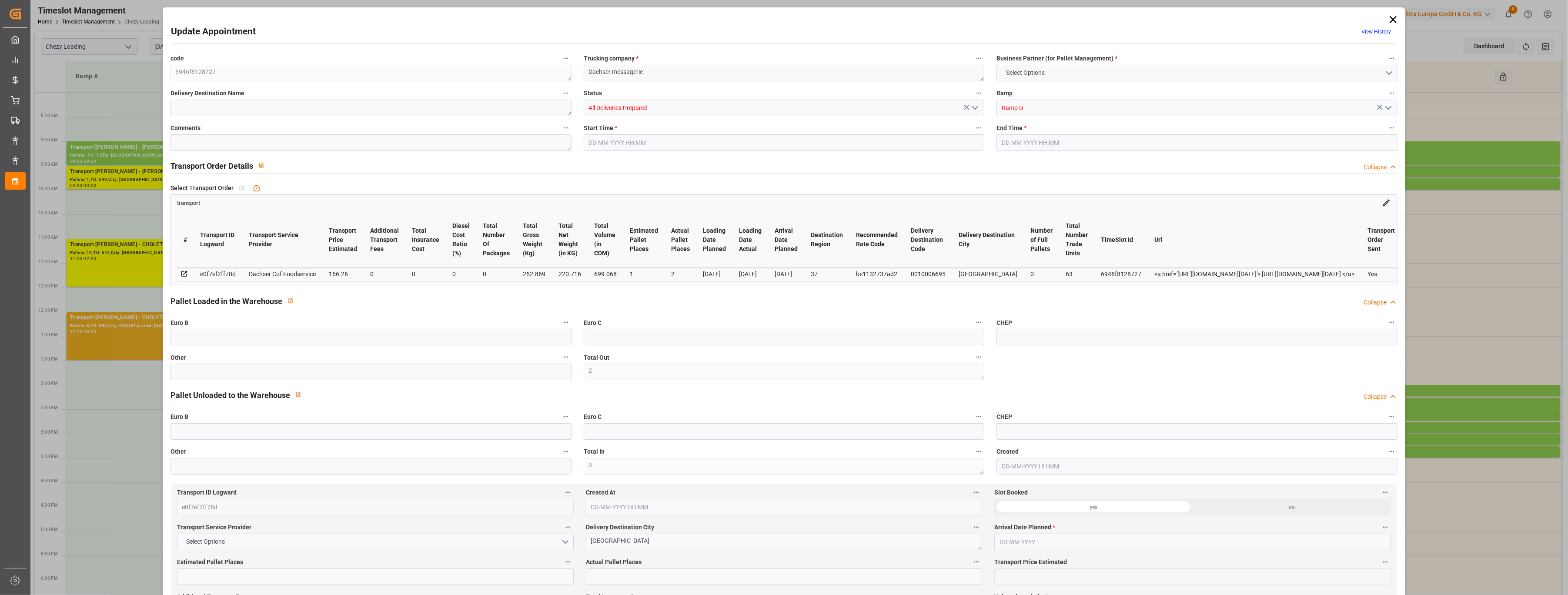
type input "220.716"
type input "276.869"
type input "699.068"
type input "37"
type input "0"
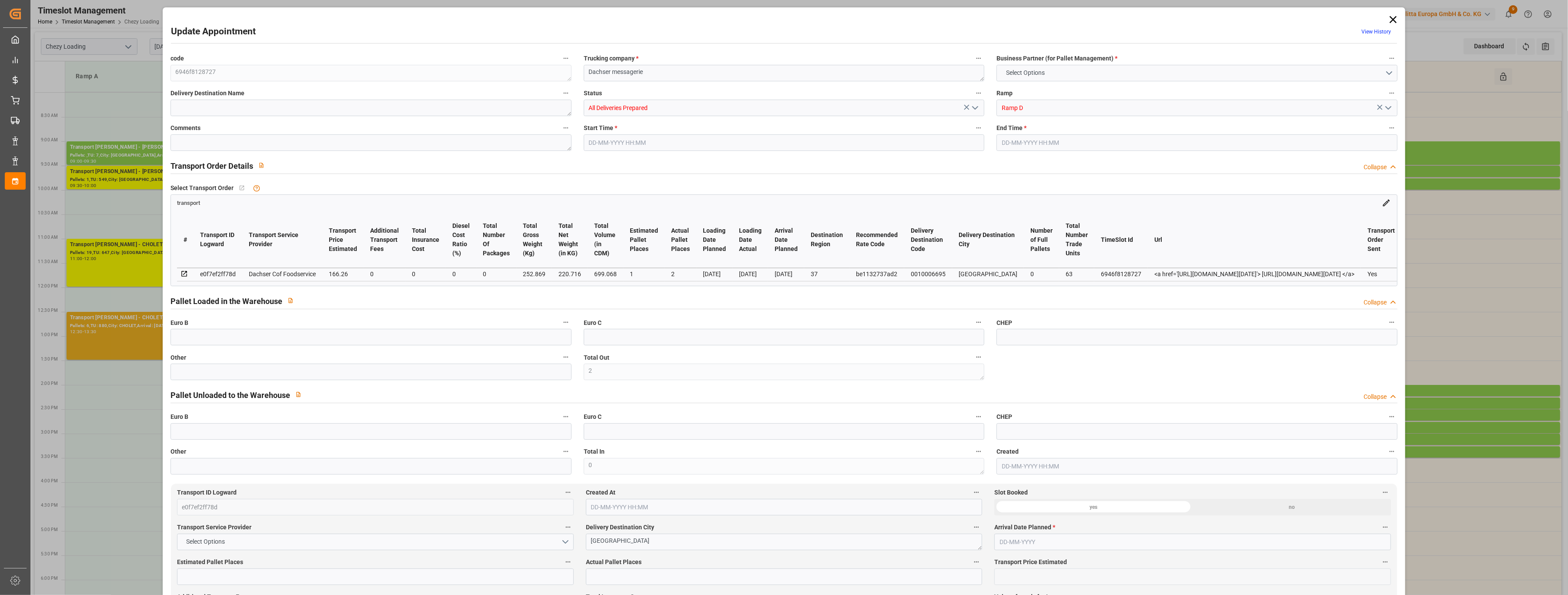
type input "63"
type input "1"
type input "101"
type input "252.869"
type input "0"
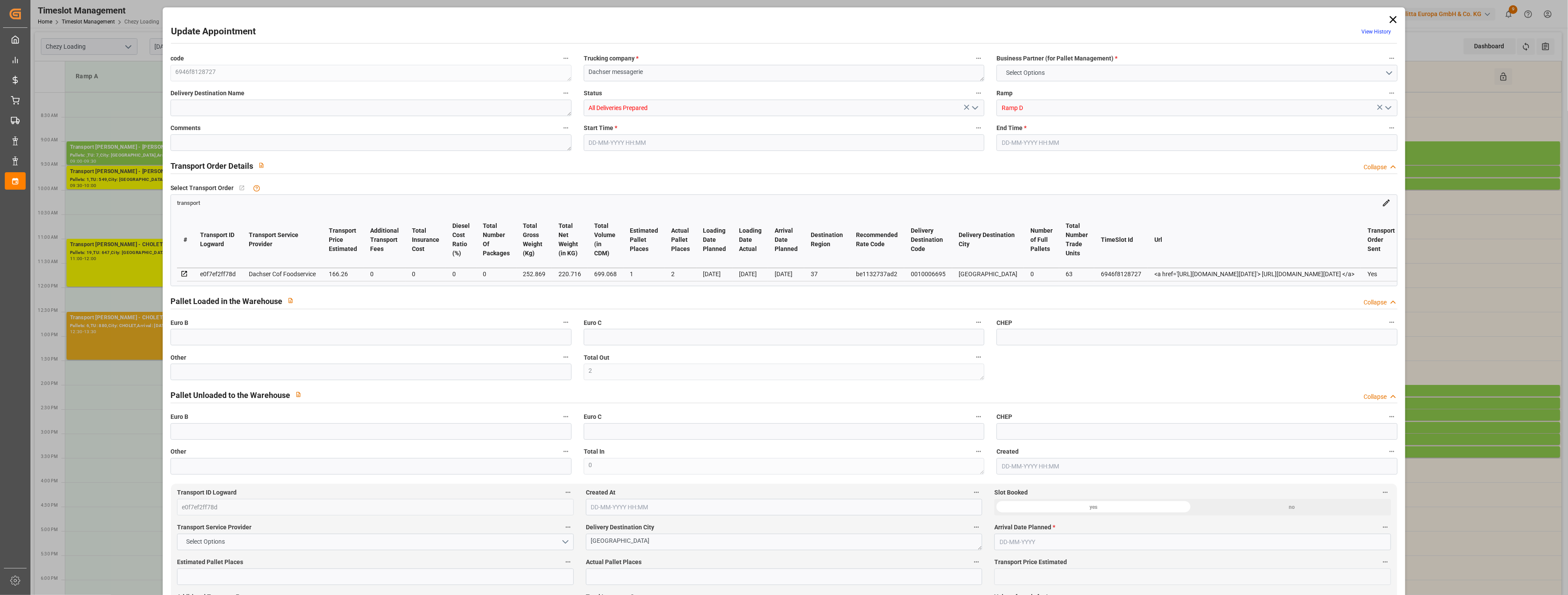
type input "4710.8598"
type input "0"
type input "21"
type input "35"
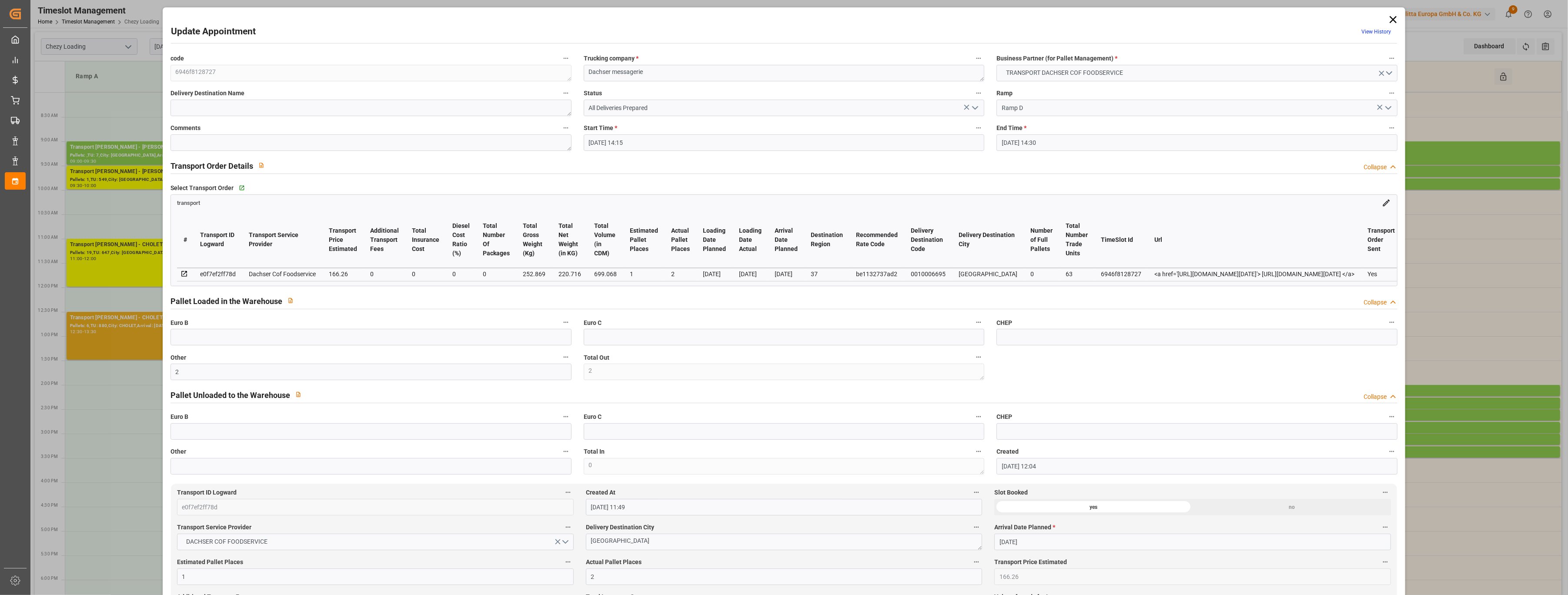
type input "[DATE] 14:15"
type input "[DATE] 14:30"
type input "[DATE] 12:04"
type input "[DATE] 11:49"
type input "[DATE]"
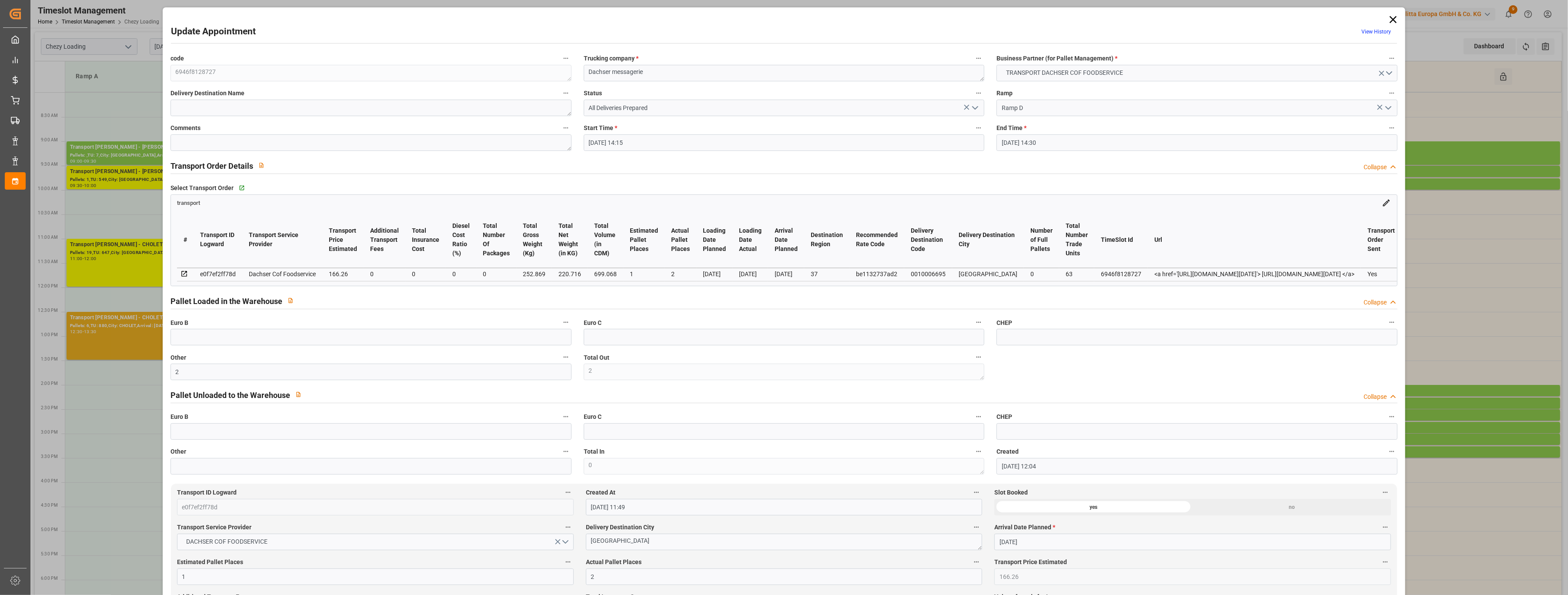
type input "[DATE]"
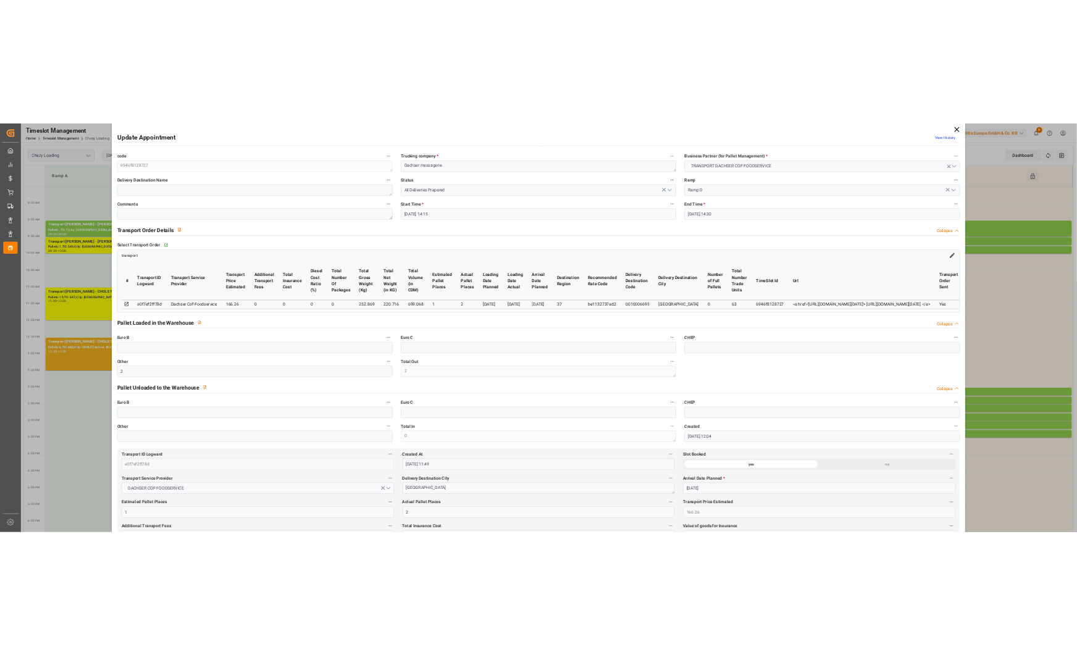
scroll to position [0, 0]
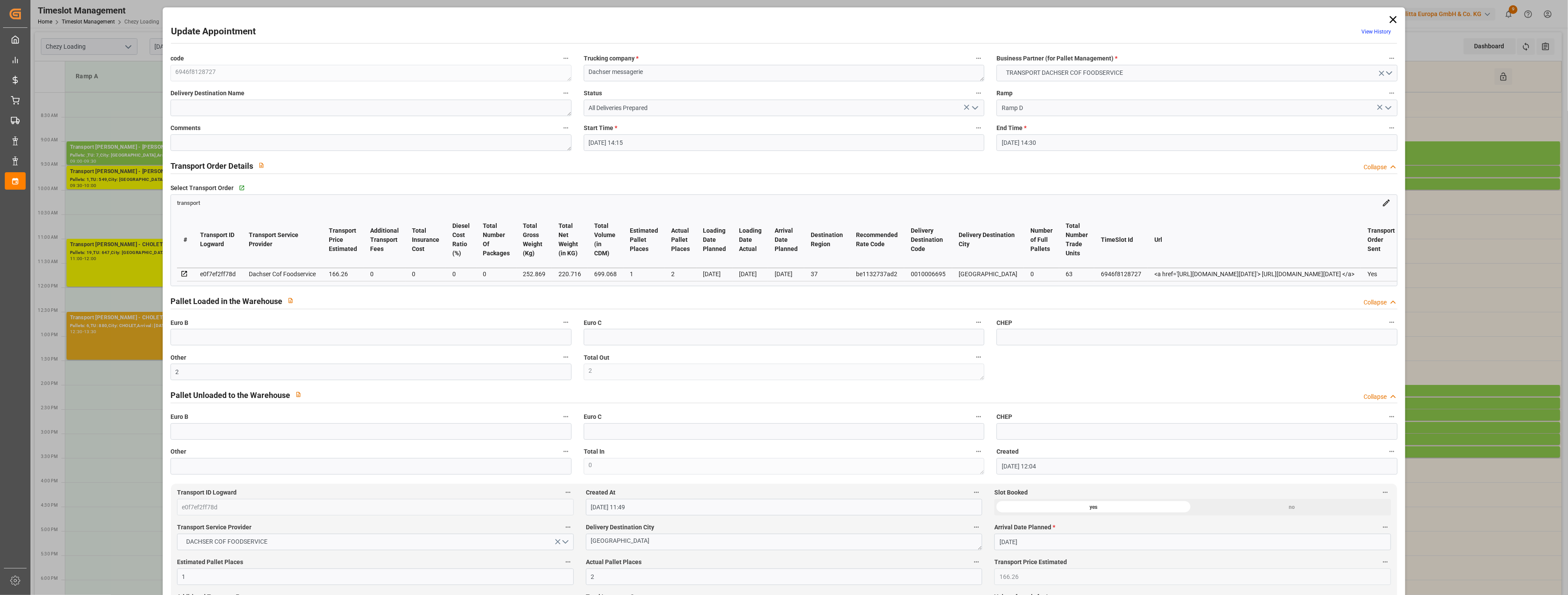
click at [758, 20] on icon at bounding box center [1393, 19] width 12 height 12
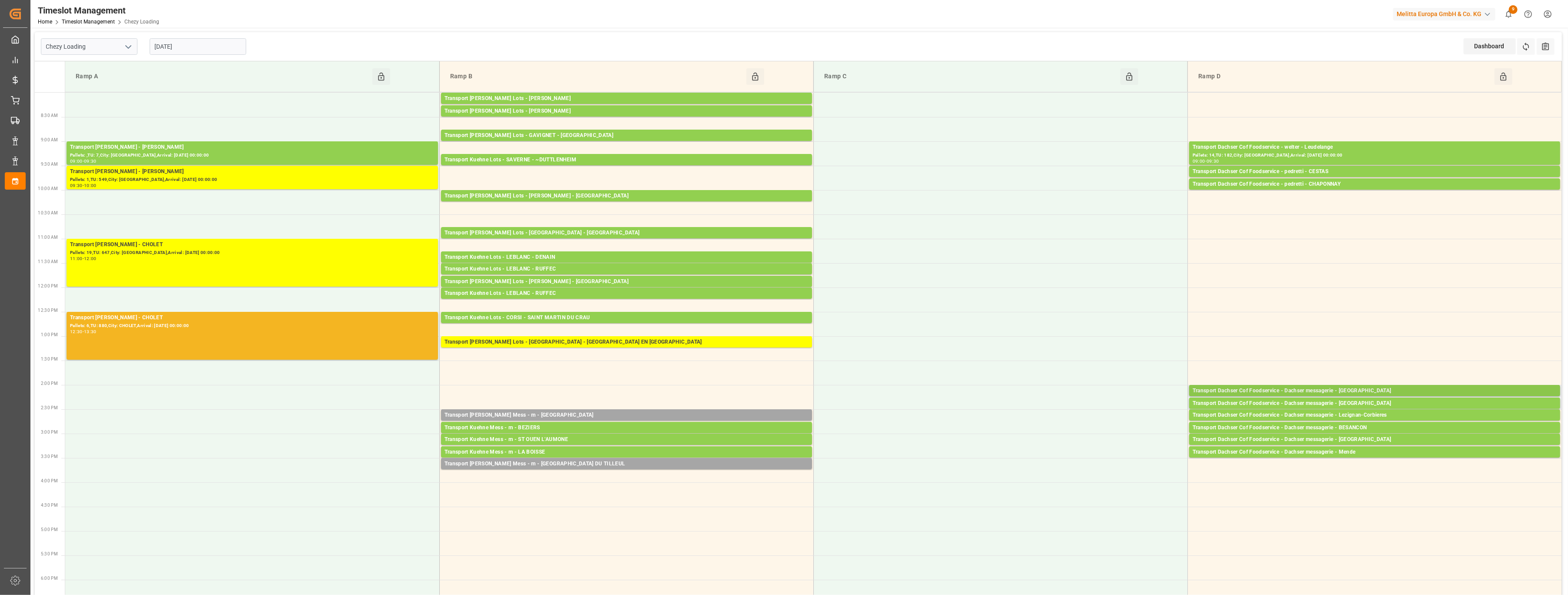
click at [758, 389] on div "Transport Dachser Cof Foodservice - Dachser messagerie - [GEOGRAPHIC_DATA]" at bounding box center [1374, 391] width 364 height 8
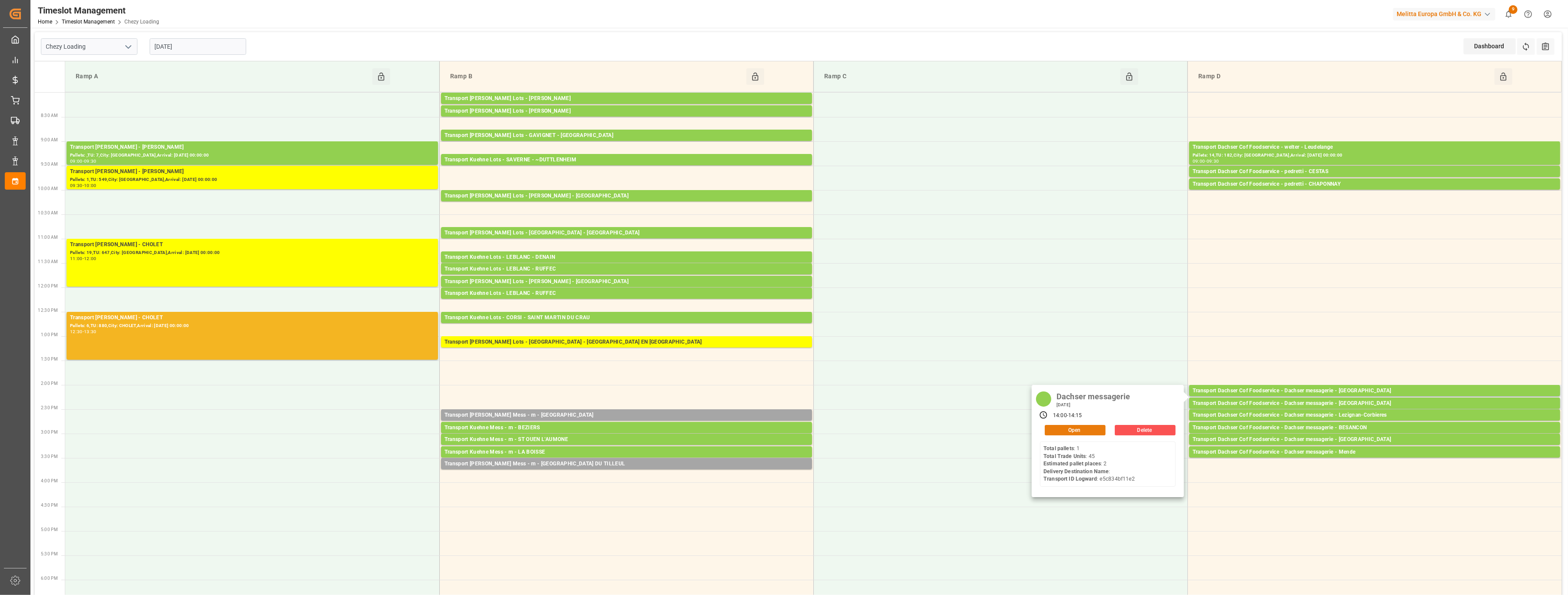
click at [758, 430] on button "Open" at bounding box center [1075, 430] width 61 height 11
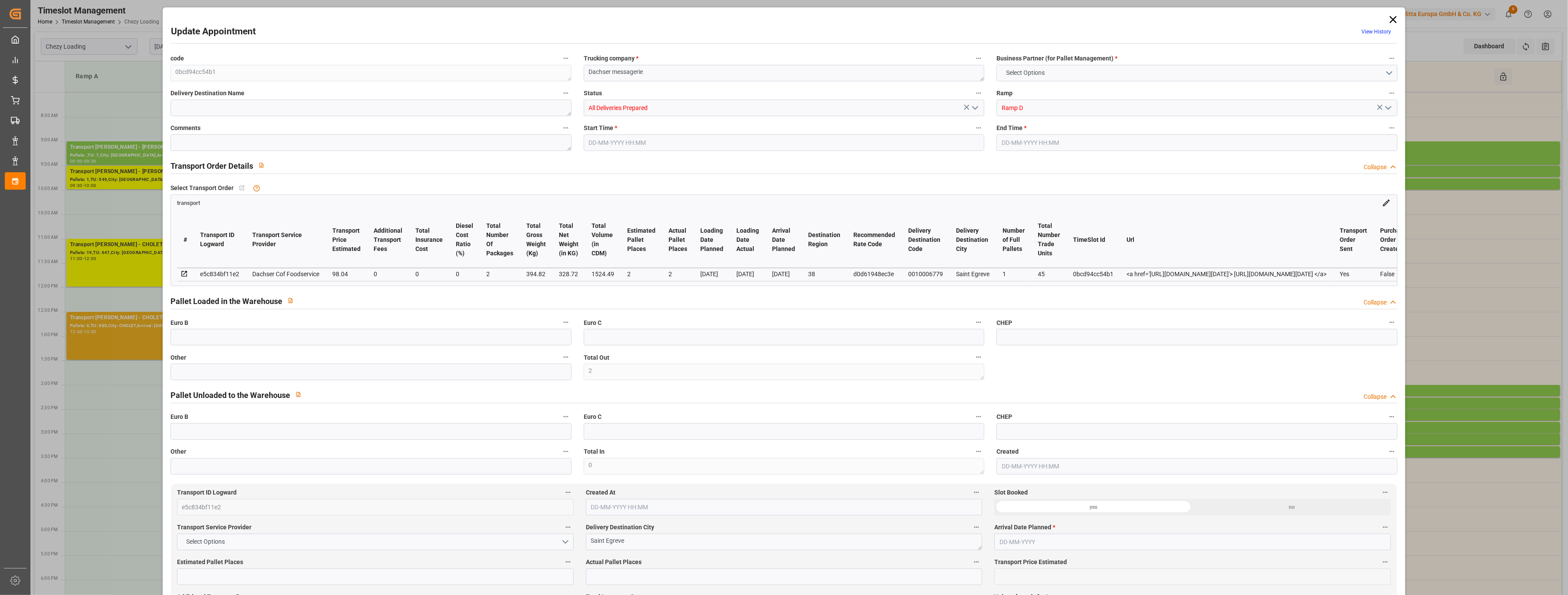
type input "2"
type input "98.04"
type input "0"
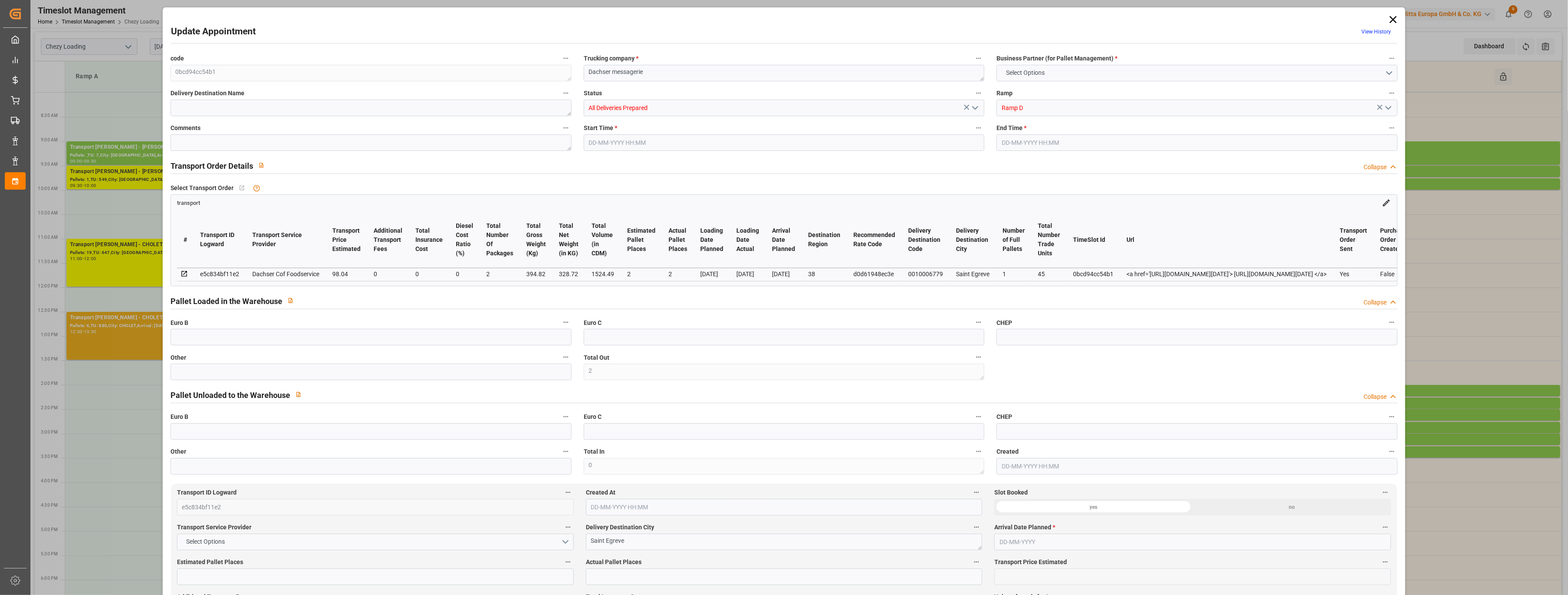
type input "0"
type input "96.3145"
type input "-1.7255"
type input "2"
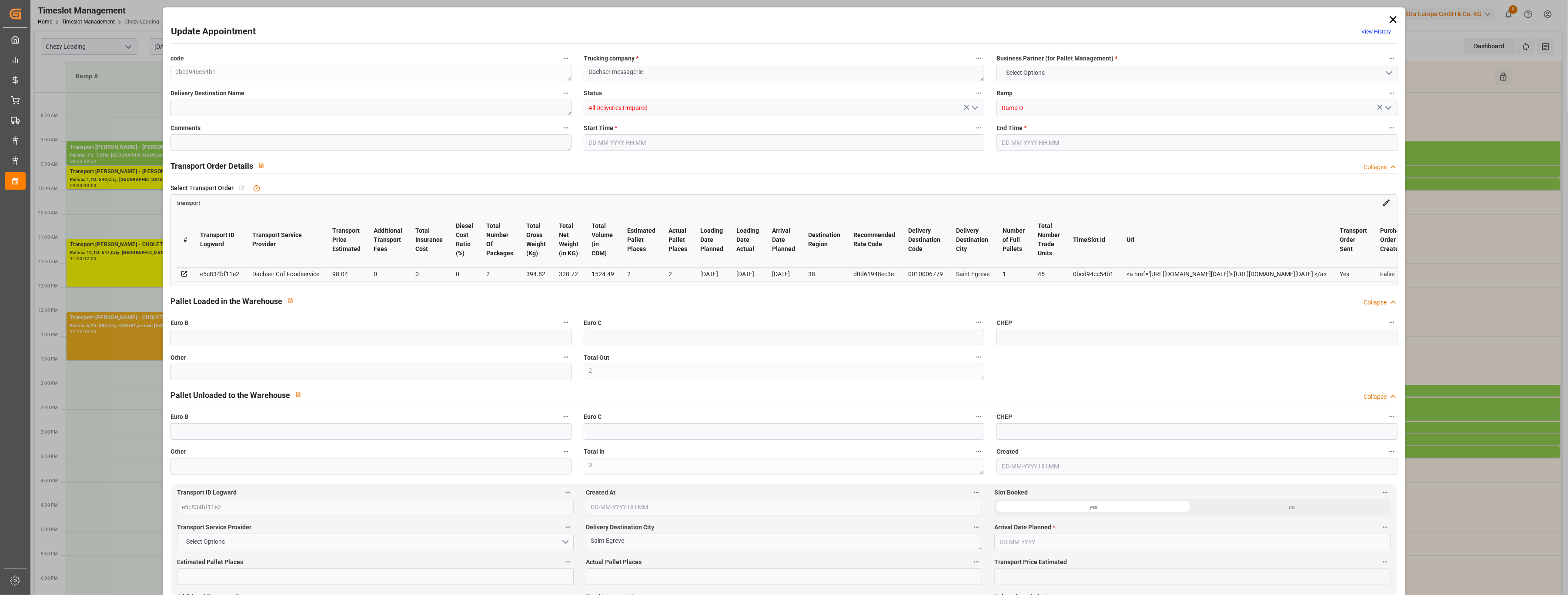
type input "328.72"
type input "443.71"
type input "1524.49"
type input "38"
type input "1"
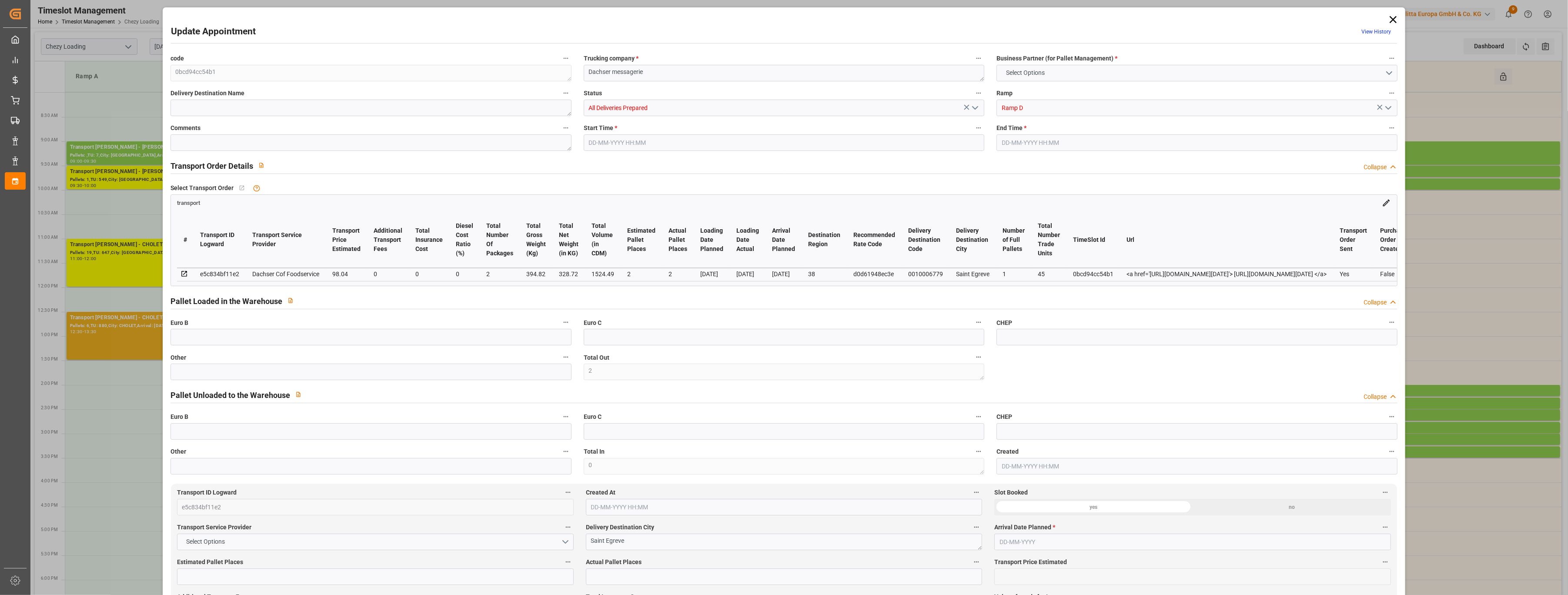
type input "45"
type input "2"
type input "101"
type input "394.82"
type input "0"
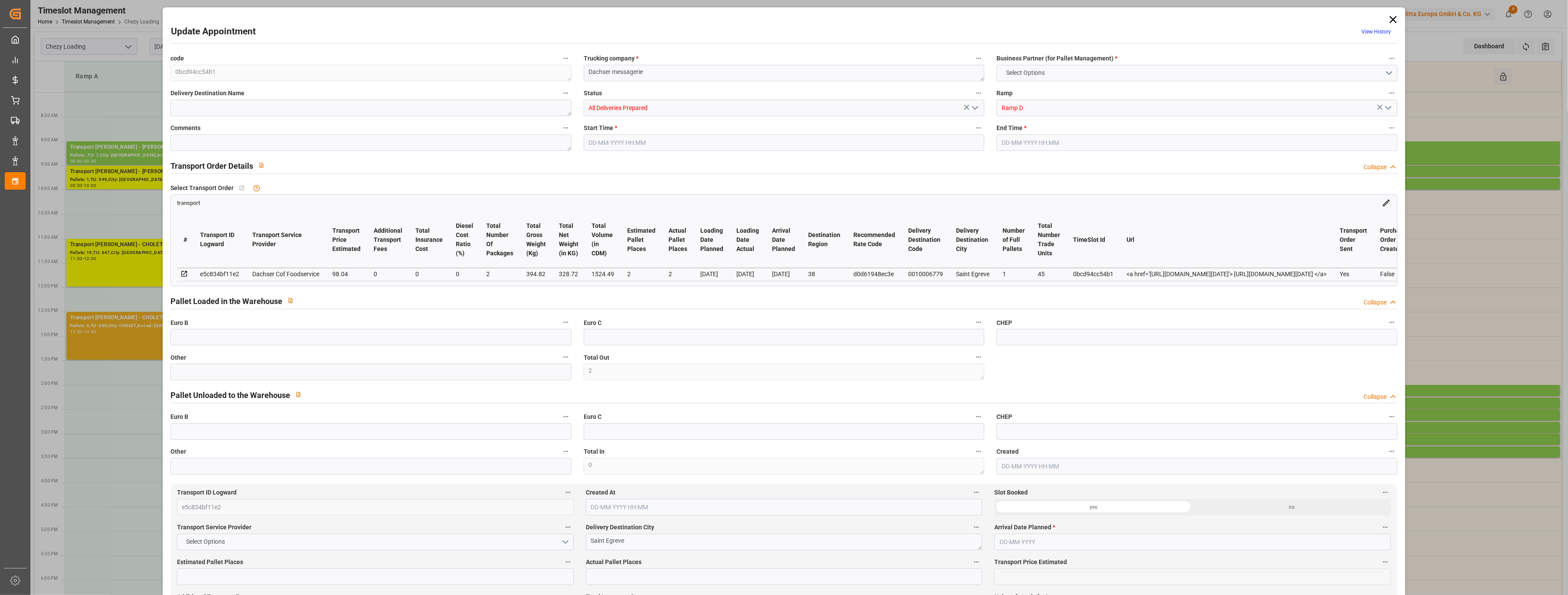
type input "4710.8598"
type input "0"
type input "21"
type input "35"
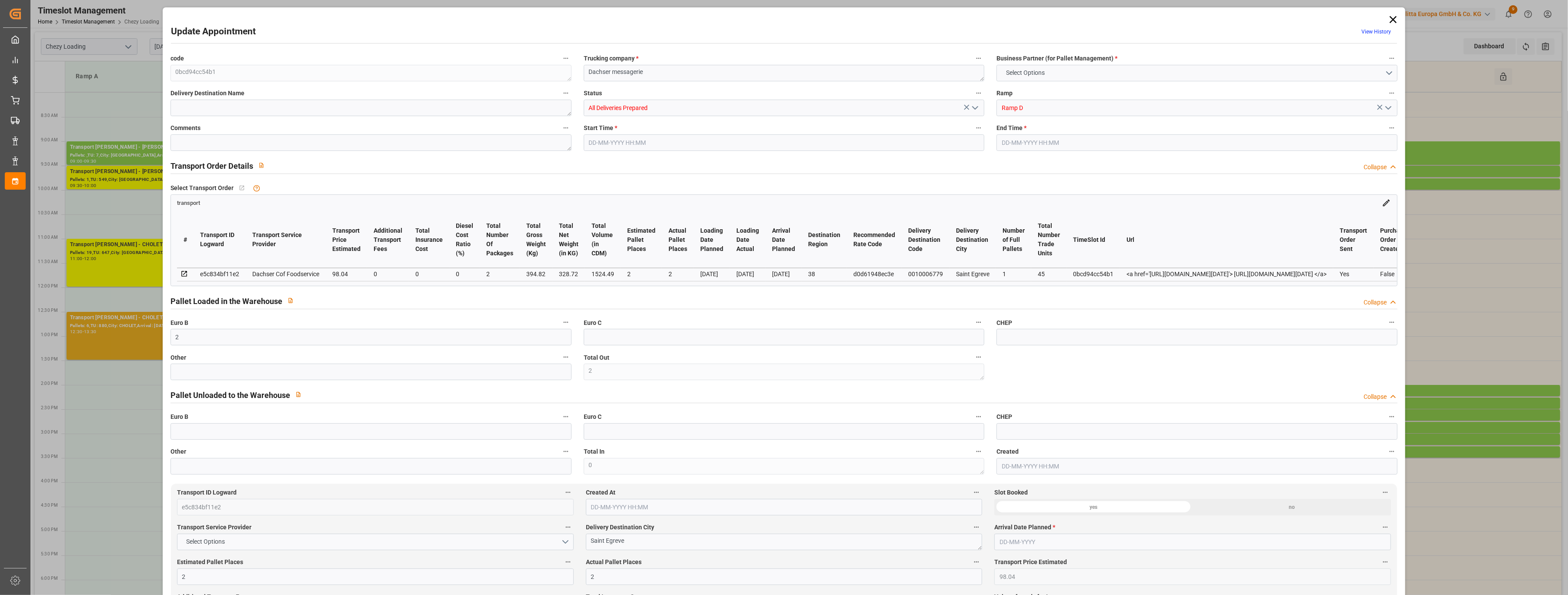
type input "[DATE] 14:00"
type input "[DATE] 14:15"
type input "[DATE] 12:03"
type input "[DATE] 11:49"
type input "[DATE]"
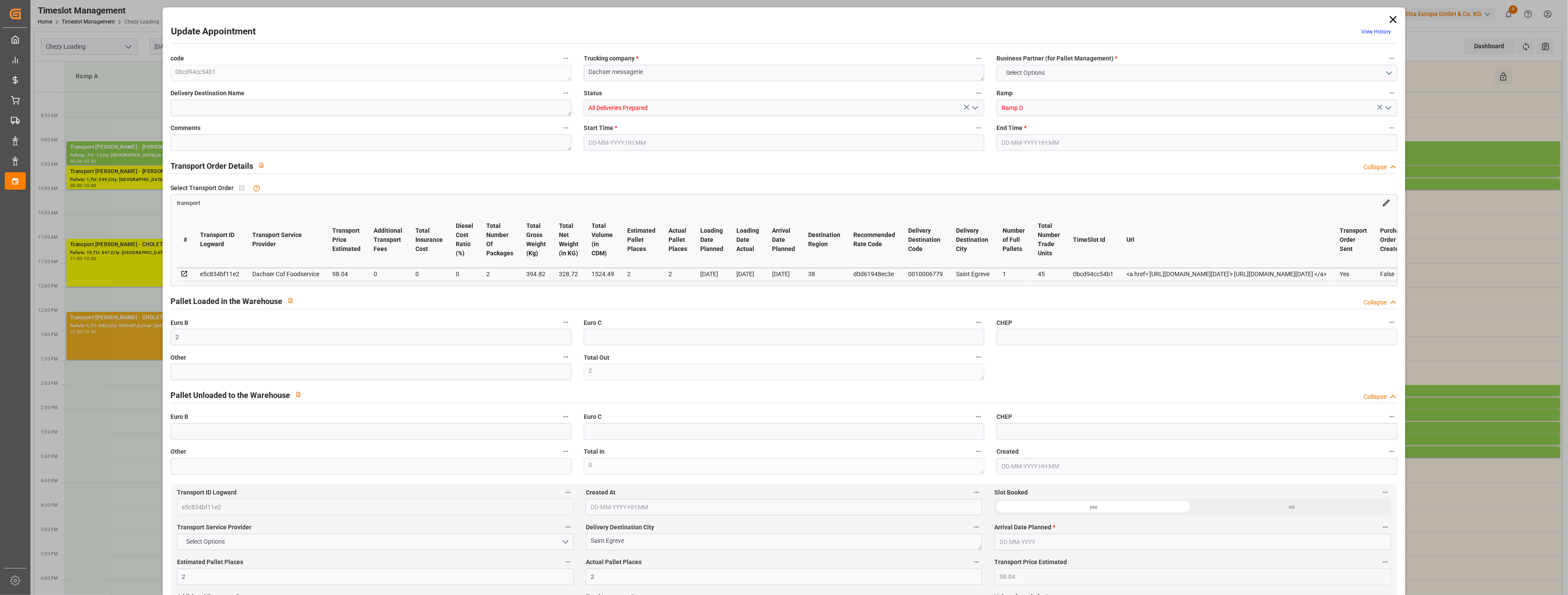
type input "[DATE]"
drag, startPoint x: 208, startPoint y: 342, endPoint x: 136, endPoint y: 336, distance: 72.2
click at [136, 336] on div "Update Appointment View History code 0bcd94cc54b1 Trucking company * Dachser me…" at bounding box center [784, 297] width 1568 height 595
type input "0"
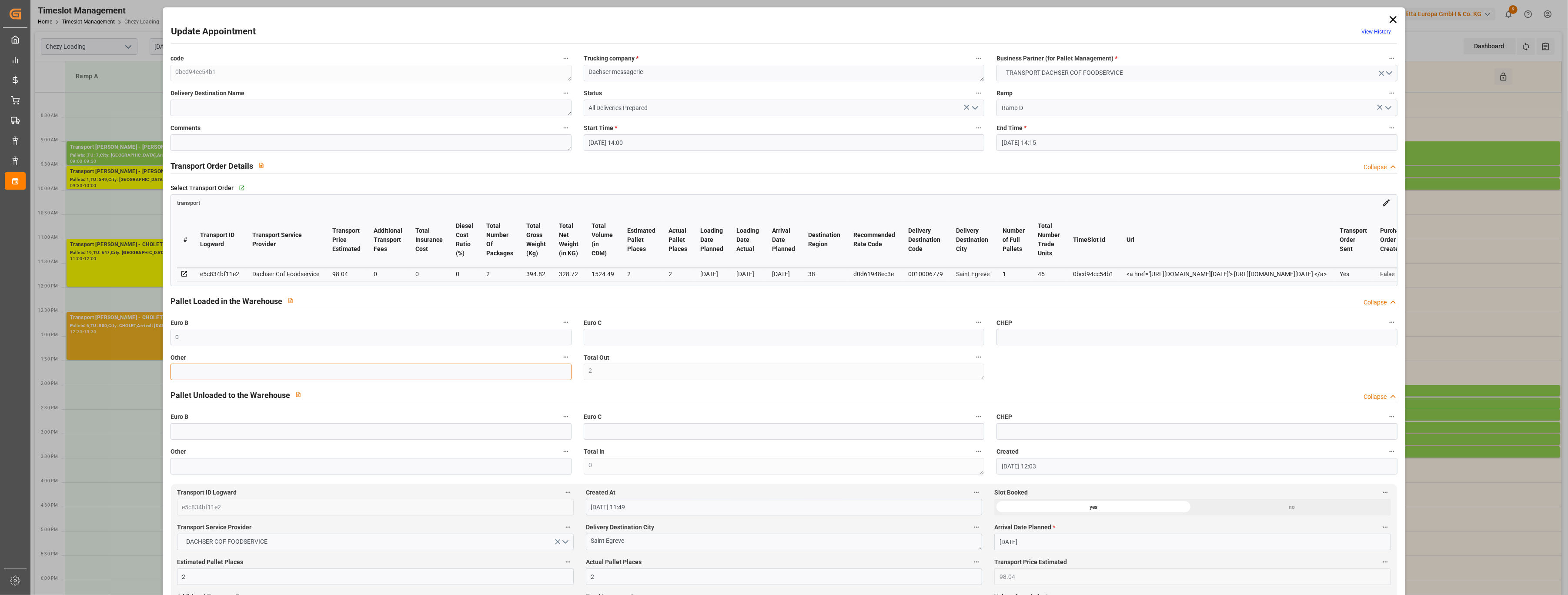
click at [249, 372] on input "text" at bounding box center [371, 371] width 401 height 16
type input "2"
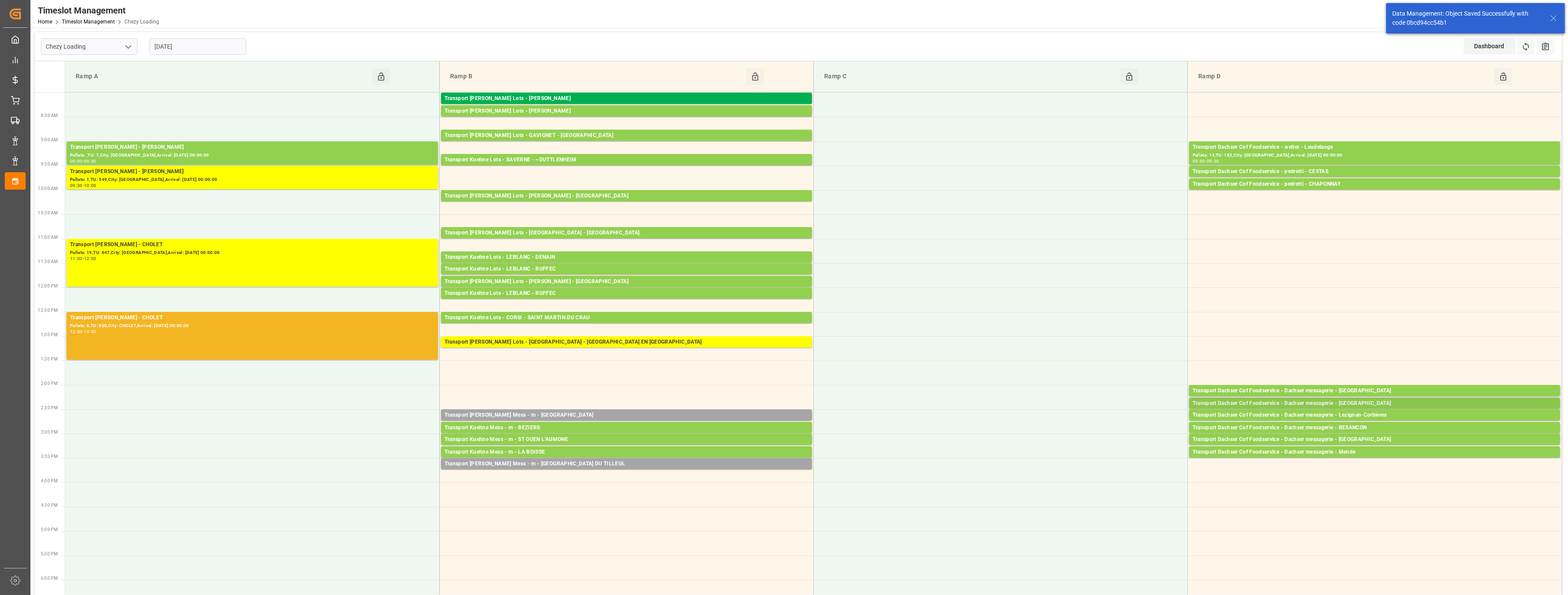
click at [758, 402] on div "Transport Dachser Cof Foodservice - Dachser messagerie - [GEOGRAPHIC_DATA]" at bounding box center [1374, 403] width 364 height 8
click at [758, 428] on button "Open" at bounding box center [1075, 430] width 61 height 11
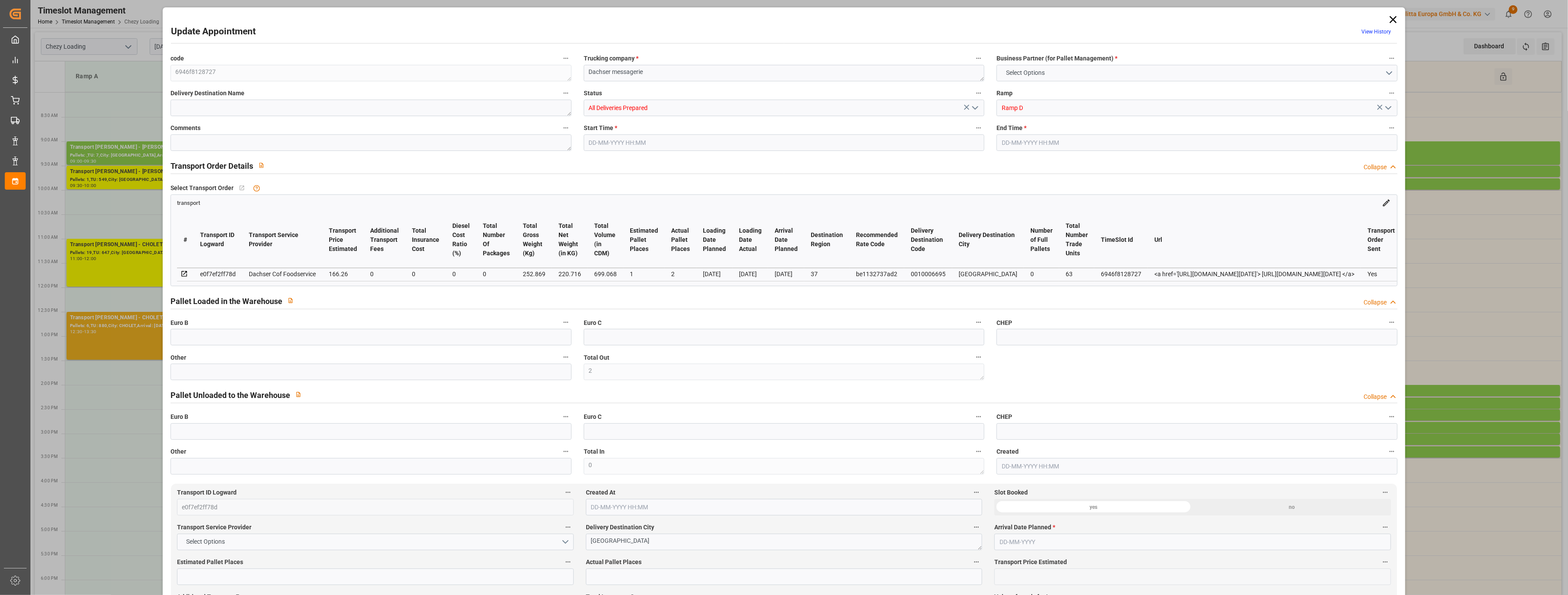
type input "2"
type input "1"
click at [99, 196] on div "Update Appointment View History code 6946f8128727 Trucking company * Dachser me…" at bounding box center [784, 297] width 1568 height 595
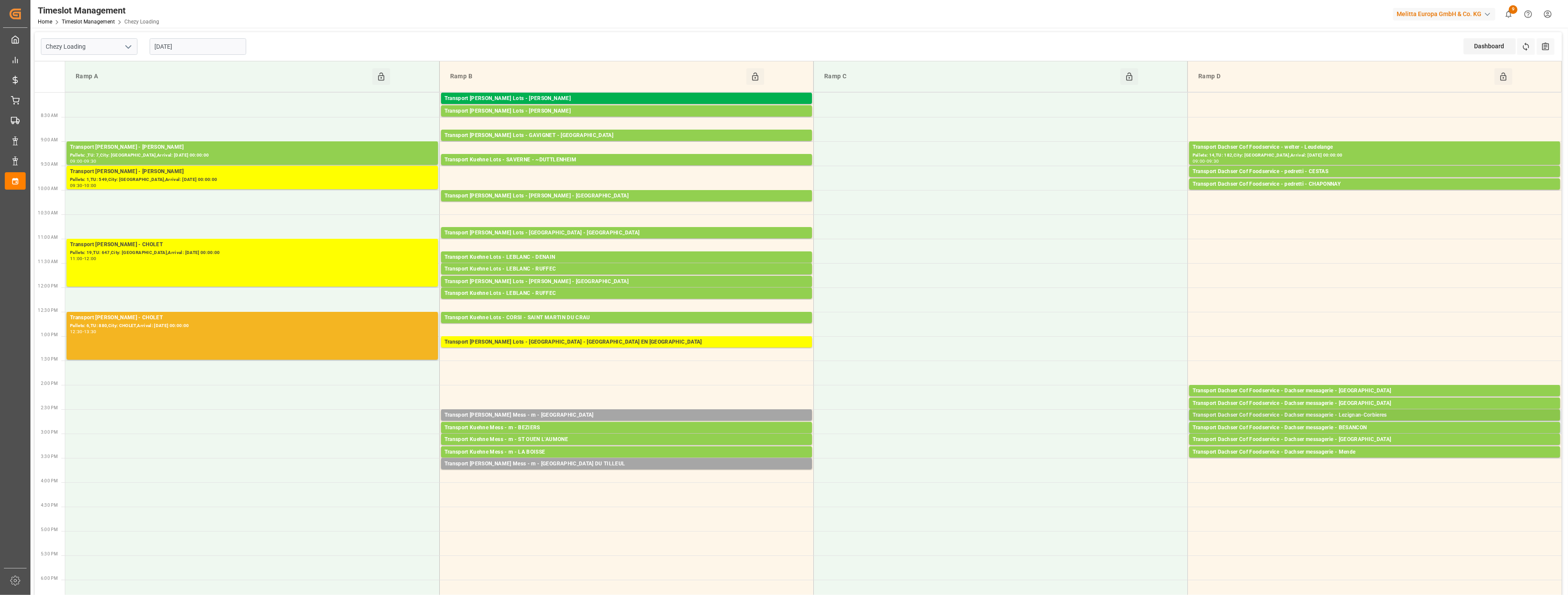
click at [758, 415] on div "Transport Dachser Cof Foodservice - Dachser messagerie - Lezignan-Corbieres" at bounding box center [1374, 415] width 364 height 8
click at [758, 459] on div "Dachser messagerie [DATE] 14:30 - 14:45 Open Delete Total pallets : 2 Total Tra…" at bounding box center [1108, 465] width 152 height 112
click at [758, 413] on div "Transport Dachser Cof Foodservice - Dachser messagerie - Lezignan-Corbieres" at bounding box center [1374, 415] width 364 height 8
click at [758, 458] on button "Open" at bounding box center [1075, 454] width 61 height 11
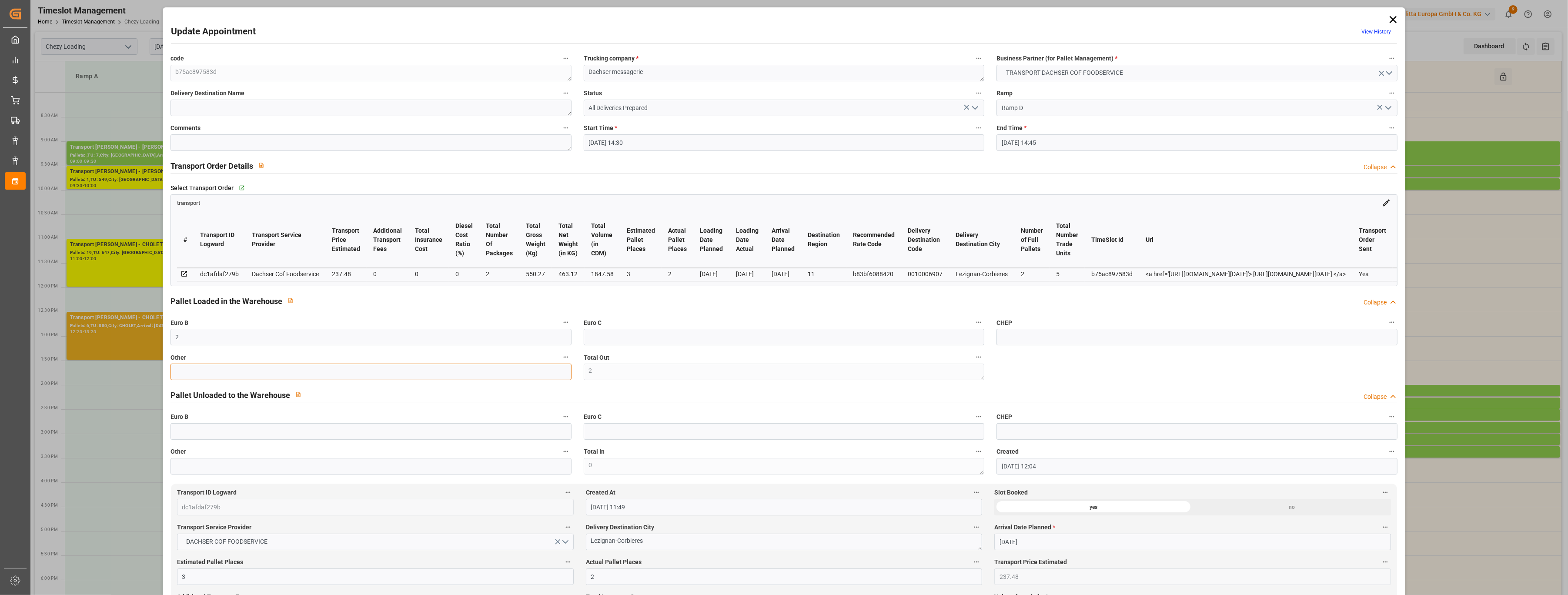
drag, startPoint x: 300, startPoint y: 374, endPoint x: 282, endPoint y: 375, distance: 18.0
click at [282, 375] on input "text" at bounding box center [371, 371] width 401 height 16
drag, startPoint x: 214, startPoint y: 346, endPoint x: 137, endPoint y: 338, distance: 77.4
click at [140, 339] on div "Update Appointment View History code b75ac897583d Trucking company * Dachser me…" at bounding box center [784, 297] width 1568 height 595
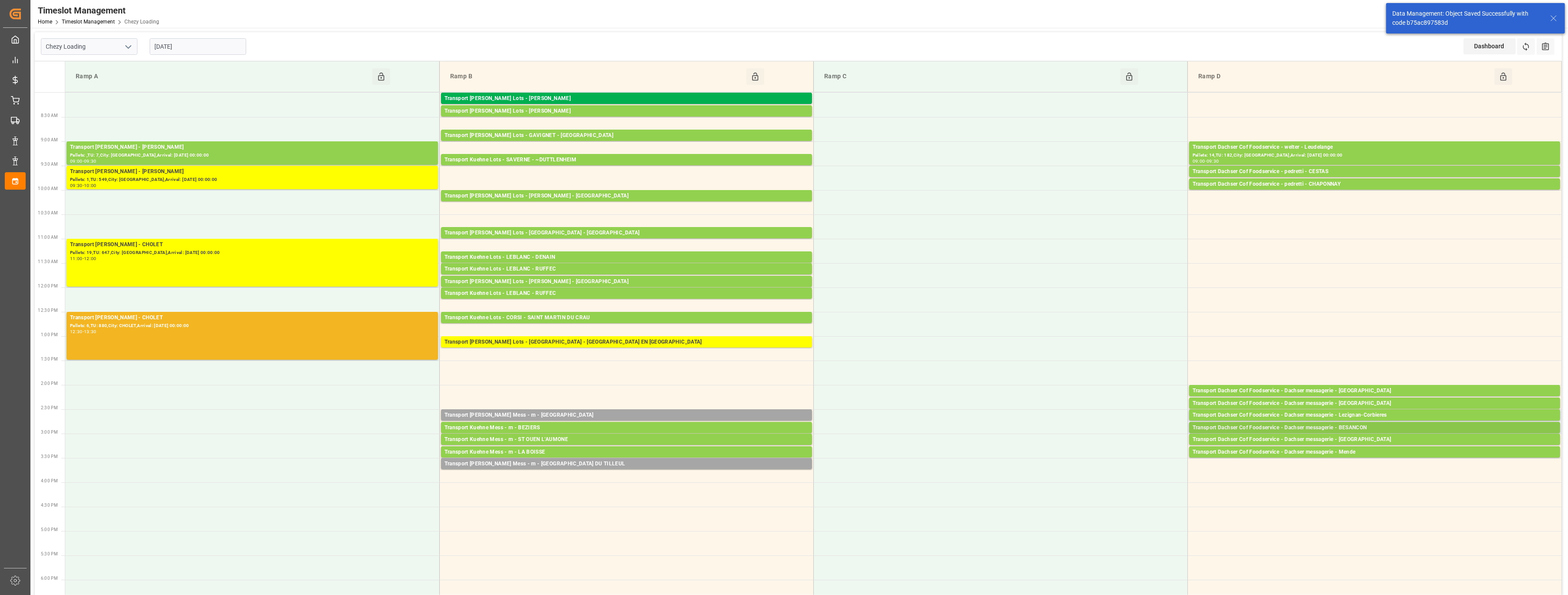
click at [758, 430] on div "Transport Dachser Cof Foodservice - Dachser messagerie - BESANCON" at bounding box center [1374, 428] width 364 height 8
click at [758, 458] on button "Open" at bounding box center [1075, 454] width 61 height 11
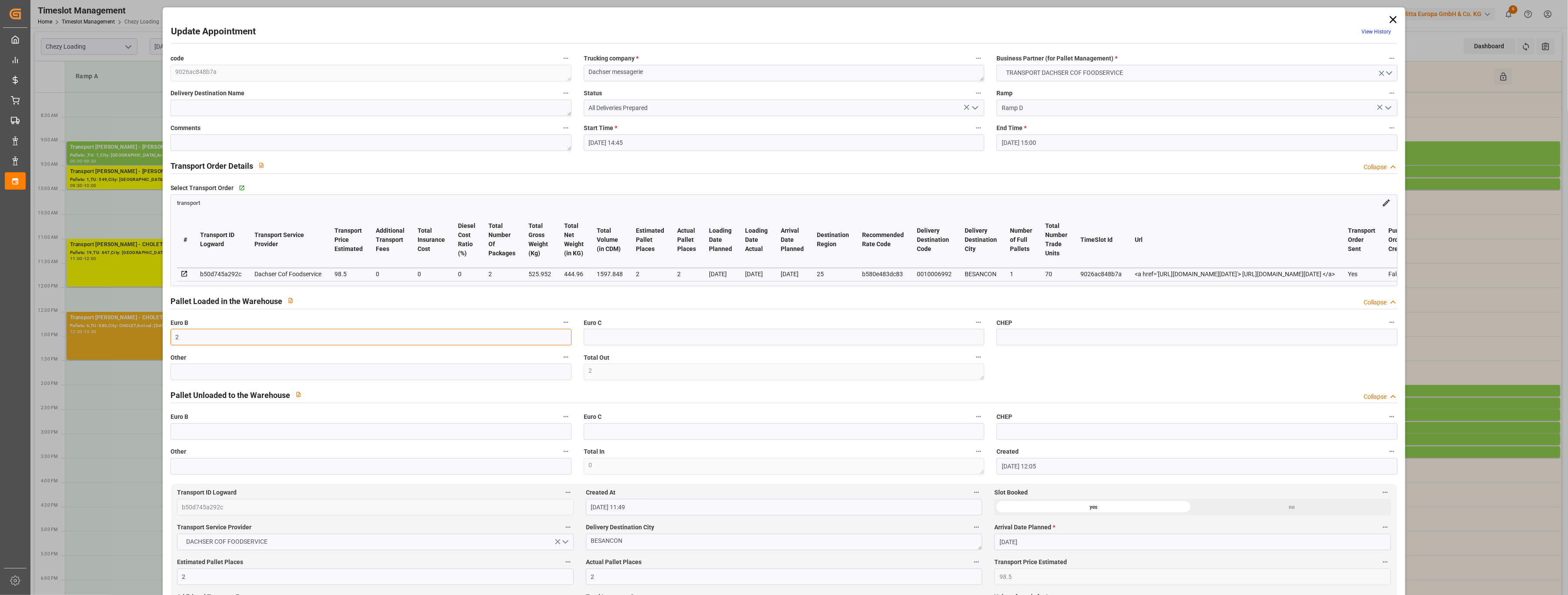
drag, startPoint x: 256, startPoint y: 340, endPoint x: 171, endPoint y: 342, distance: 85.0
click at [171, 342] on input "2" at bounding box center [371, 337] width 401 height 16
click at [189, 376] on input "text" at bounding box center [371, 371] width 401 height 16
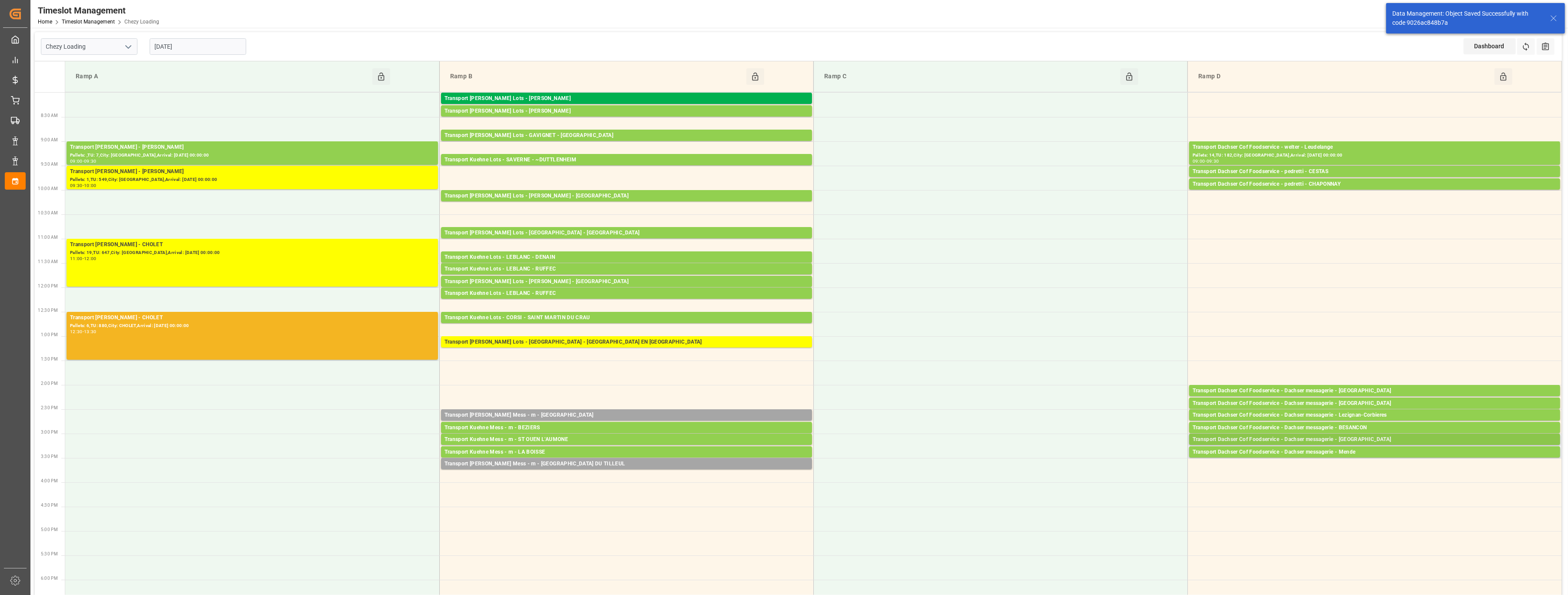
click at [758, 439] on div "Transport Dachser Cof Foodservice - Dachser messagerie - [GEOGRAPHIC_DATA]" at bounding box center [1374, 439] width 364 height 8
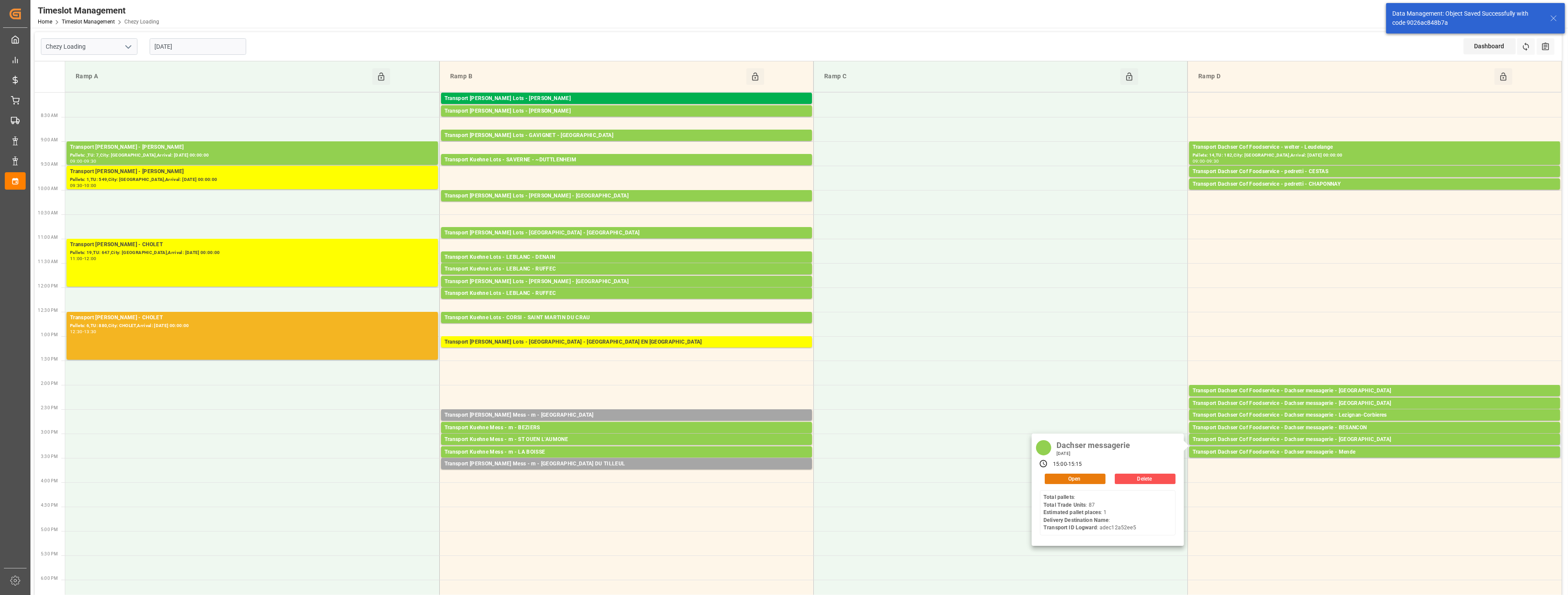
click at [758, 461] on button "Open" at bounding box center [1075, 479] width 61 height 11
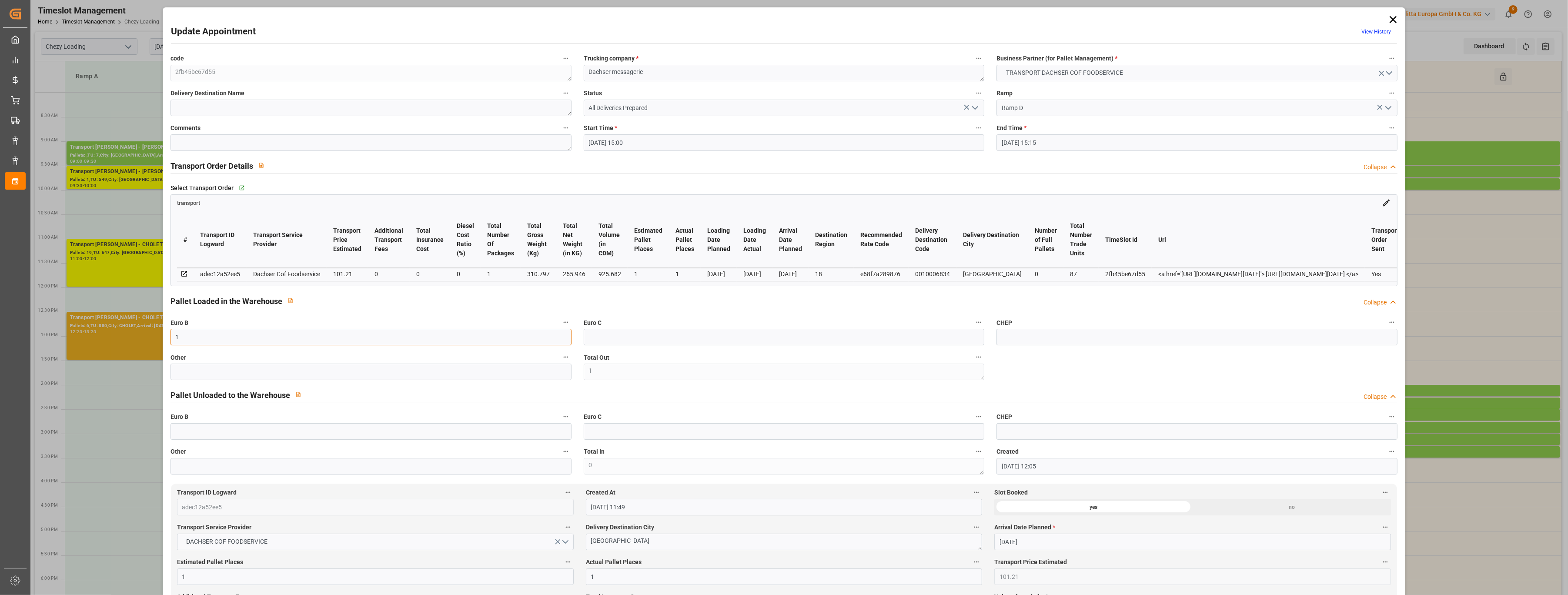
drag, startPoint x: 242, startPoint y: 339, endPoint x: 96, endPoint y: 339, distance: 146.0
click at [96, 339] on div "Update Appointment View History code 2fb45be67d55 Trucking company * Dachser me…" at bounding box center [784, 297] width 1568 height 595
click at [182, 369] on input "text" at bounding box center [371, 371] width 401 height 16
drag, startPoint x: 186, startPoint y: 336, endPoint x: 150, endPoint y: 334, distance: 36.1
click at [151, 334] on div "Update Appointment View History code 2fb45be67d55 Trucking company * Dachser me…" at bounding box center [784, 297] width 1568 height 595
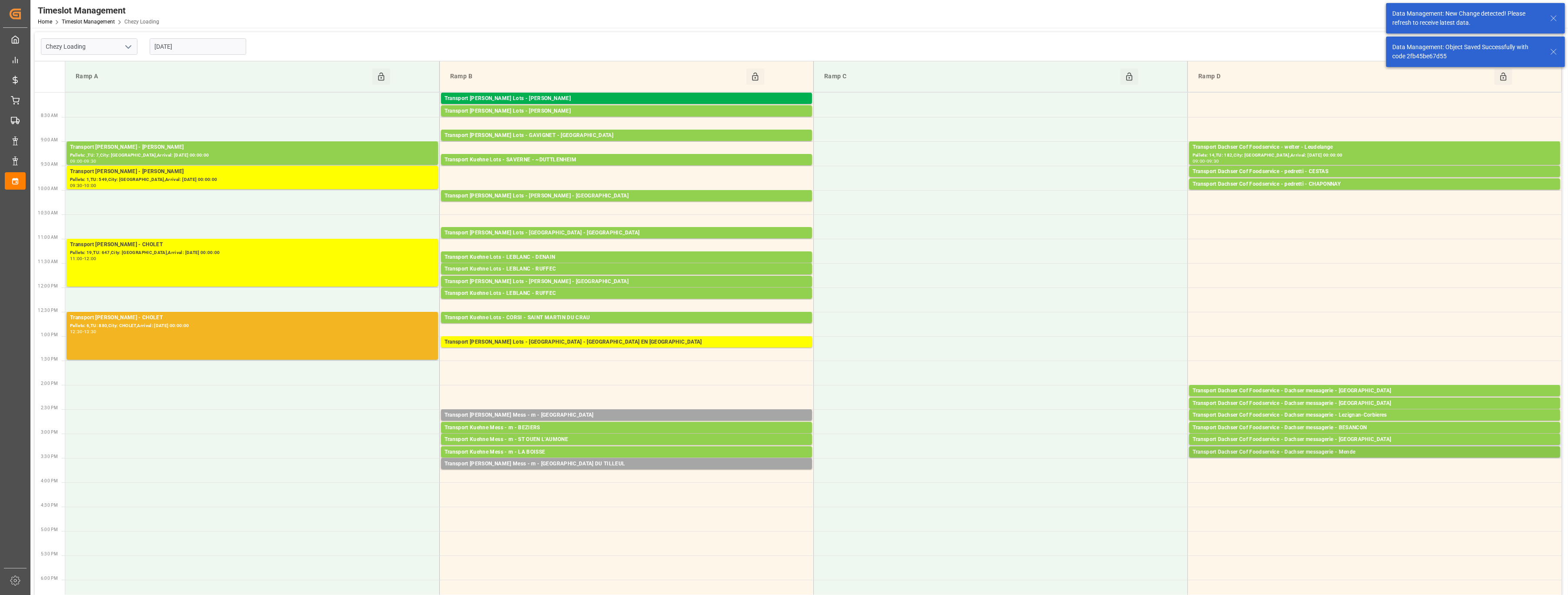
click at [758, 453] on div "Transport Dachser Cof Foodservice - Dachser messagerie - Mende" at bounding box center [1374, 452] width 364 height 8
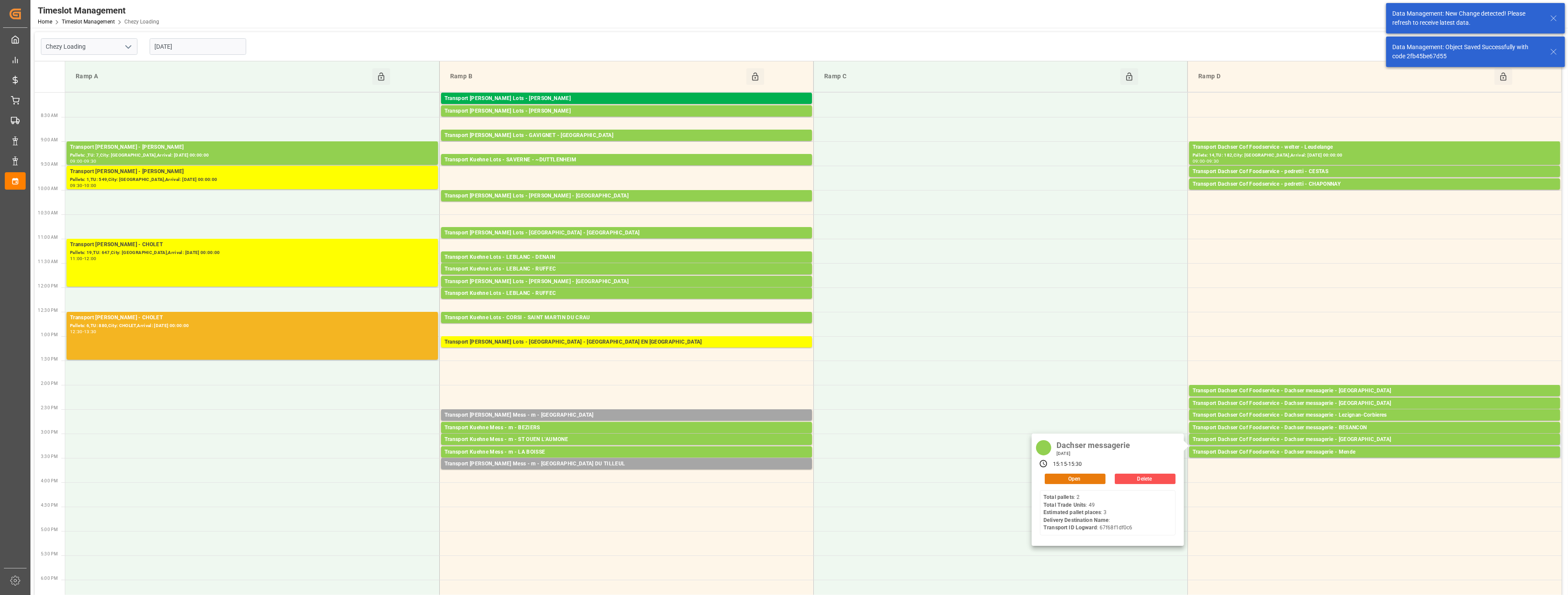
click at [758, 461] on button "Open" at bounding box center [1075, 479] width 61 height 11
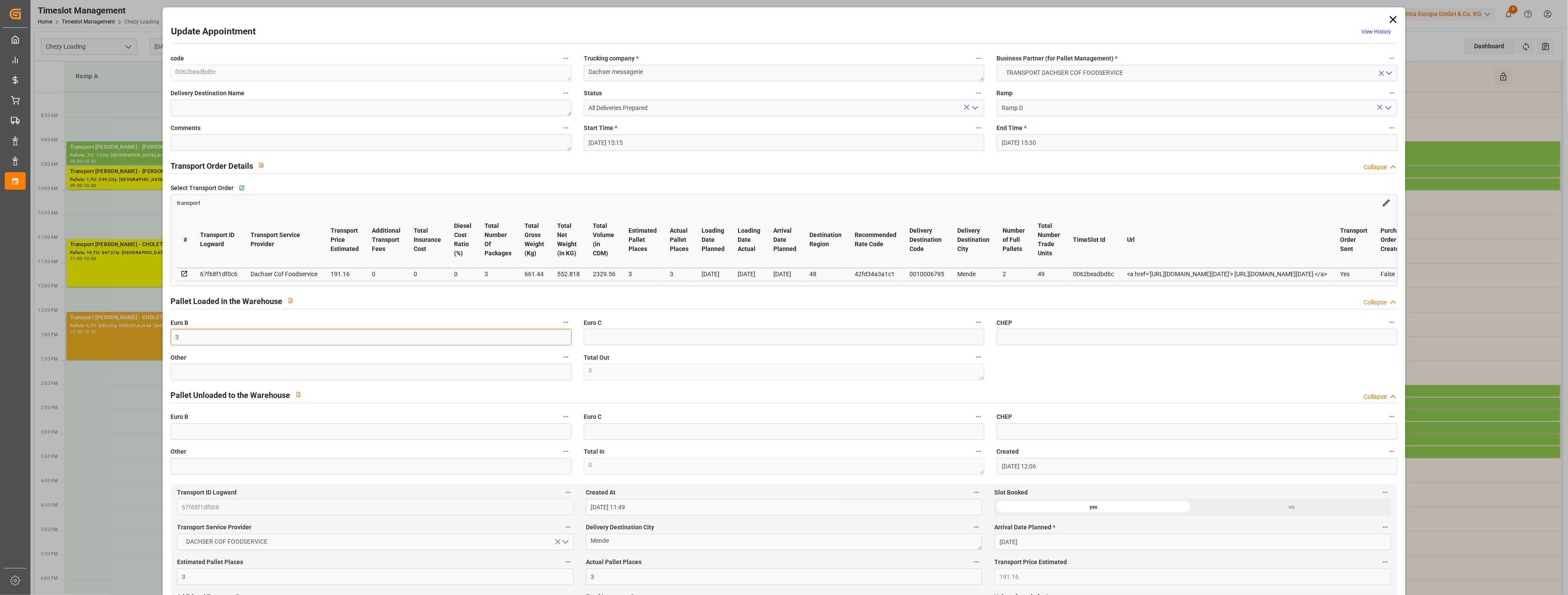
click at [140, 335] on div "Update Appointment View History code 0062beadbd6c Trucking company * Dachser me…" at bounding box center [784, 297] width 1568 height 595
click at [184, 380] on input "text" at bounding box center [371, 371] width 401 height 16
drag, startPoint x: 235, startPoint y: 343, endPoint x: 130, endPoint y: 332, distance: 105.6
click at [130, 332] on div "Update Appointment View History code 0062beadbd6c Trucking company * Dachser me…" at bounding box center [784, 297] width 1568 height 595
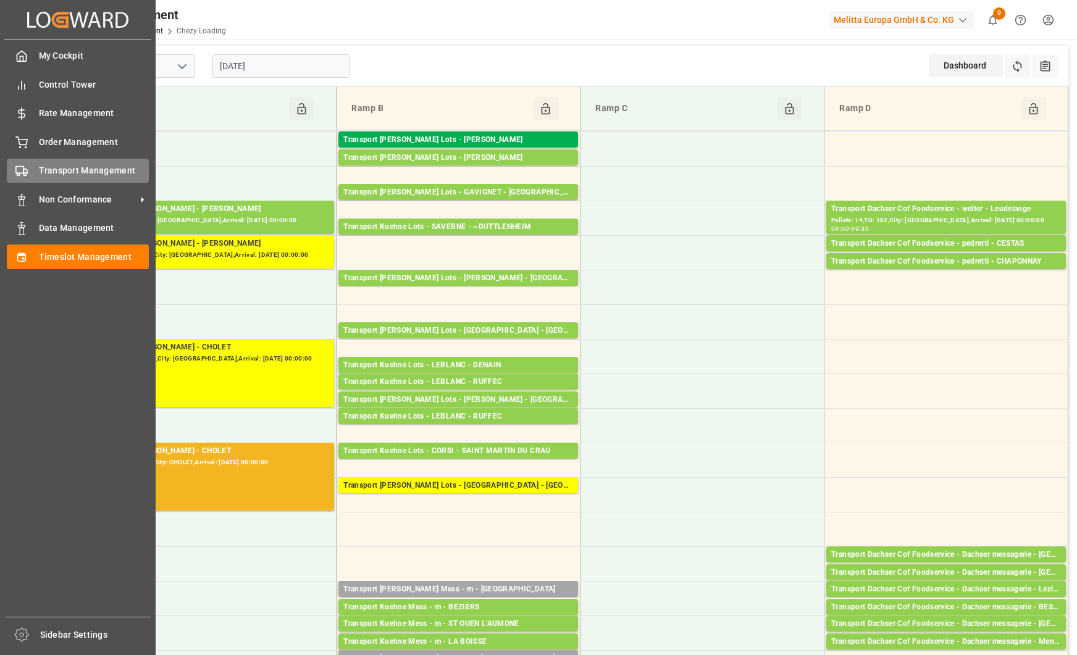
click at [27, 169] on icon at bounding box center [21, 171] width 12 height 12
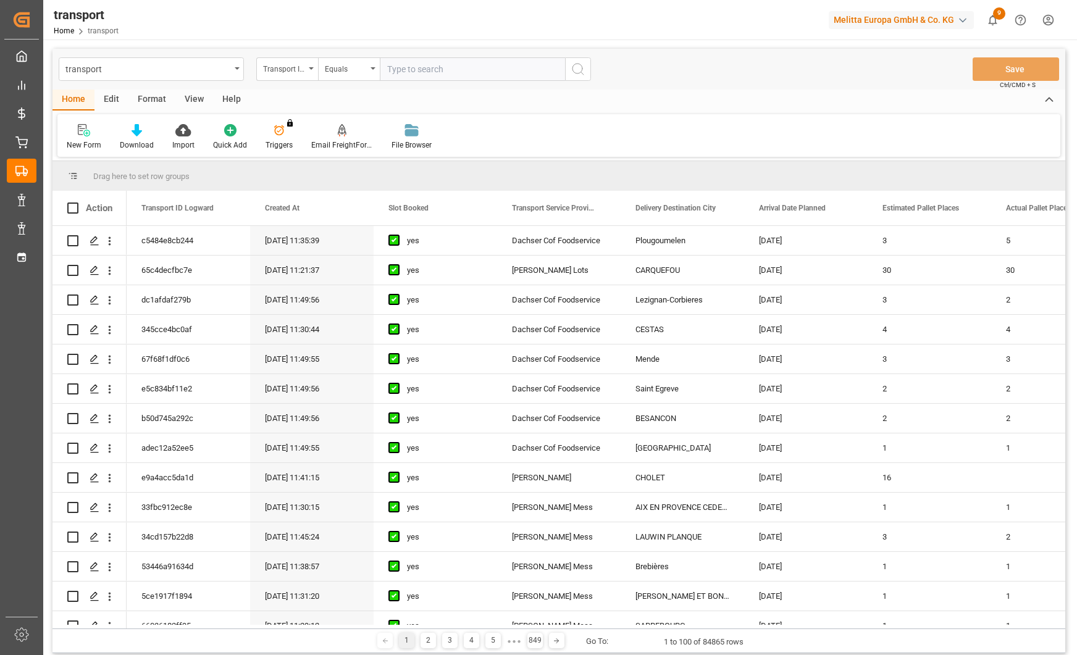
click at [308, 69] on div "Transport ID Logward" at bounding box center [287, 68] width 62 height 23
click at [290, 153] on div "Loading Date Actual" at bounding box center [349, 152] width 184 height 26
drag, startPoint x: 425, startPoint y: 69, endPoint x: 479, endPoint y: 72, distance: 54.4
click at [425, 69] on input "text" at bounding box center [472, 68] width 185 height 23
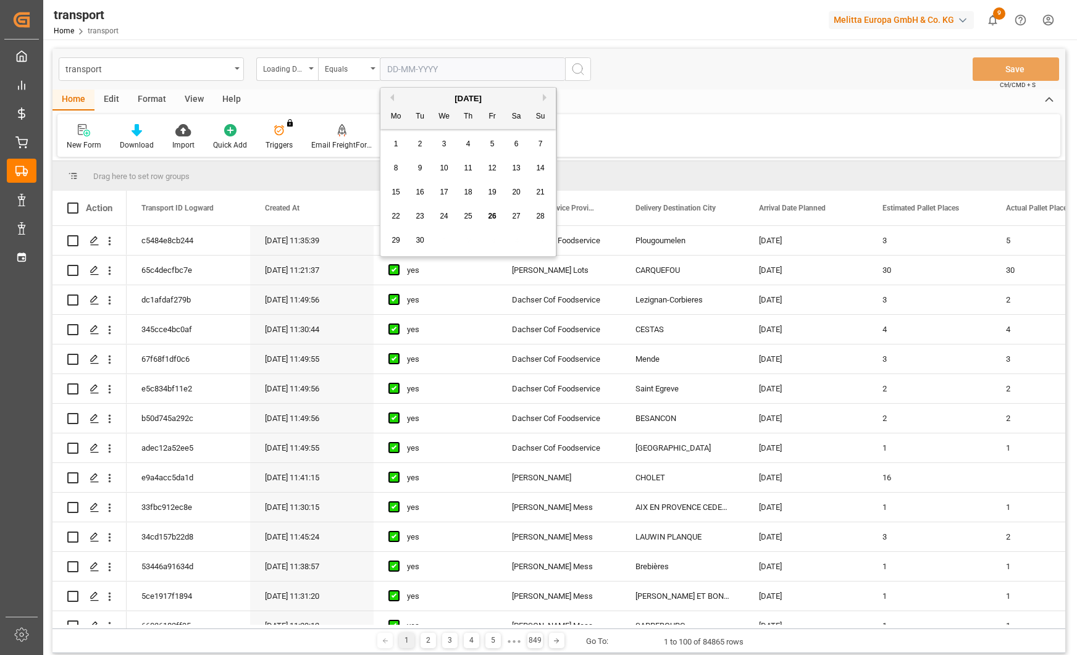
click at [475, 217] on div "25" at bounding box center [468, 216] width 15 height 15
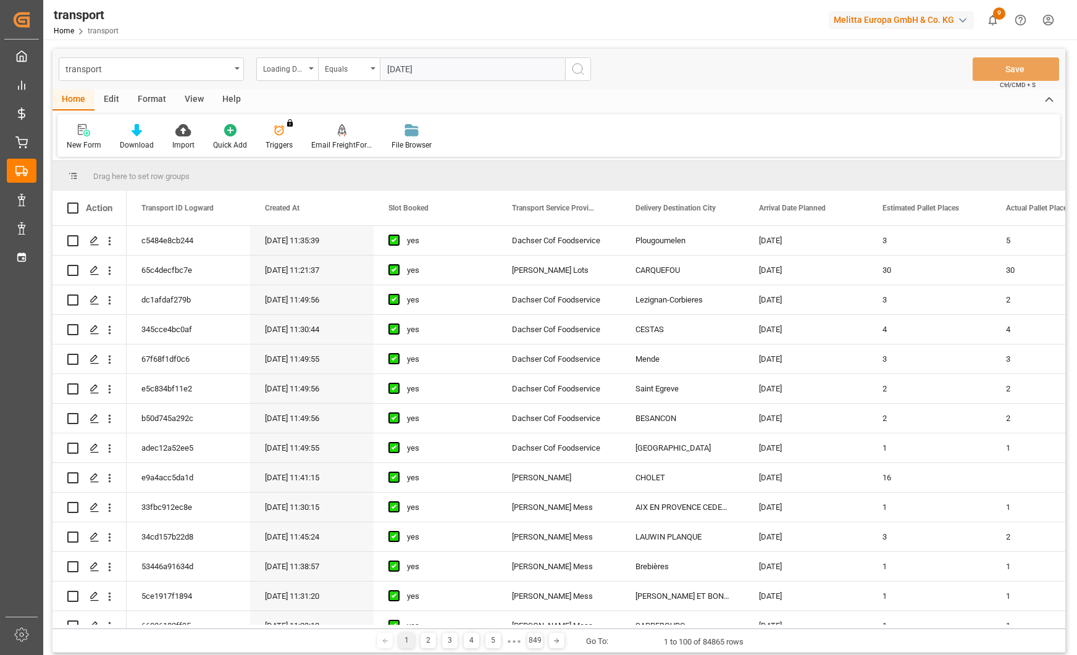
click at [577, 67] on icon "search button" at bounding box center [578, 69] width 15 height 15
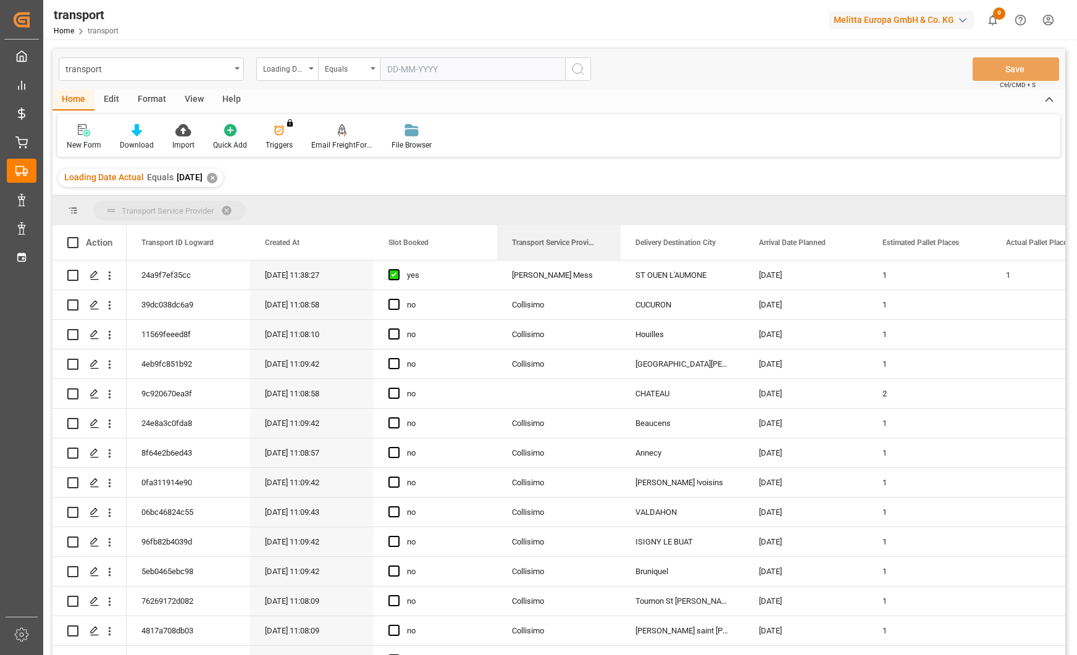
drag, startPoint x: 536, startPoint y: 247, endPoint x: 322, endPoint y: 202, distance: 219.0
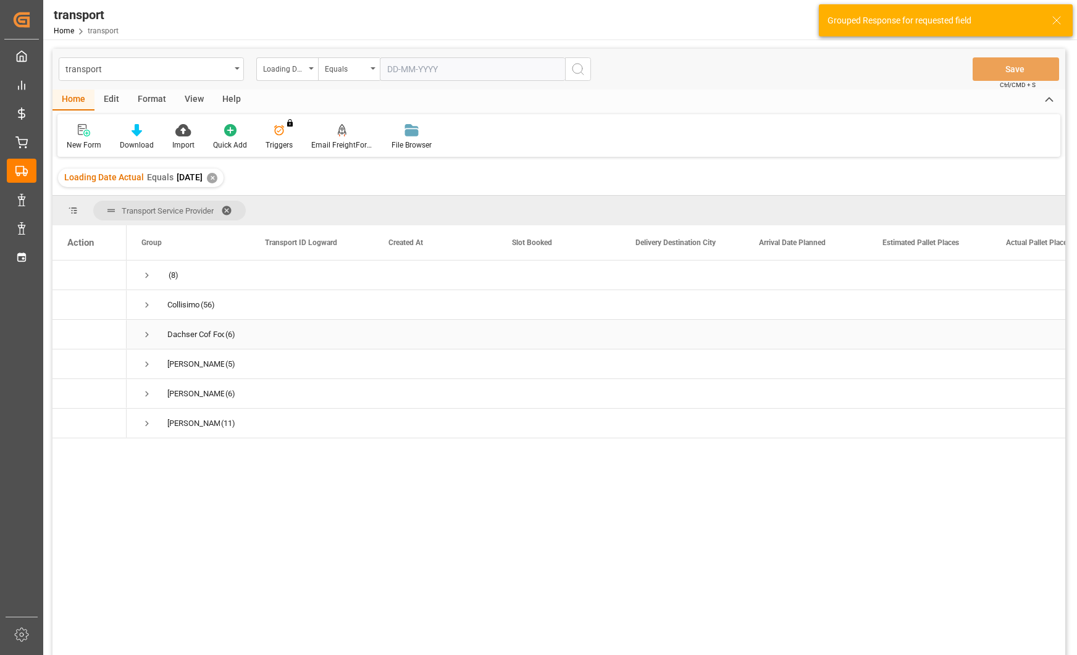
click at [142, 336] on span "Press SPACE to select this row." at bounding box center [146, 334] width 11 height 11
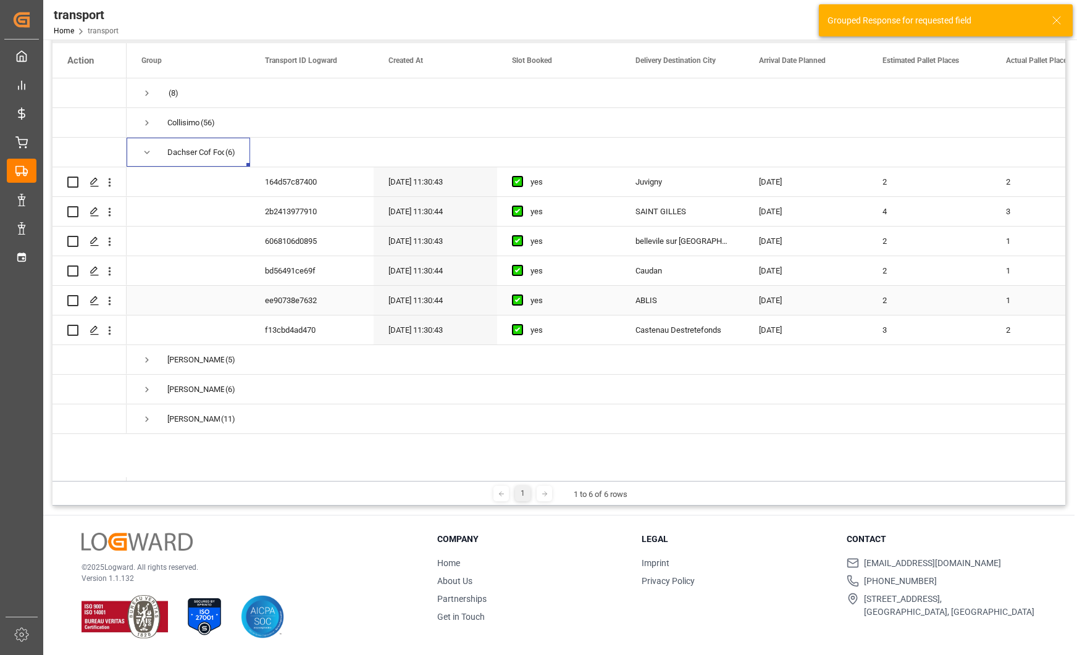
scroll to position [183, 0]
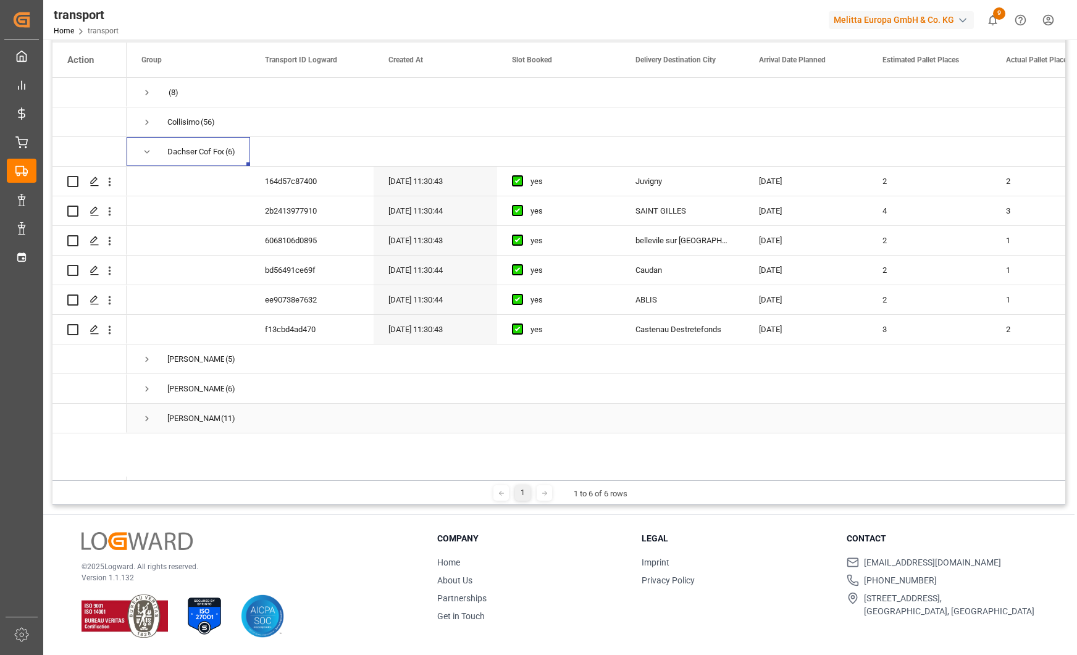
click at [141, 419] on span "Press SPACE to select this row." at bounding box center [146, 418] width 11 height 11
click at [146, 390] on span "Press SPACE to select this row." at bounding box center [146, 389] width 11 height 11
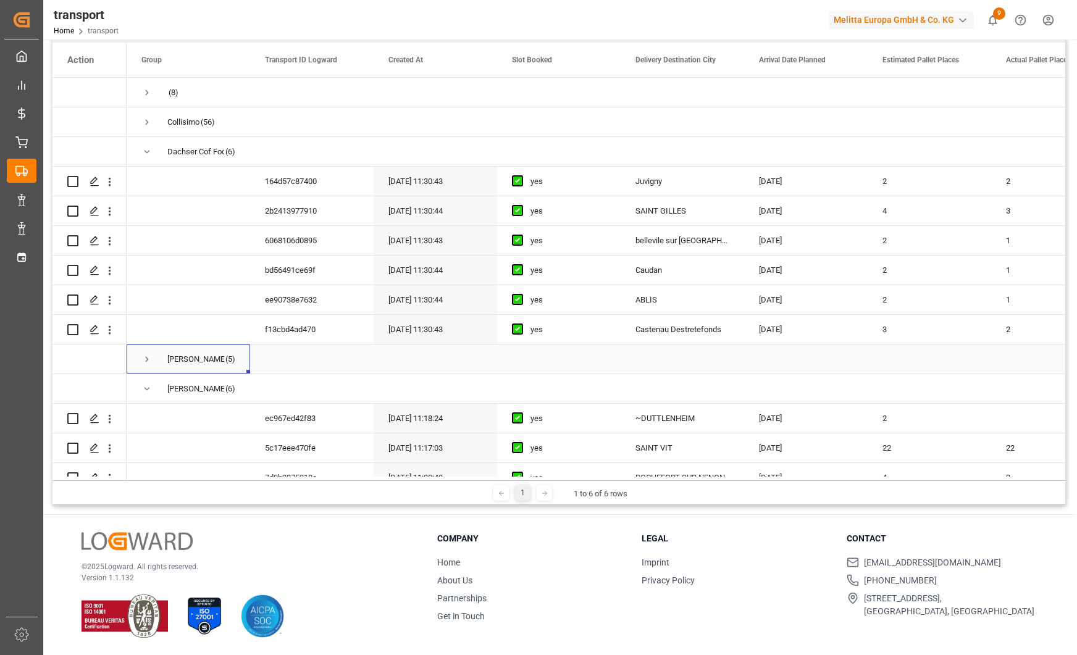
click at [145, 361] on span "Press SPACE to select this row." at bounding box center [146, 359] width 11 height 11
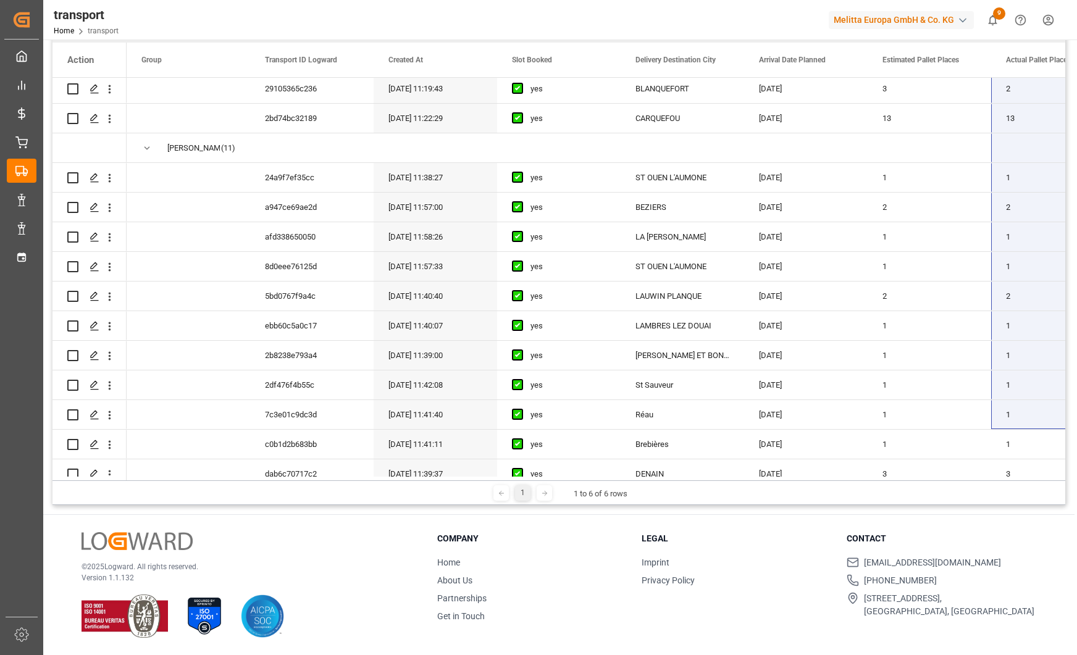
scroll to position [613, 0]
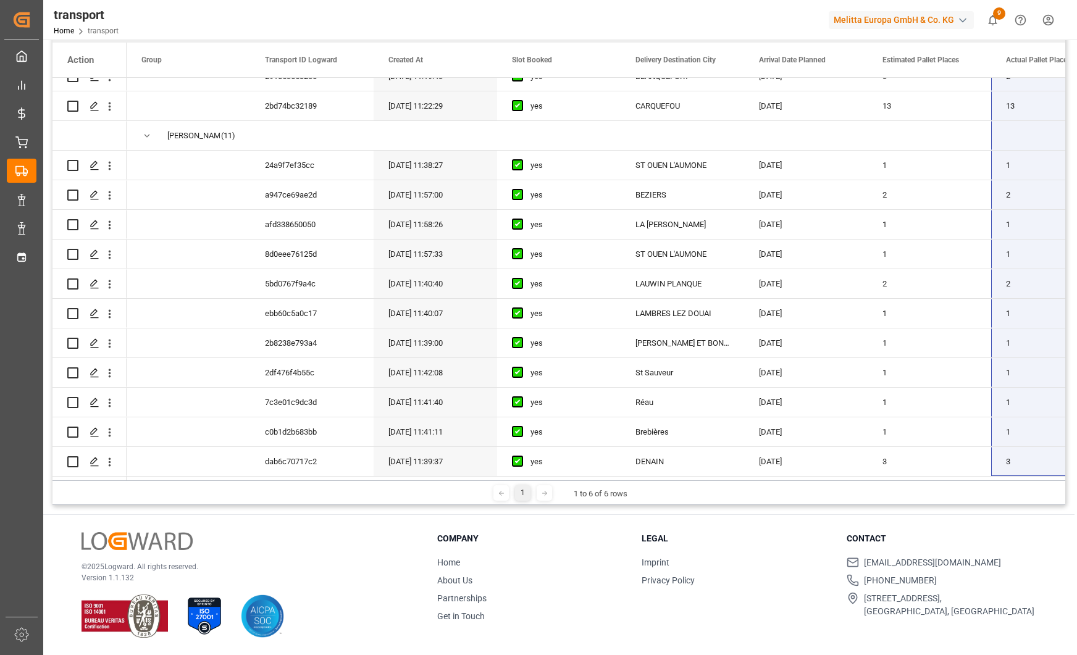
drag, startPoint x: 996, startPoint y: 177, endPoint x: 1026, endPoint y: 497, distance: 320.7
click at [1026, 497] on div "Transport Service Provider Drag here to set column labels Action Group Transpor…" at bounding box center [558, 259] width 1013 height 492
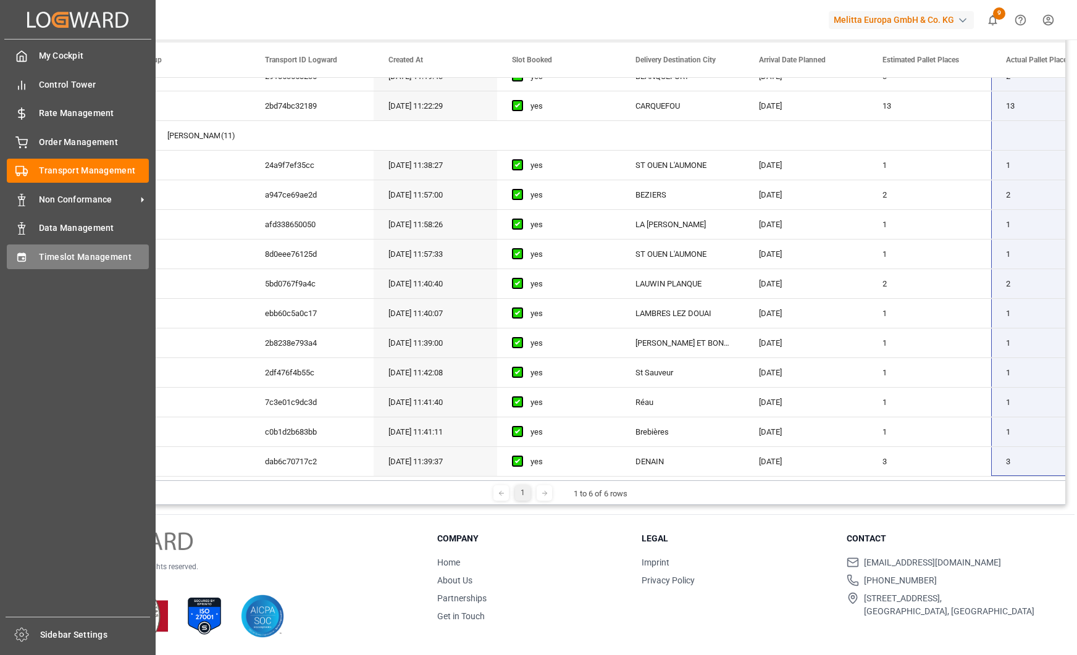
click at [33, 253] on div "Timeslot Management Timeslot Management" at bounding box center [78, 257] width 142 height 24
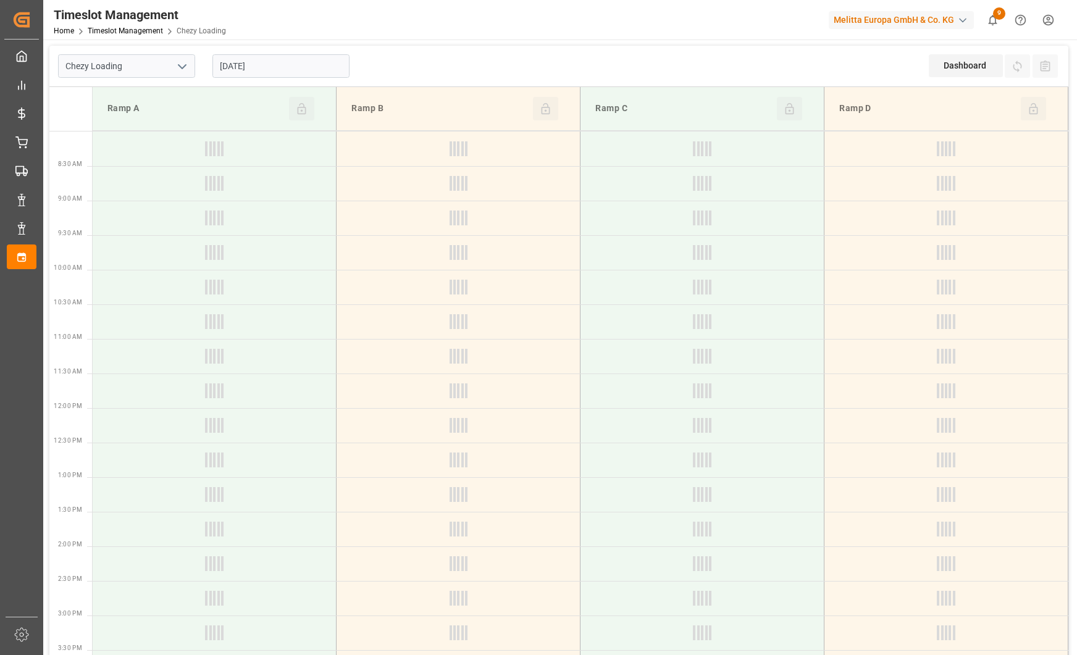
click at [183, 63] on icon "open menu" at bounding box center [182, 66] width 15 height 15
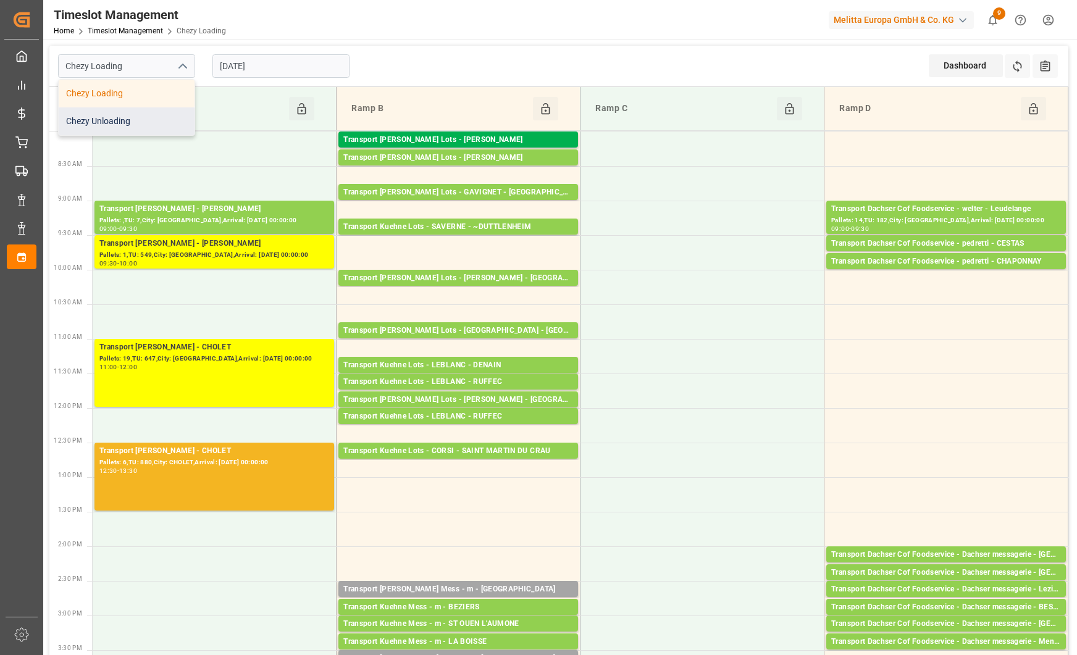
click at [149, 119] on div "Chezy Unloading" at bounding box center [127, 121] width 136 height 28
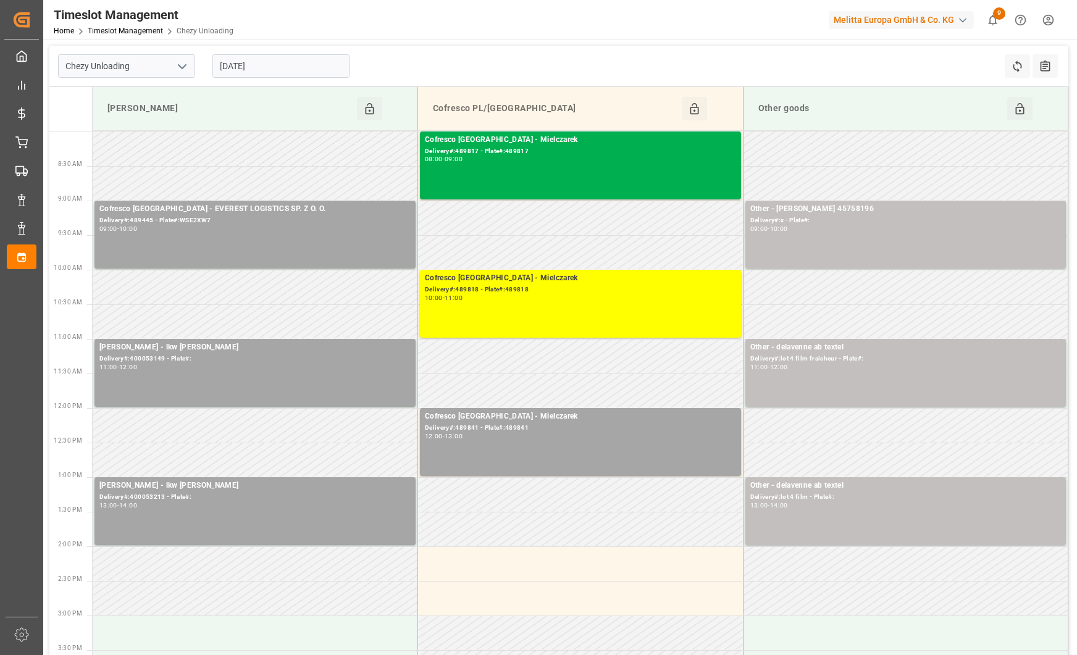
click at [173, 66] on button "open menu" at bounding box center [181, 66] width 19 height 19
drag, startPoint x: 421, startPoint y: 46, endPoint x: 401, endPoint y: 59, distance: 23.6
click at [421, 46] on div "Chezy Unloading Chezy Loading Chezy Unloading [DATE] Refresh Time Slots All Aud…" at bounding box center [558, 66] width 1019 height 41
click at [333, 62] on input "[DATE]" at bounding box center [280, 65] width 137 height 23
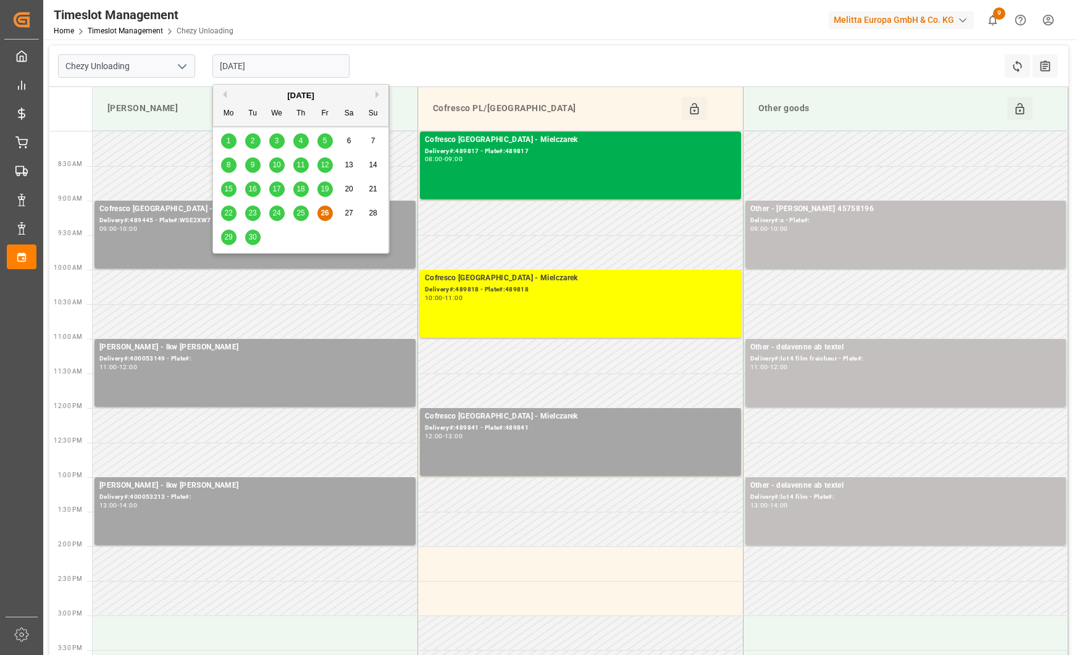
click at [225, 235] on span "29" at bounding box center [228, 237] width 8 height 9
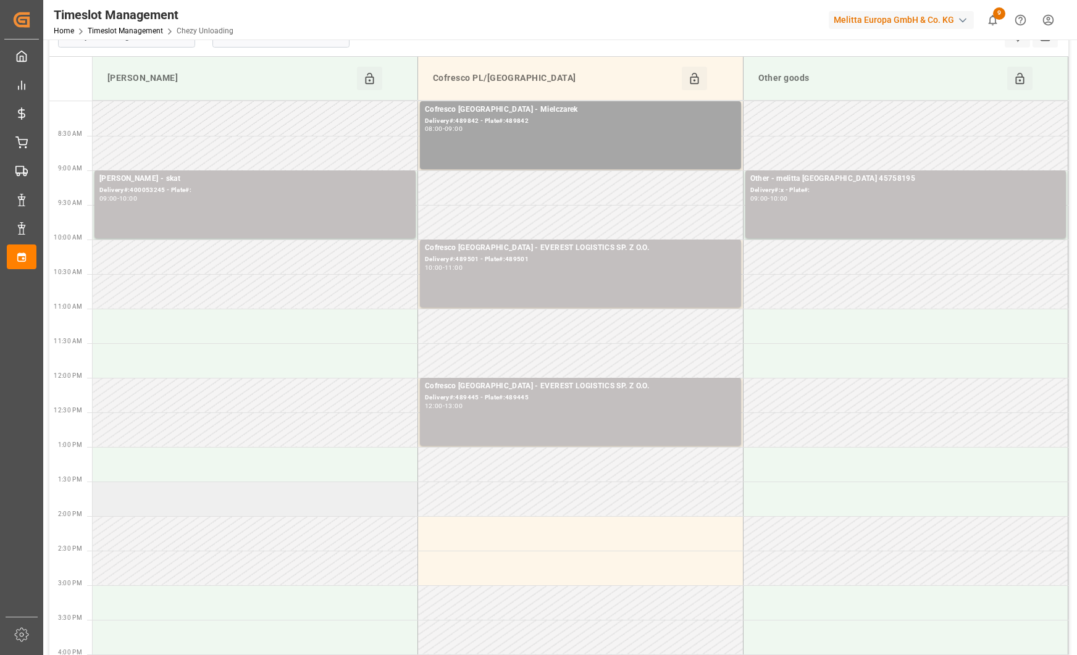
scroll to position [82, 0]
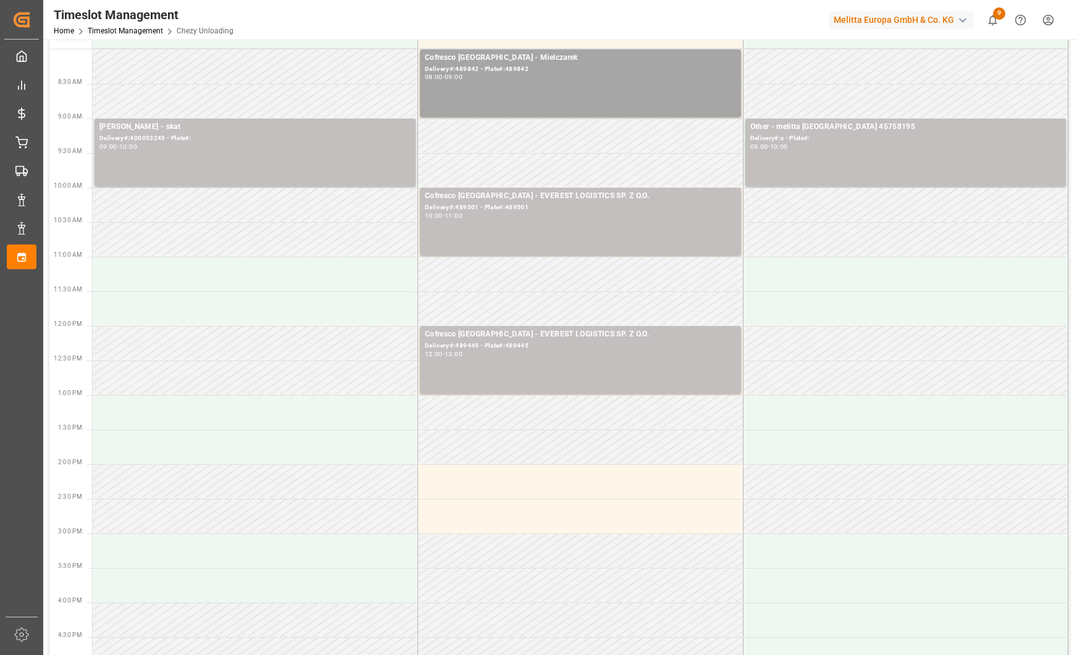
click at [439, 9] on div "Timeslot Management Home Timeslot Management Chezy Unloading Melitta Europa Gmb…" at bounding box center [556, 20] width 1042 height 40
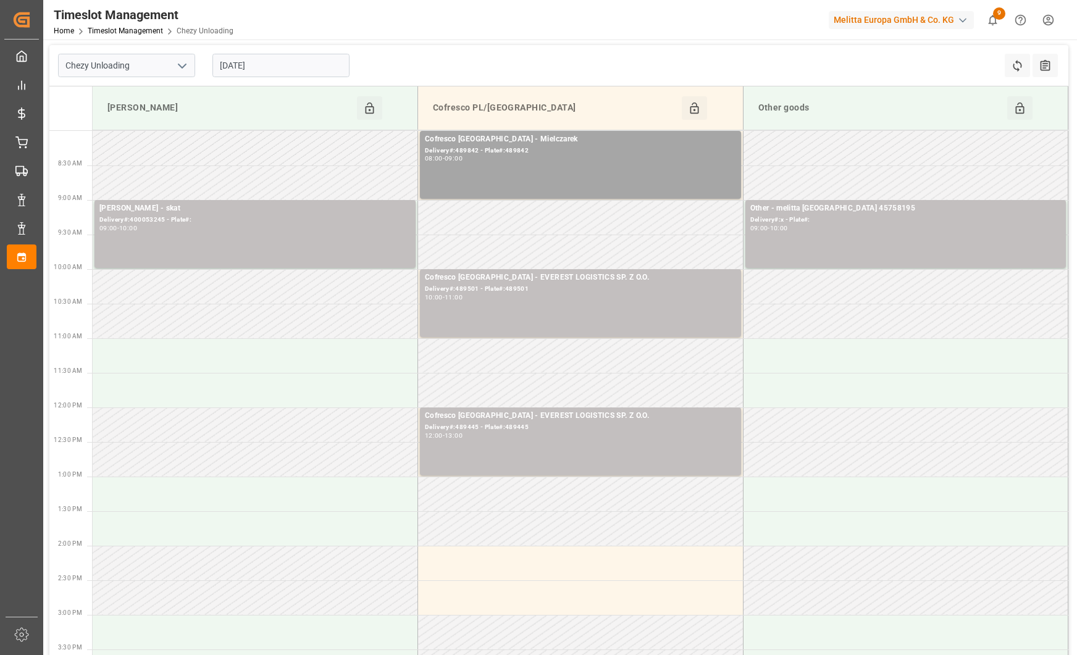
scroll to position [0, 0]
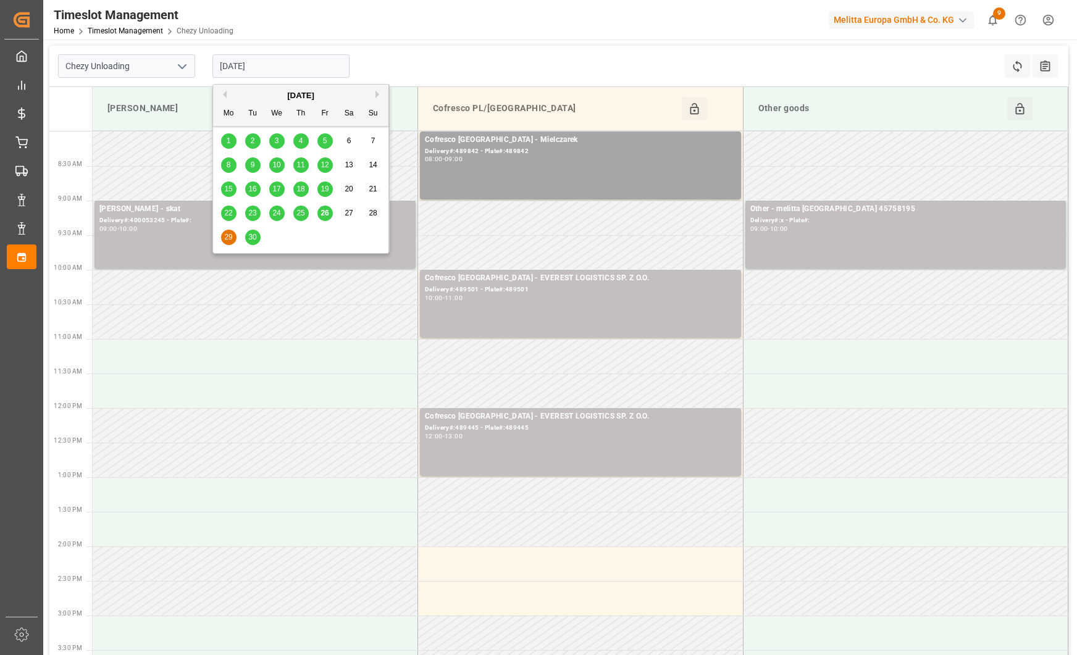
click at [280, 65] on input "[DATE]" at bounding box center [280, 65] width 137 height 23
click at [321, 212] on div "26" at bounding box center [324, 213] width 15 height 15
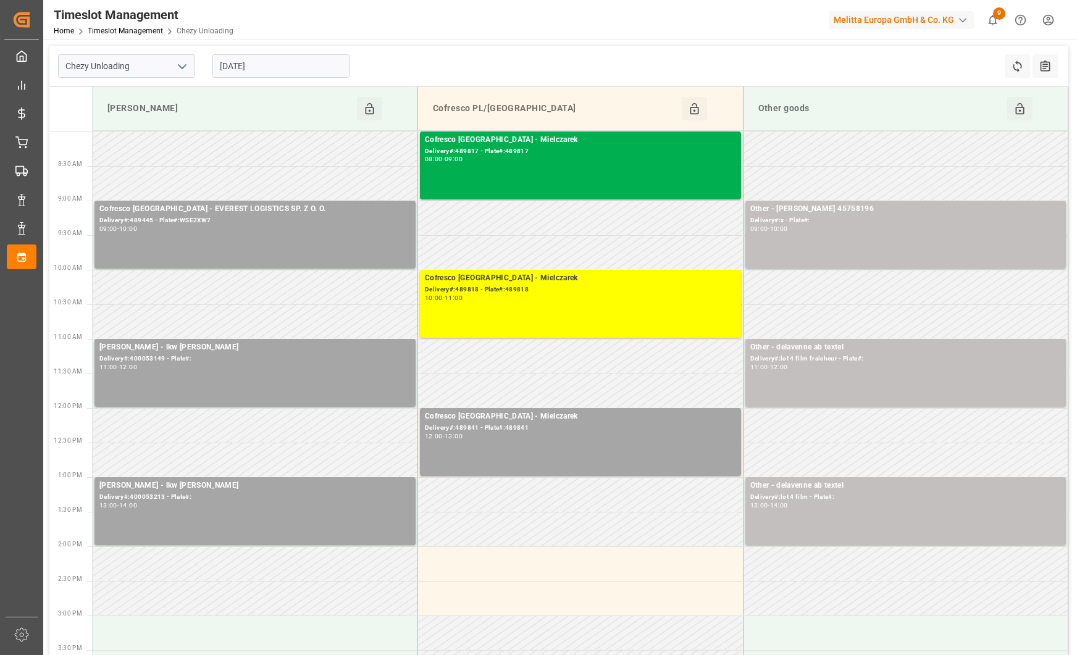
click at [180, 67] on polyline "open menu" at bounding box center [181, 67] width 7 height 4
click at [168, 86] on div "Chezy Loading" at bounding box center [127, 94] width 136 height 28
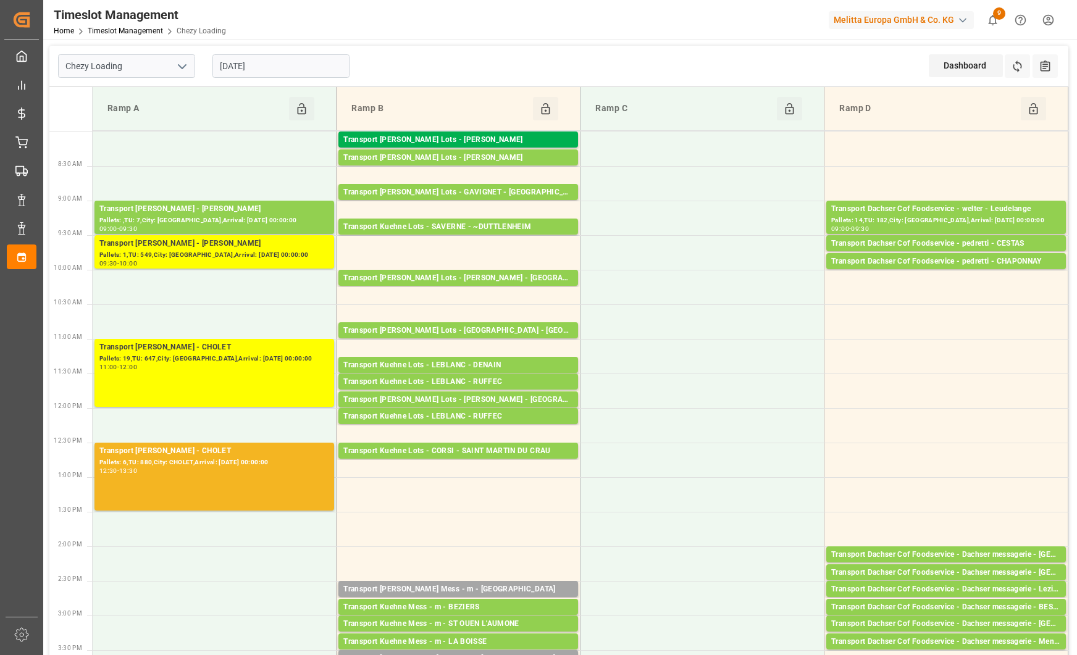
click at [306, 63] on input "[DATE]" at bounding box center [280, 65] width 137 height 23
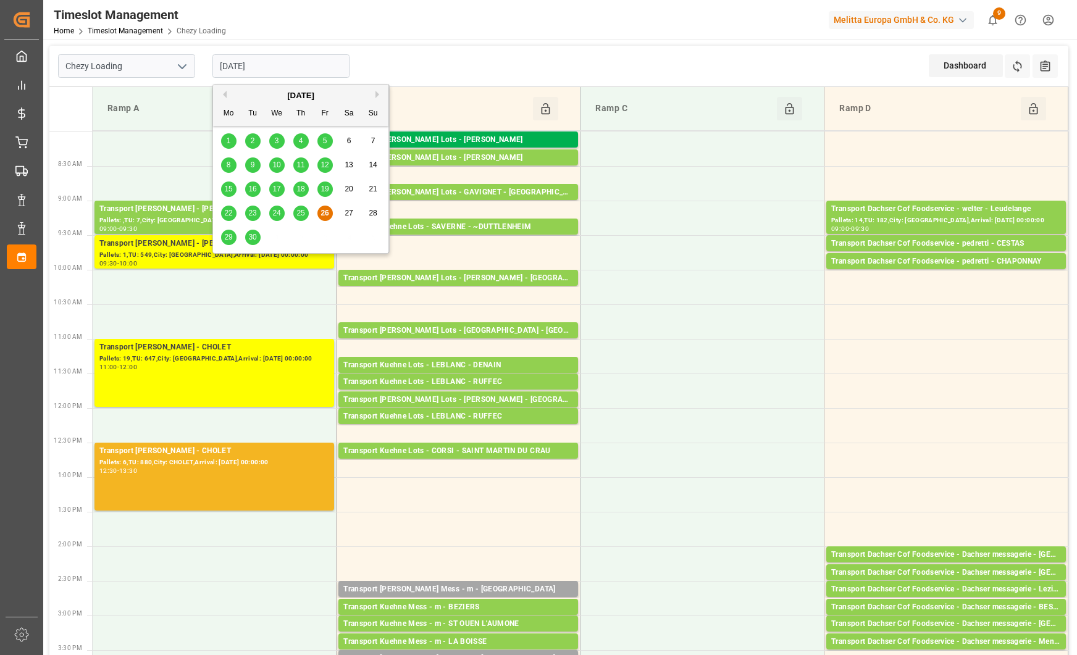
click at [229, 237] on span "29" at bounding box center [228, 237] width 8 height 9
